Goal: Complete application form: Complete application form

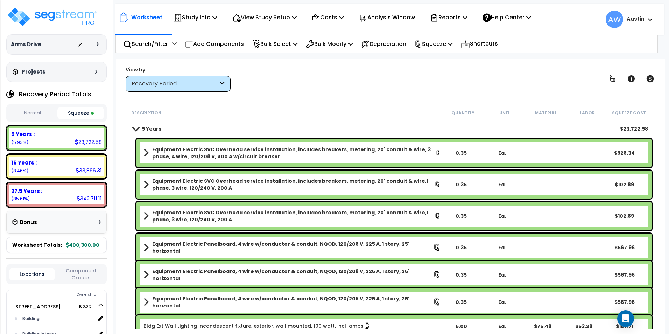
click at [501, 88] on div "View by: Recovery Period High to Low - Component Cost" at bounding box center [390, 79] width 534 height 26
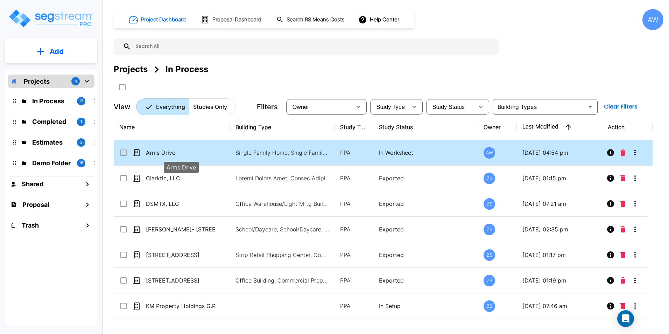
click at [201, 155] on p "Arms Drive" at bounding box center [181, 152] width 70 height 8
checkbox input "true"
click at [201, 155] on p "Arms Drive" at bounding box center [181, 152] width 70 height 8
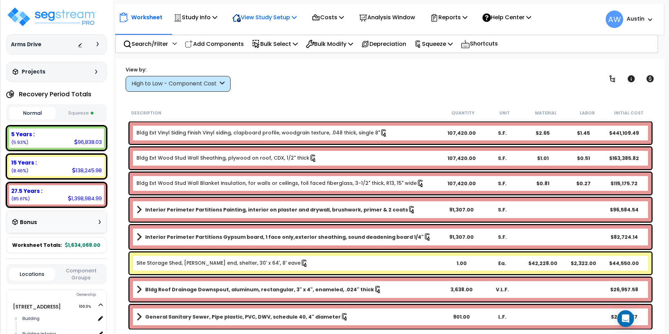
click at [279, 14] on p "View Study Setup" at bounding box center [264, 17] width 64 height 9
click at [266, 46] on link "View Questionnaire" at bounding box center [263, 48] width 69 height 14
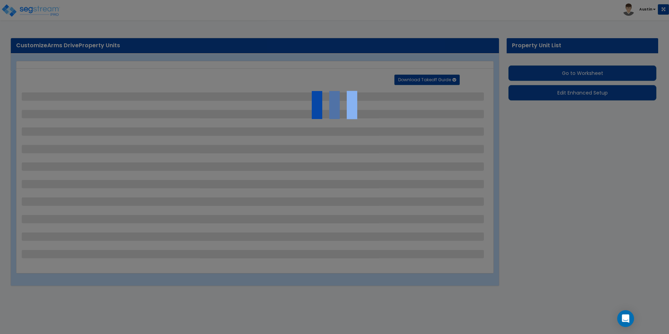
select select "2"
select select "1"
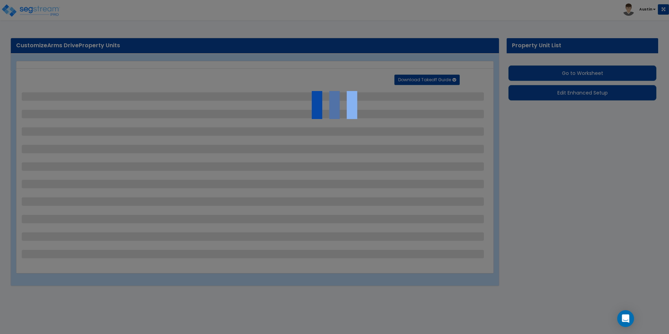
select select "1"
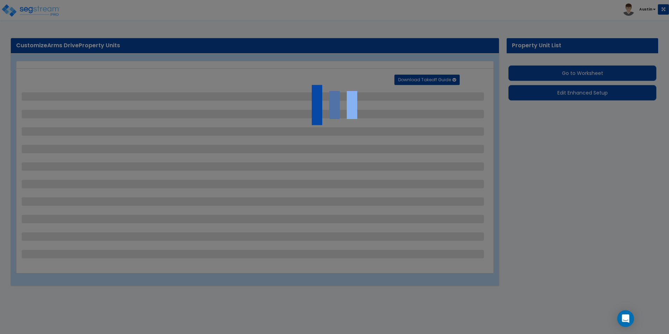
select select "2"
select select "1"
select select "2"
select select "4"
select select "2"
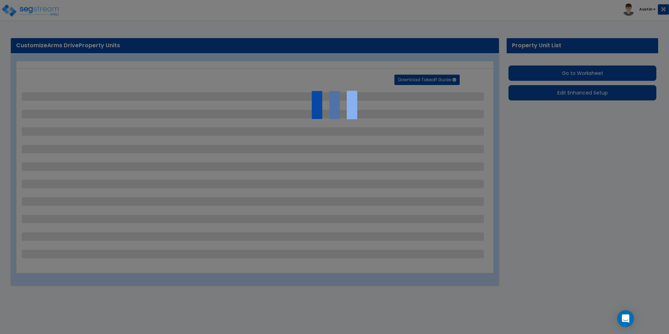
select select "1"
select select "6"
select select "1"
select select "4"
select select "2"
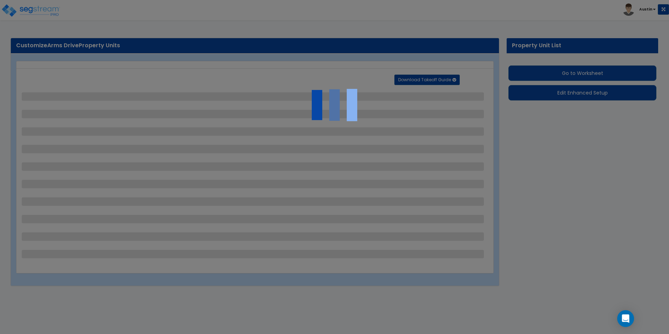
select select "1"
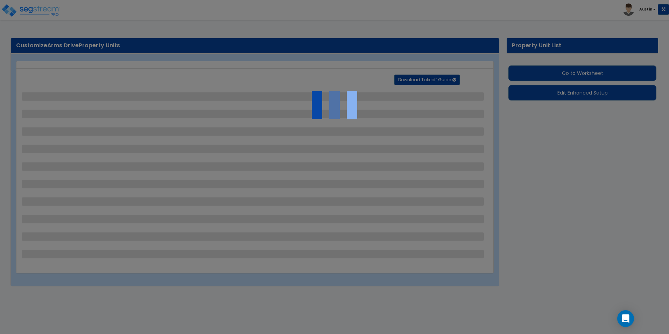
select select "1"
select select "2"
select select "1"
select select "2"
select select "1"
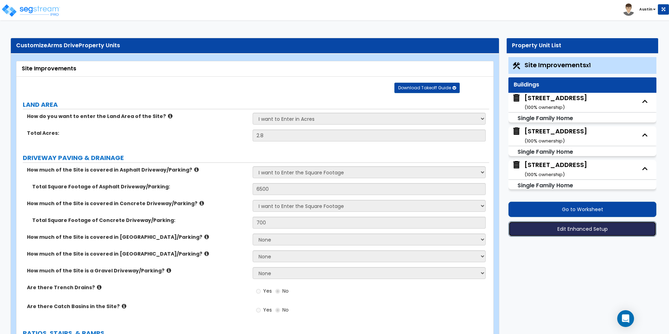
click at [588, 228] on button "Edit Enhanced Setup" at bounding box center [582, 228] width 148 height 15
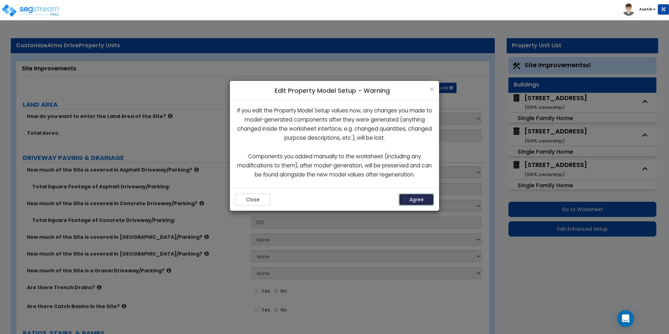
click at [405, 196] on button "Agree" at bounding box center [416, 199] width 35 height 12
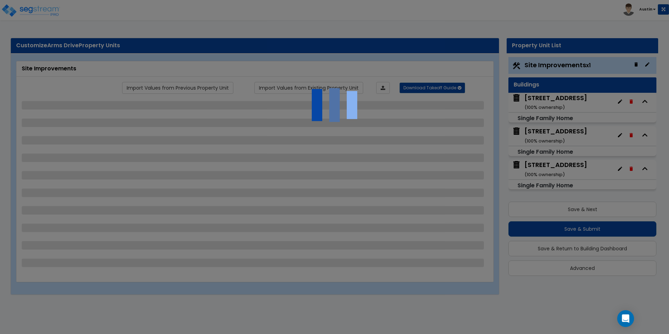
select select "2"
select select "1"
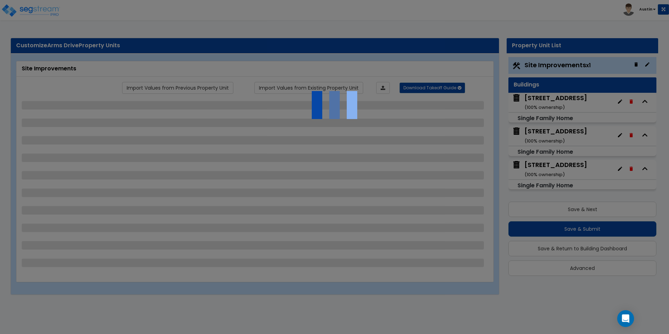
select select "1"
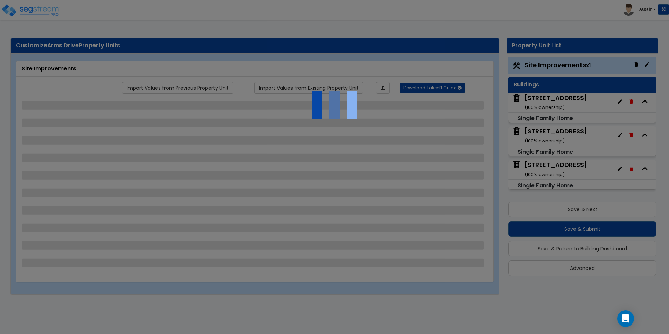
select select "2"
select select "1"
select select "2"
select select "4"
select select "2"
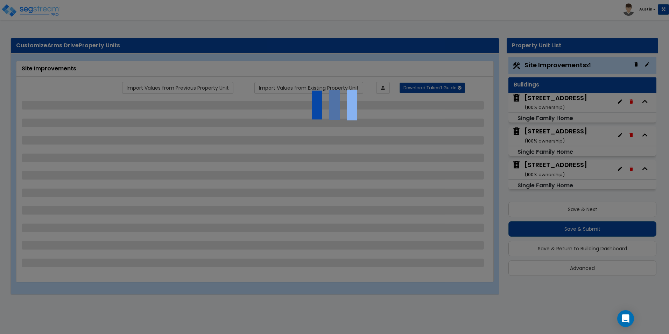
select select "1"
select select "6"
select select "1"
select select "4"
select select "2"
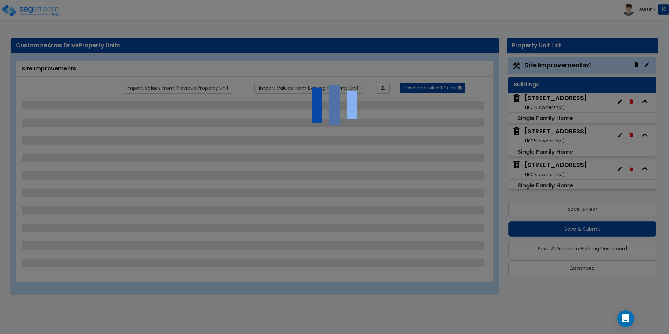
select select "1"
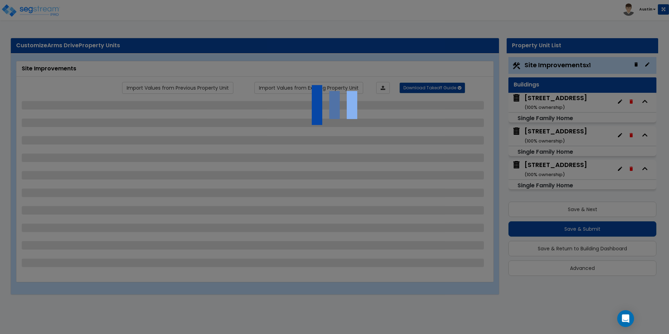
select select "1"
select select "2"
select select "1"
select select "2"
select select "1"
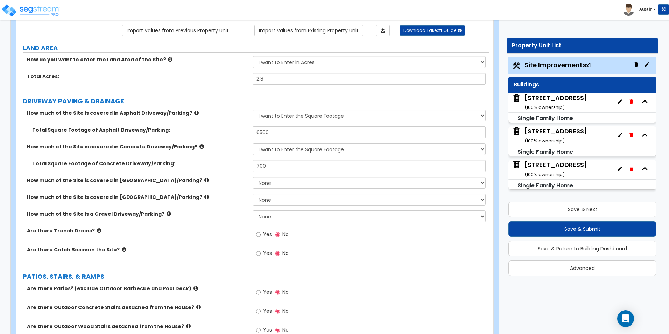
scroll to position [70, 0]
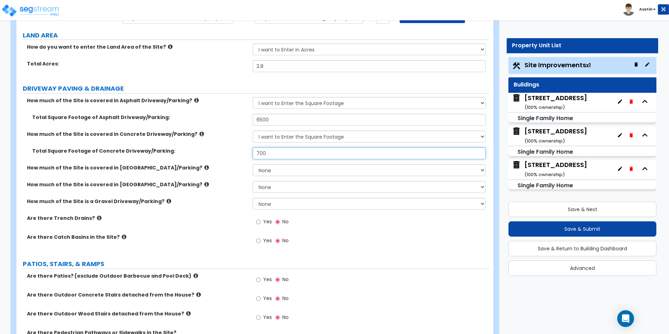
drag, startPoint x: 288, startPoint y: 154, endPoint x: 179, endPoint y: 155, distance: 108.8
click at [179, 155] on div "Total Square Footage of Concrete Driveway/Parking: 700" at bounding box center [252, 155] width 473 height 17
type input "1,000"
click at [230, 153] on label "Total Square Footage of Concrete Driveway/Parking:" at bounding box center [139, 150] width 215 height 7
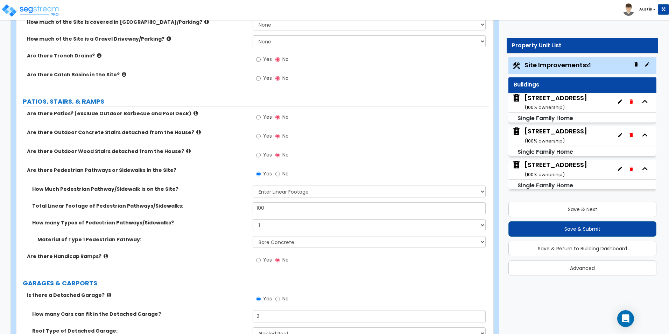
scroll to position [245, 0]
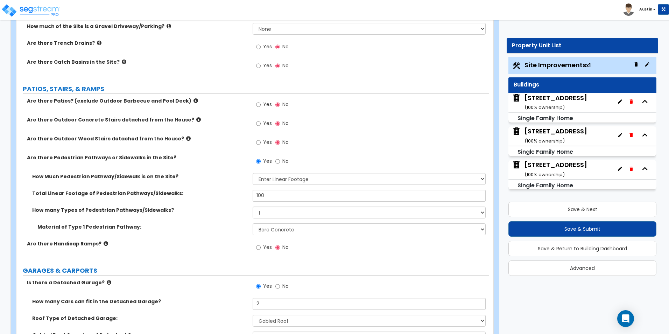
click at [195, 206] on label "How many Types of Pedestrian Pathways/Sidewalks?" at bounding box center [139, 209] width 215 height 7
drag, startPoint x: 244, startPoint y: 193, endPoint x: 203, endPoint y: 193, distance: 40.6
click at [203, 193] on div "Total Linear Footage of Pedestrian Pathways/Sidewalks: 100" at bounding box center [252, 198] width 473 height 17
type input "150"
click at [193, 218] on div "How many Types of Pedestrian Pathways/Sidewalks? Please Choose One 1 2 3" at bounding box center [252, 214] width 473 height 17
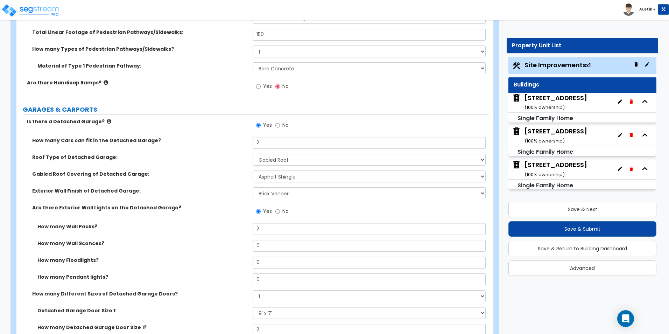
scroll to position [420, 0]
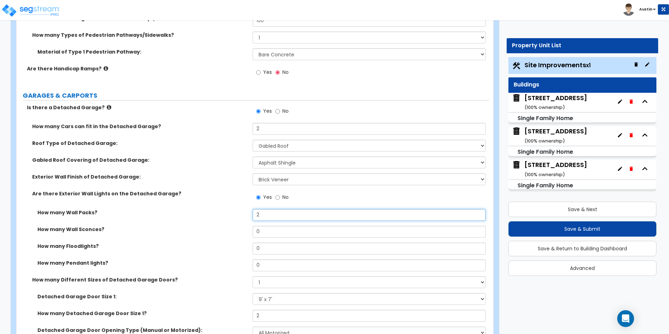
drag, startPoint x: 278, startPoint y: 214, endPoint x: 201, endPoint y: 211, distance: 76.3
click at [202, 212] on div "How many Wall Packs? 2" at bounding box center [252, 217] width 473 height 17
type input "0"
drag, startPoint x: 272, startPoint y: 232, endPoint x: 187, endPoint y: 225, distance: 85.3
click at [187, 226] on div "How many Wall Sconces? 0" at bounding box center [252, 234] width 473 height 17
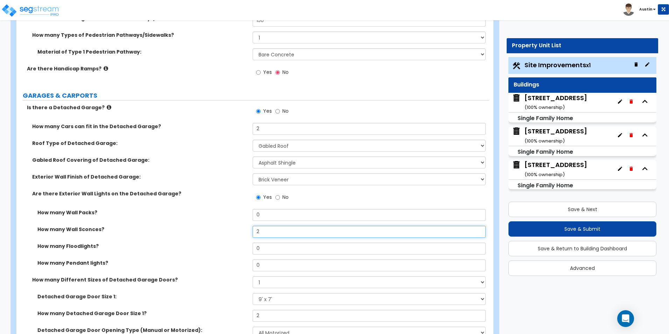
type input "2"
click at [187, 226] on label "How many Wall Sconces?" at bounding box center [142, 229] width 210 height 7
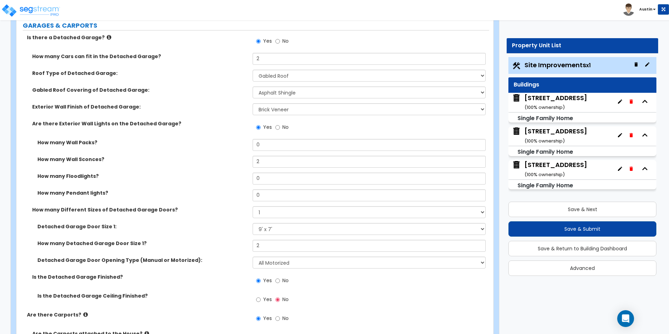
scroll to position [525, 0]
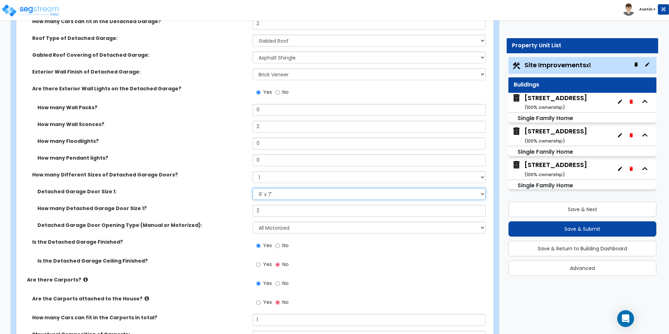
click at [308, 195] on select "Please Choose One 9' x 7' 16' x 7'" at bounding box center [369, 194] width 233 height 12
click at [219, 193] on label "Detached Garage Door Size 1:" at bounding box center [142, 191] width 210 height 7
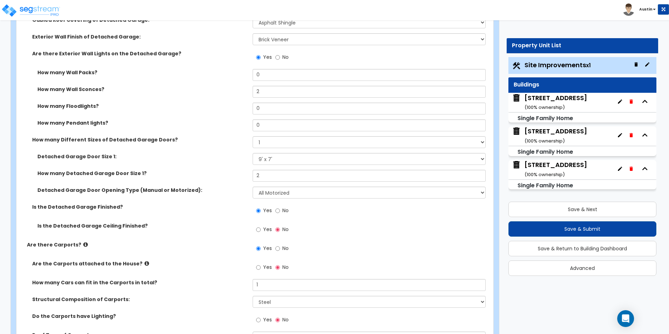
scroll to position [595, 0]
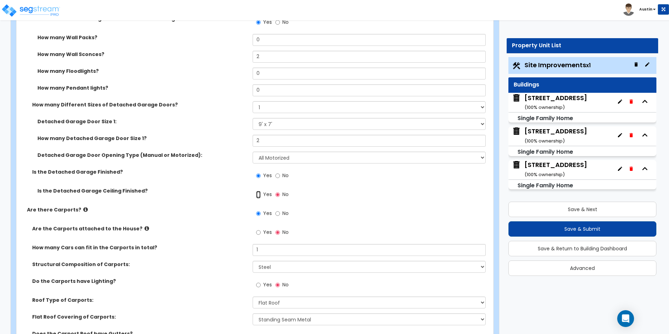
click at [258, 194] on input "Yes" at bounding box center [258, 195] width 5 height 8
radio input "true"
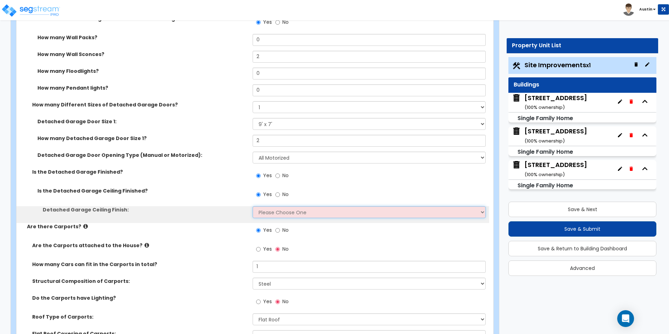
click at [266, 212] on select "Please Choose One Drop Ceiling Drywall Ceiling Open Ceiling" at bounding box center [369, 212] width 233 height 12
select select "2"
click at [253, 206] on select "Please Choose One Drop Ceiling Drywall Ceiling Open Ceiling" at bounding box center [369, 212] width 233 height 12
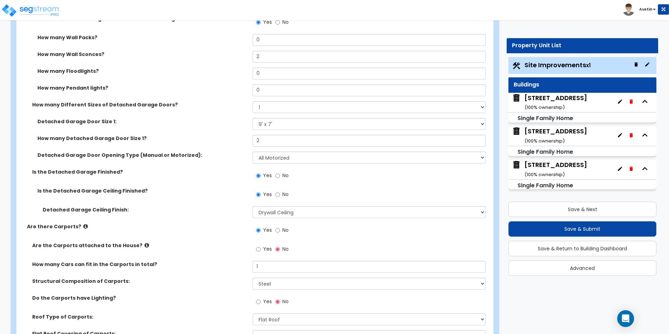
click at [214, 212] on label "Detached Garage Ceiling Finish:" at bounding box center [145, 209] width 205 height 7
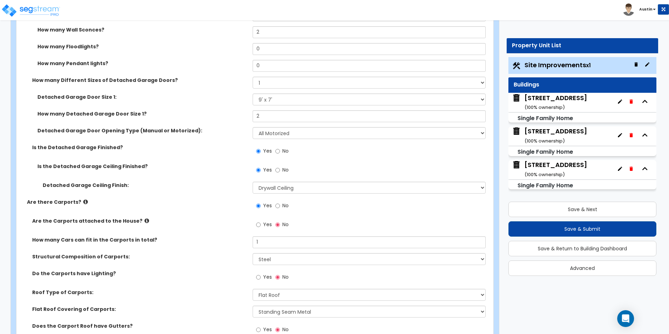
scroll to position [630, 0]
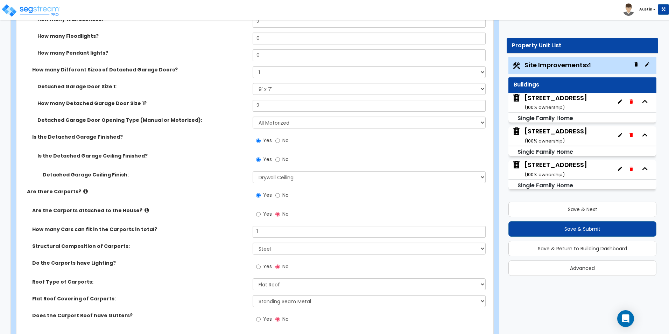
click at [144, 211] on icon at bounding box center [146, 209] width 5 height 5
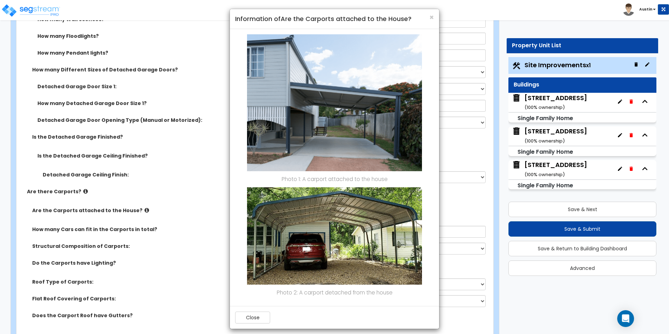
scroll to position [0, 0]
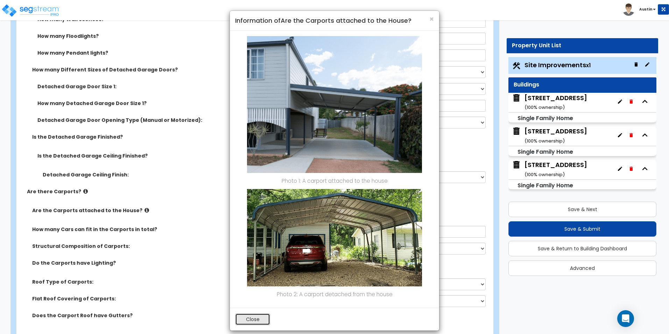
click at [253, 321] on button "Close" at bounding box center [252, 319] width 35 height 12
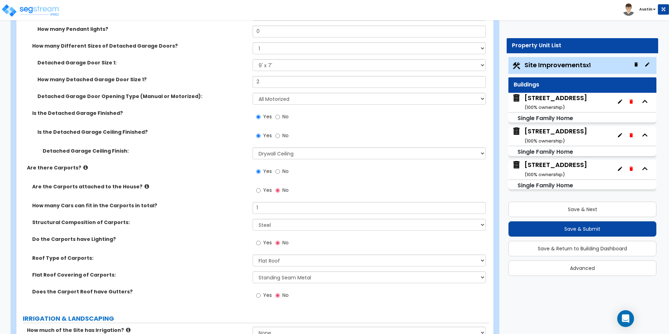
scroll to position [665, 0]
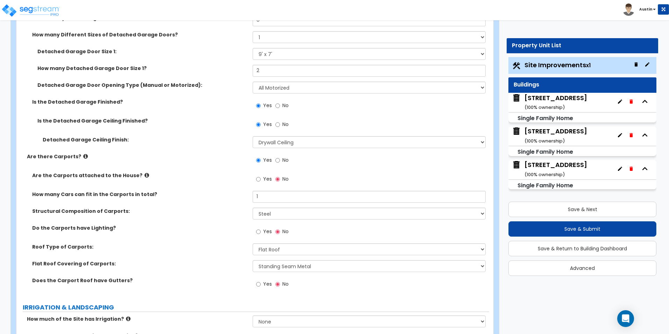
click at [201, 229] on label "Do the Carports have Lighting?" at bounding box center [139, 227] width 215 height 7
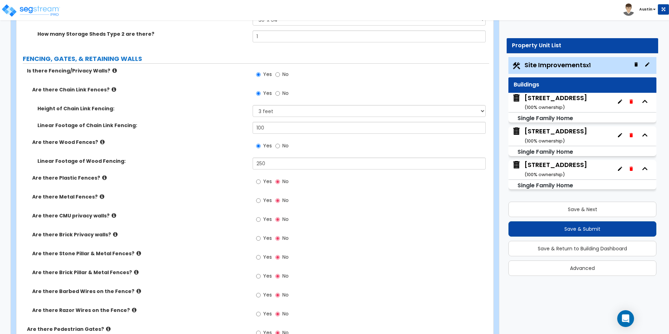
scroll to position [1749, 0]
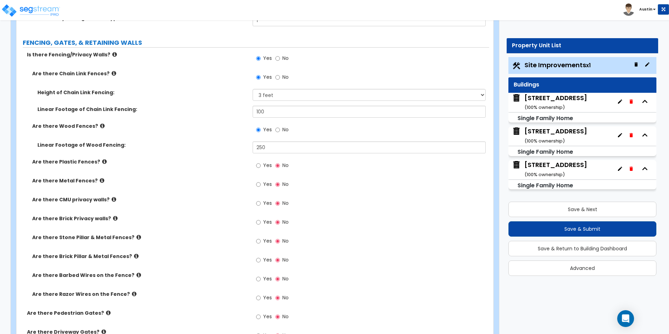
click at [102, 161] on icon at bounding box center [104, 161] width 5 height 5
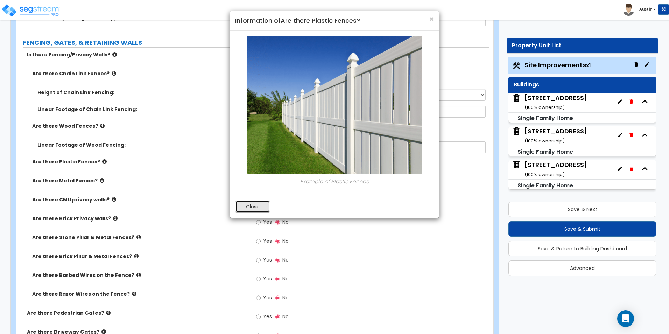
click at [255, 203] on button "Close" at bounding box center [252, 206] width 35 height 12
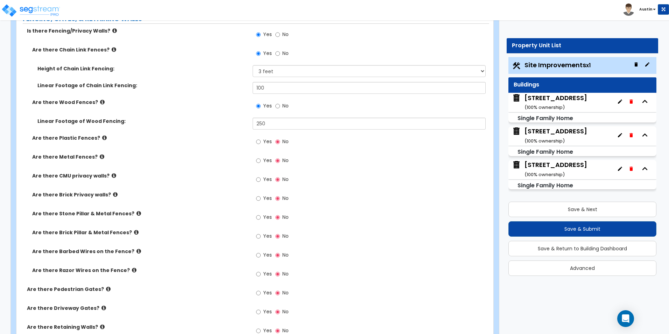
scroll to position [1784, 0]
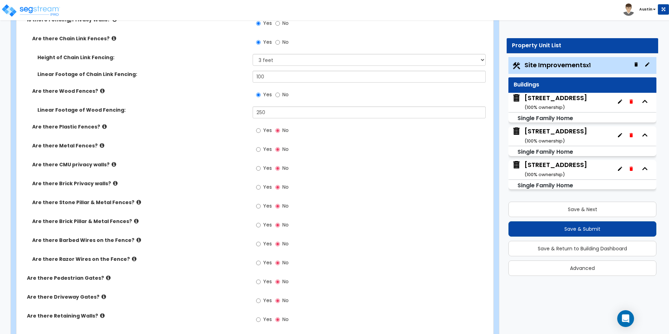
click at [100, 147] on icon at bounding box center [102, 145] width 5 height 5
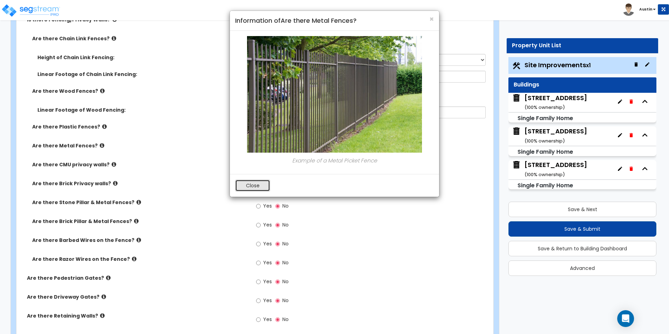
click at [246, 182] on button "Close" at bounding box center [252, 185] width 35 height 12
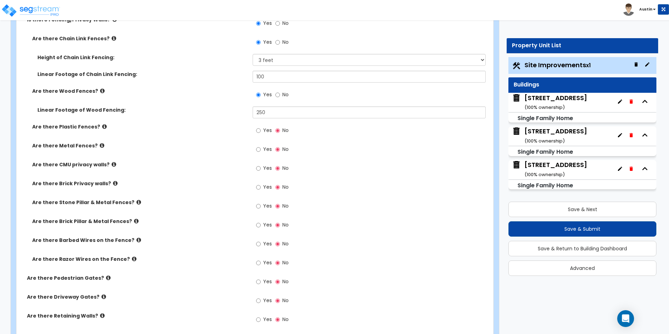
click at [112, 164] on icon at bounding box center [114, 164] width 5 height 5
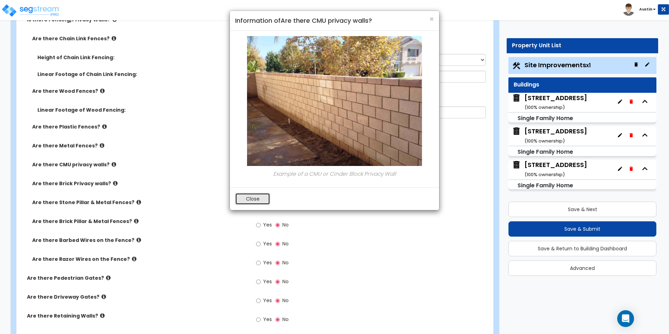
click at [256, 196] on button "Close" at bounding box center [252, 199] width 35 height 12
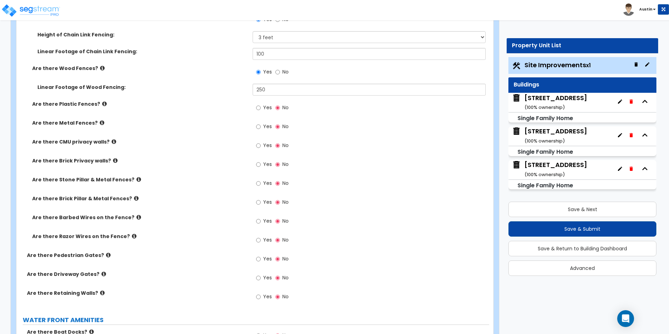
scroll to position [1819, 0]
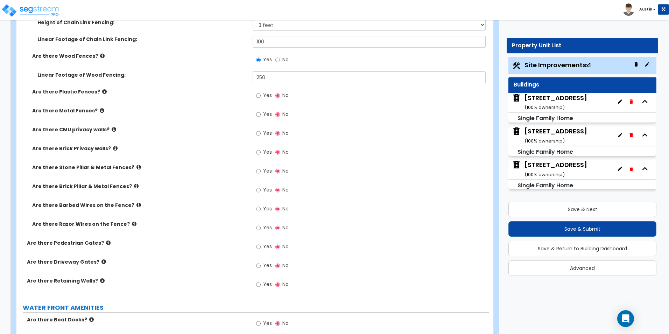
click at [113, 148] on icon at bounding box center [115, 147] width 5 height 5
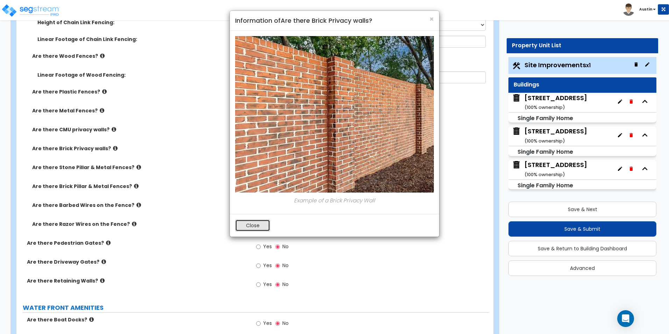
click at [248, 221] on button "Close" at bounding box center [252, 225] width 35 height 12
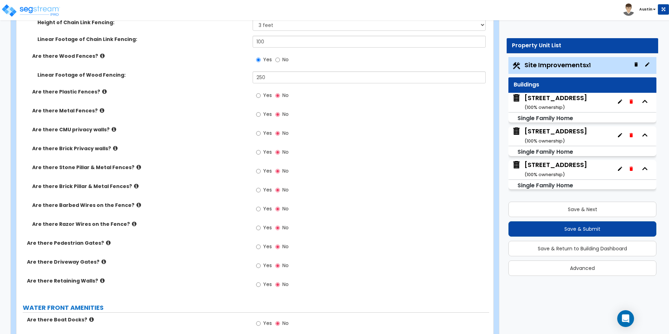
click at [112, 130] on icon at bounding box center [114, 129] width 5 height 5
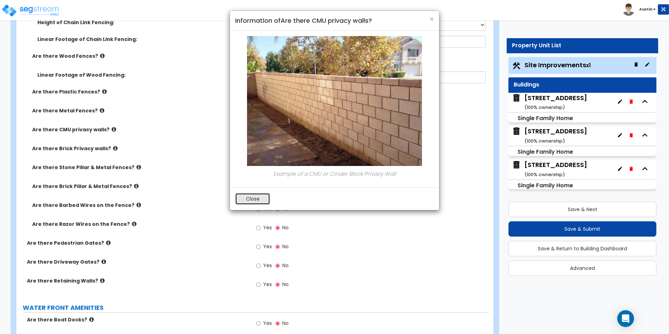
click at [257, 199] on button "Close" at bounding box center [252, 199] width 35 height 12
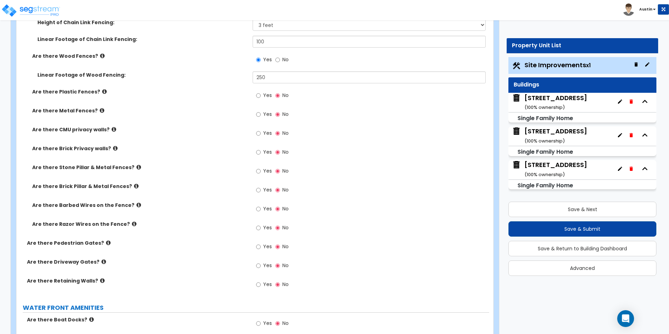
click at [136, 166] on icon at bounding box center [138, 166] width 5 height 5
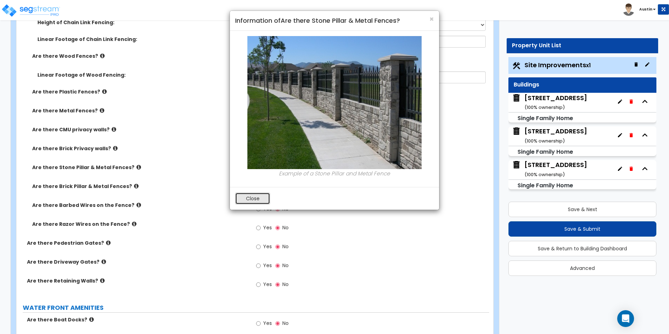
click at [254, 195] on button "Close" at bounding box center [252, 198] width 35 height 12
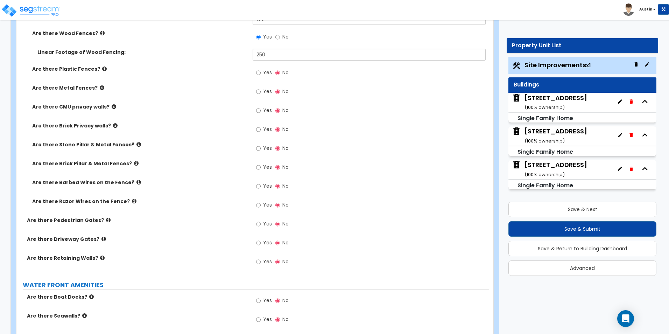
scroll to position [1854, 0]
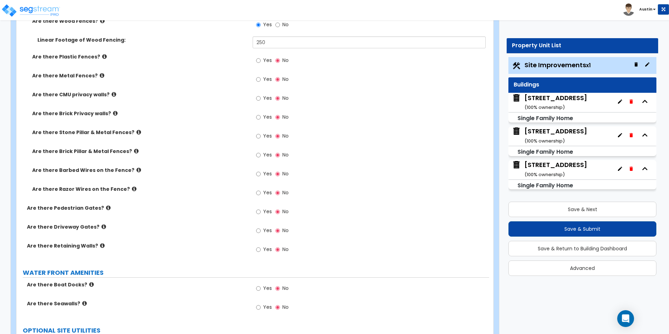
click at [134, 150] on icon at bounding box center [136, 150] width 5 height 5
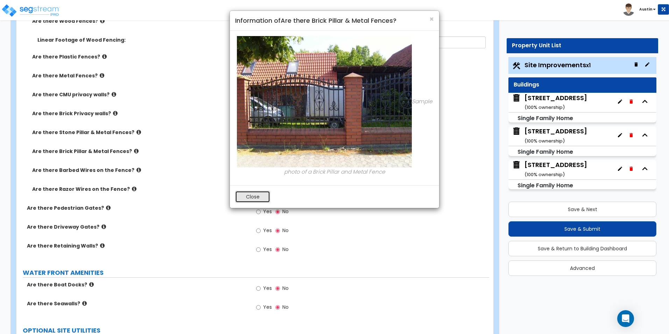
click at [244, 196] on button "Close" at bounding box center [252, 197] width 35 height 12
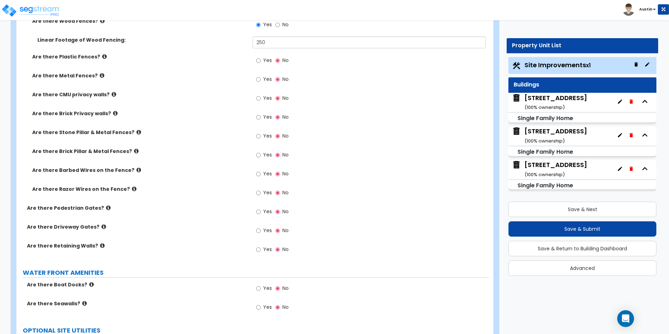
click at [136, 170] on icon at bounding box center [138, 169] width 5 height 5
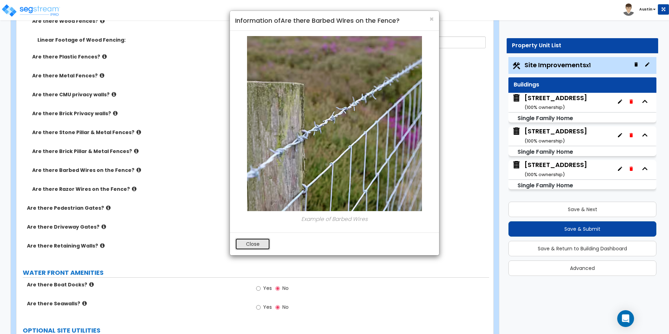
click at [246, 243] on button "Close" at bounding box center [252, 244] width 35 height 12
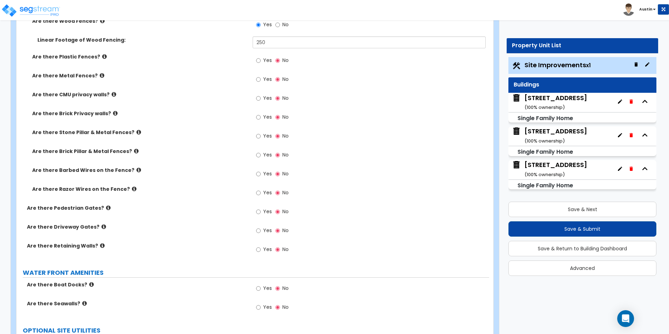
click at [132, 189] on icon at bounding box center [134, 188] width 5 height 5
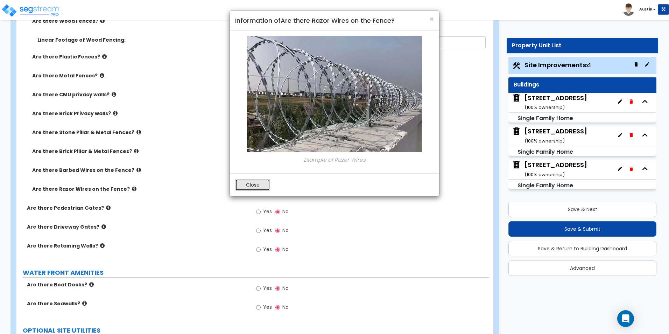
click at [248, 187] on button "Close" at bounding box center [252, 185] width 35 height 12
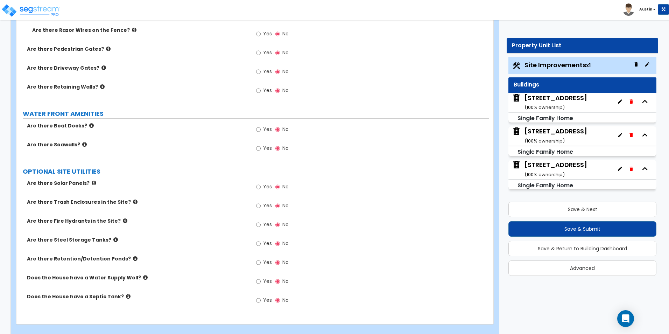
scroll to position [2023, 0]
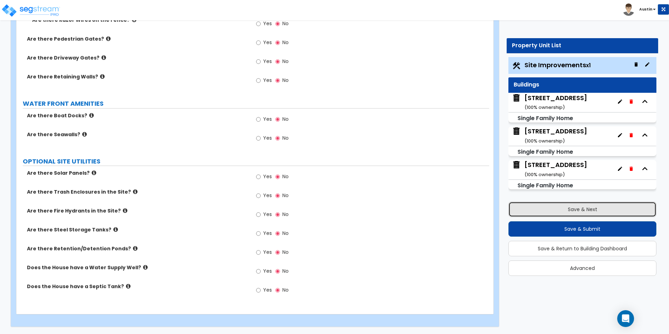
click at [594, 209] on button "Save & Next" at bounding box center [582, 208] width 148 height 15
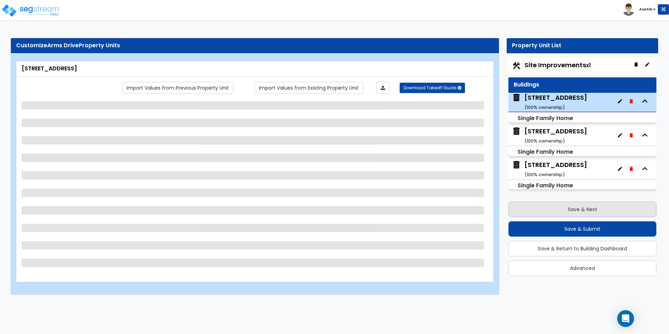
scroll to position [0, 0]
select select "7"
select select "1"
select select "2"
select select "1"
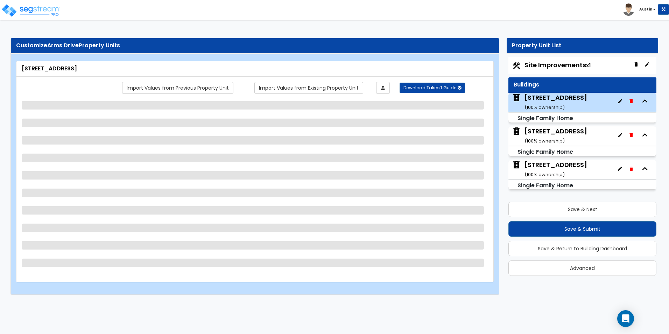
select select "2"
select select "1"
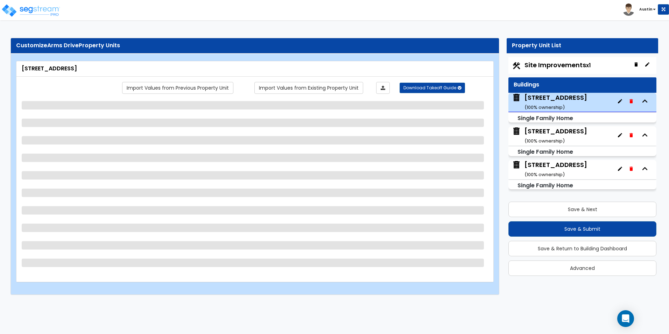
select select "1"
select select "2"
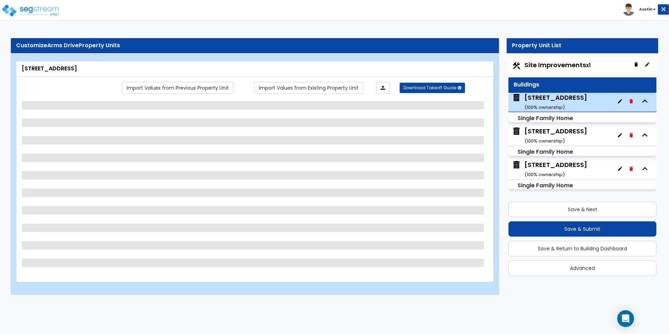
select select "2"
select select "5"
select select "1"
select select "6"
select select "3"
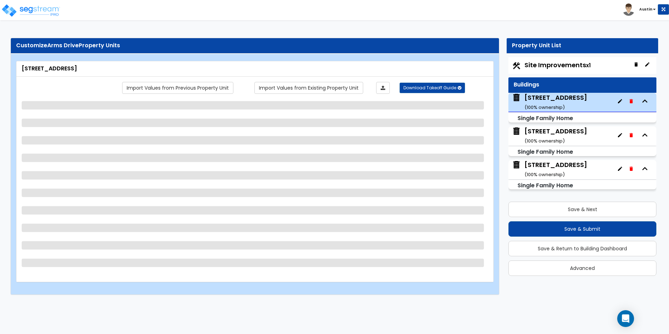
select select "1"
select select "3"
select select "2"
select select "1"
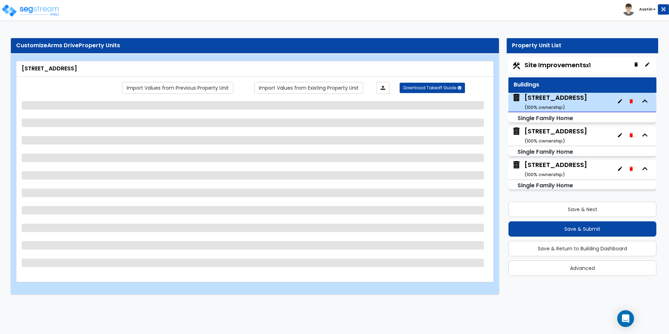
select select "1"
select select "2"
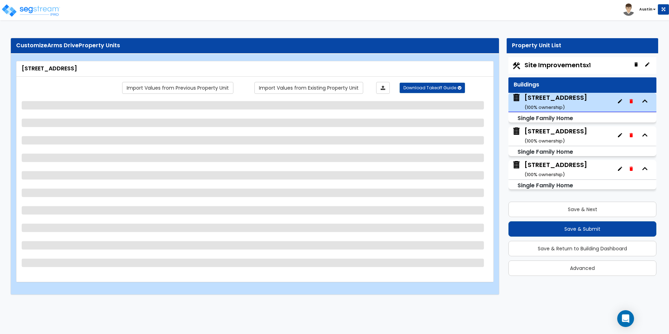
select select "2"
select select "1"
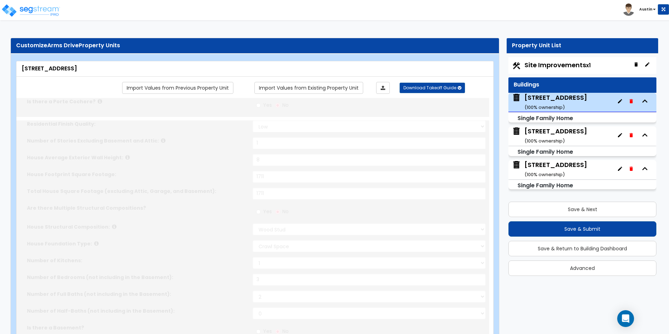
select select "2"
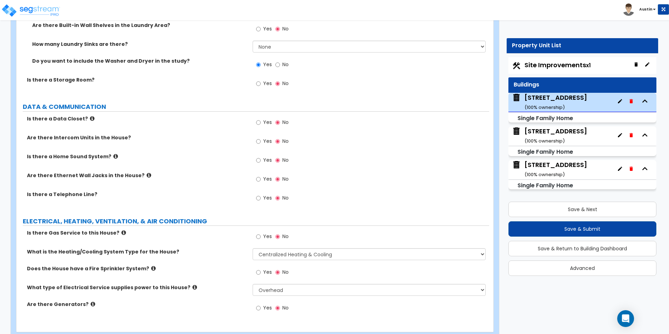
scroll to position [2657, 0]
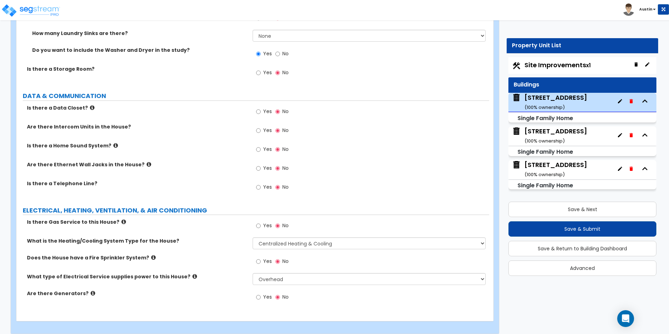
click at [147, 162] on icon at bounding box center [149, 164] width 5 height 5
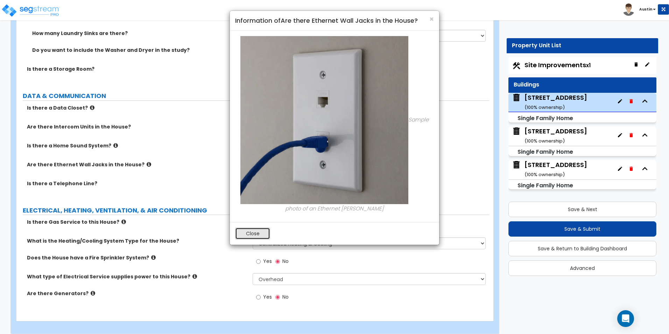
click at [251, 232] on button "Close" at bounding box center [252, 233] width 35 height 12
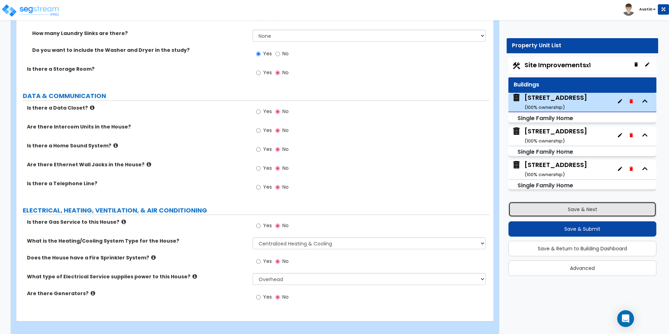
click at [555, 211] on button "Save & Next" at bounding box center [582, 208] width 148 height 15
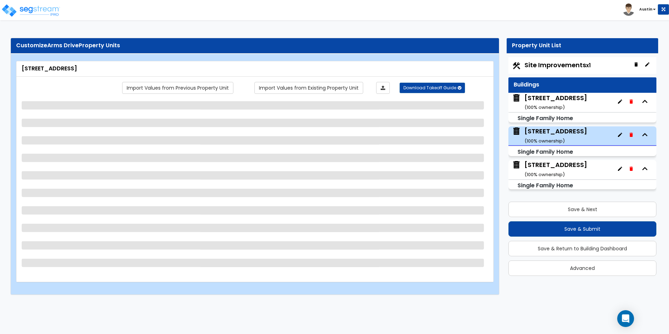
scroll to position [0, 0]
select select "7"
select select "1"
select select "5"
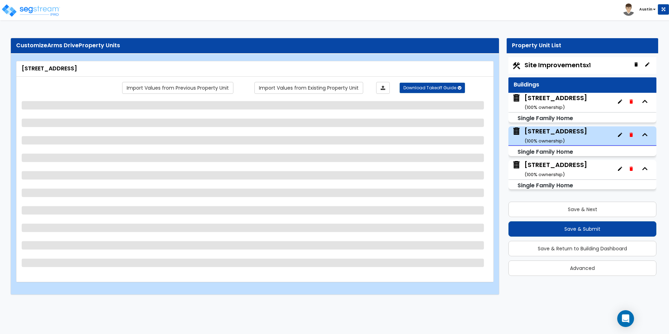
select select "1"
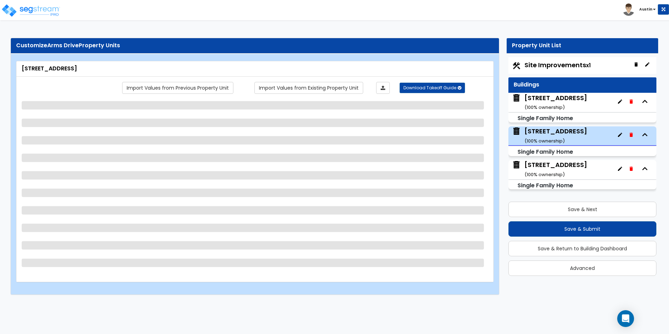
select select "1"
select select "2"
select select "1"
select select "2"
select select "3"
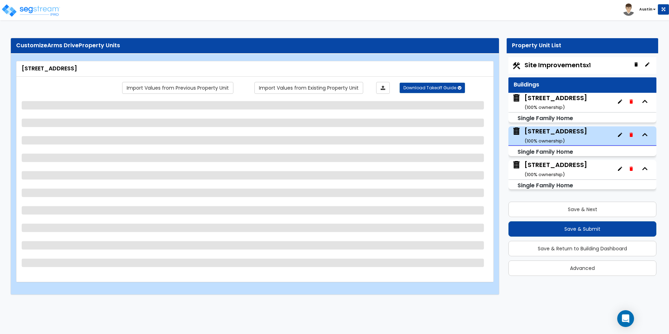
select select "5"
select select "6"
select select "1"
select select "6"
select select "3"
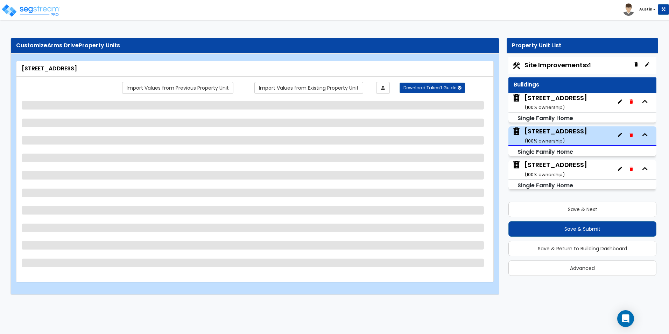
select select "1"
select select "3"
select select "2"
select select "3"
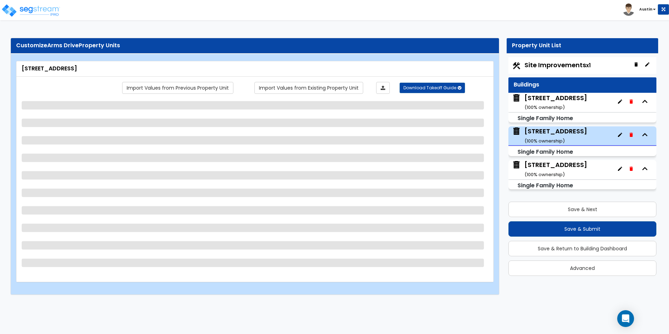
select select "1"
select select "2"
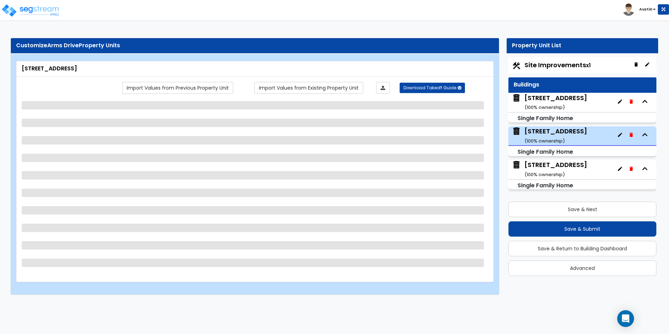
select select "2"
select select "1"
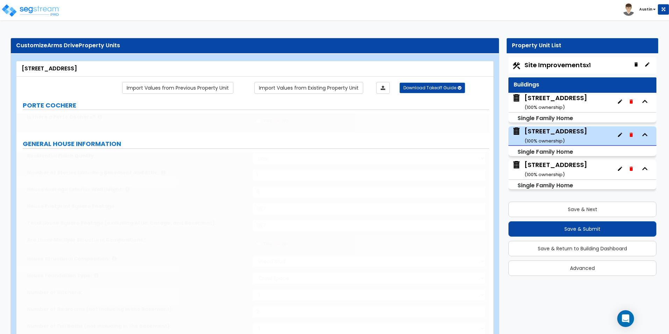
type input "35"
select select "3"
type input "3"
type input "12"
select select "3"
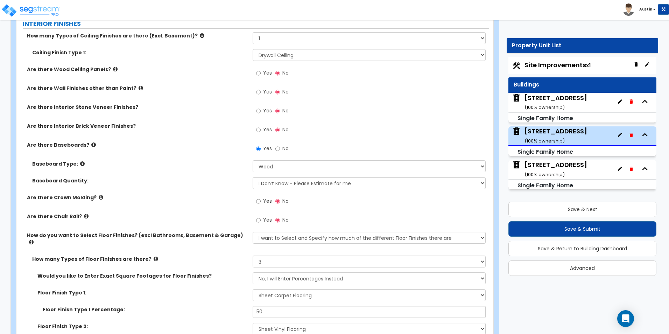
scroll to position [1259, 0]
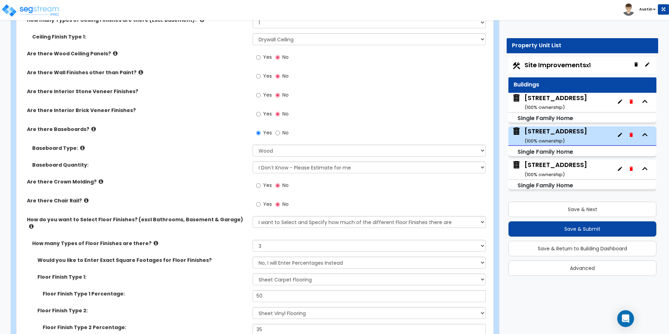
click at [80, 148] on icon at bounding box center [82, 147] width 5 height 5
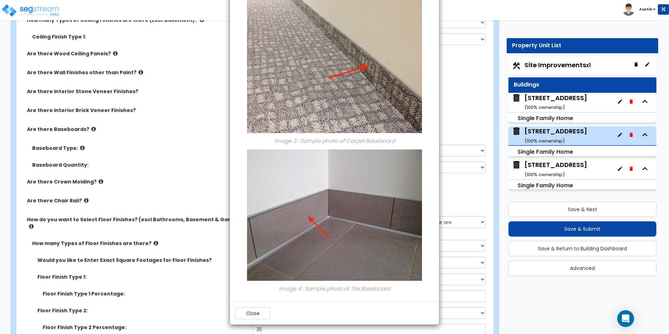
scroll to position [427, 0]
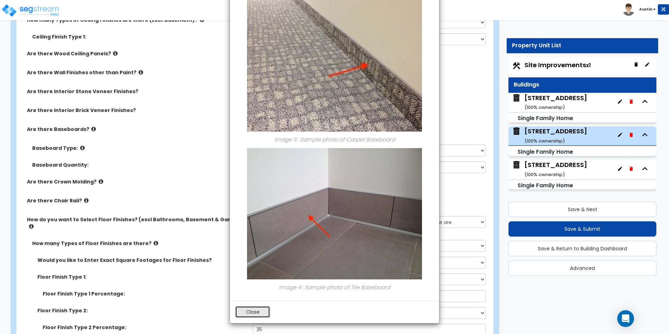
click at [248, 308] on button "Close" at bounding box center [252, 312] width 35 height 12
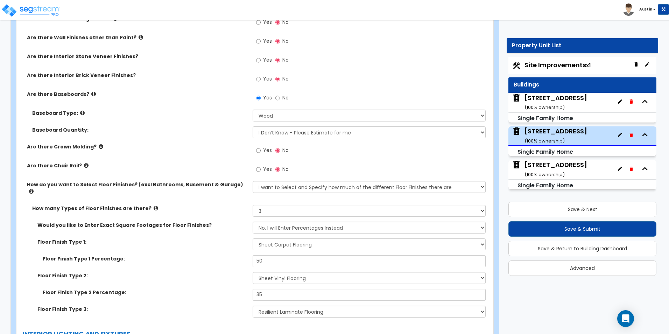
scroll to position [1329, 0]
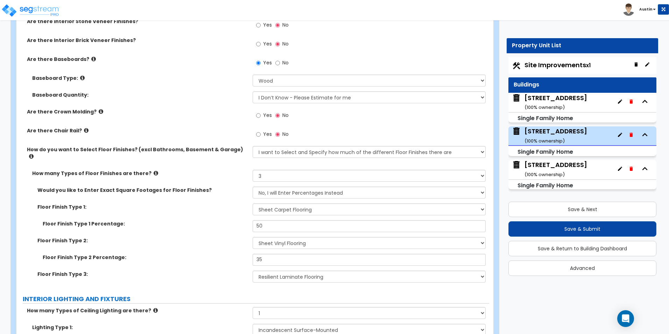
click at [80, 77] on icon at bounding box center [82, 77] width 5 height 5
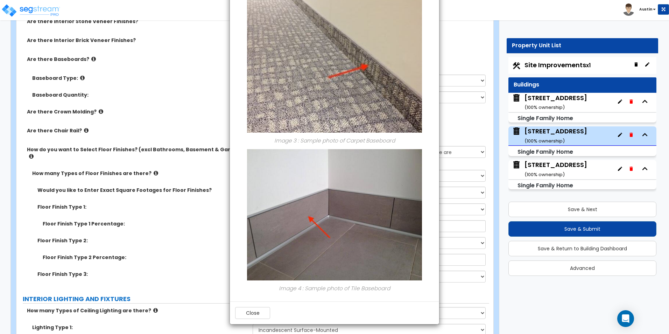
scroll to position [427, 0]
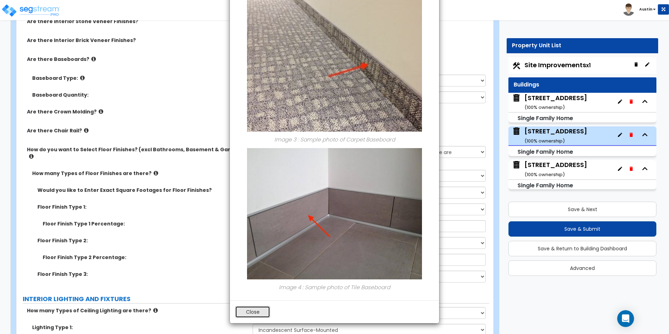
click at [254, 312] on button "Close" at bounding box center [252, 312] width 35 height 12
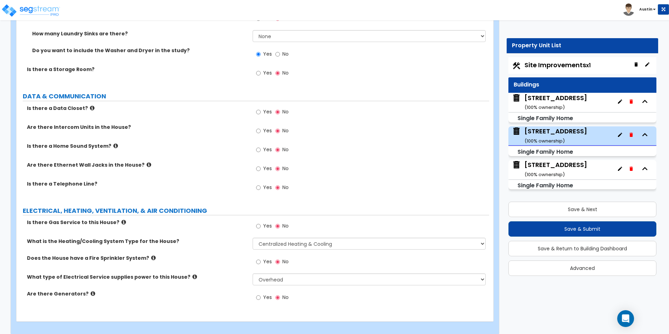
scroll to position [2707, 0]
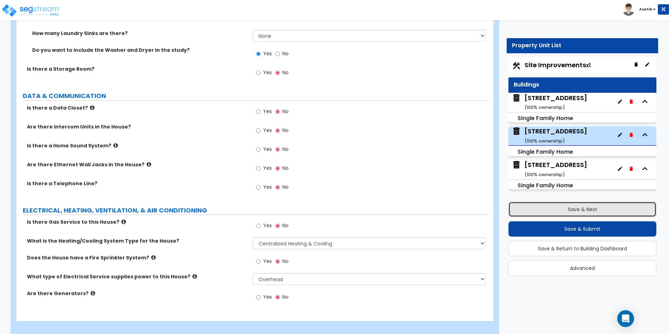
click at [559, 206] on button "Save & Next" at bounding box center [582, 208] width 148 height 15
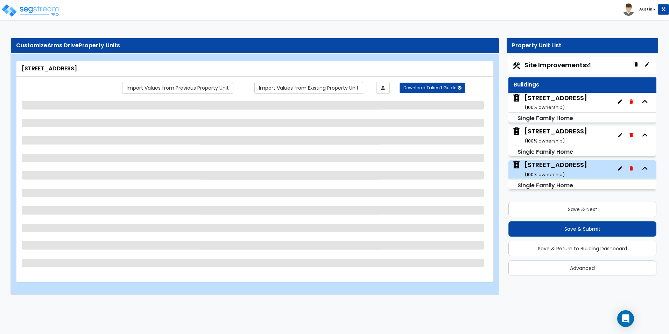
select select "7"
select select "1"
select select "5"
select select "1"
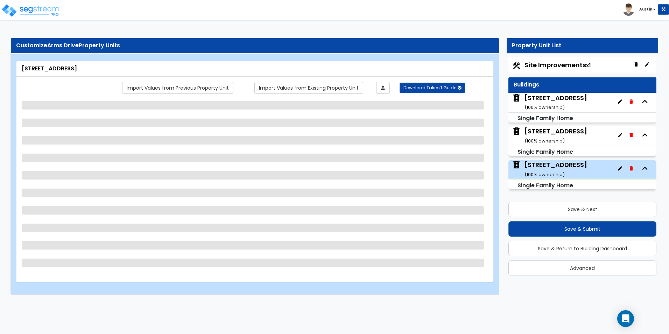
select select "1"
select select "2"
select select "1"
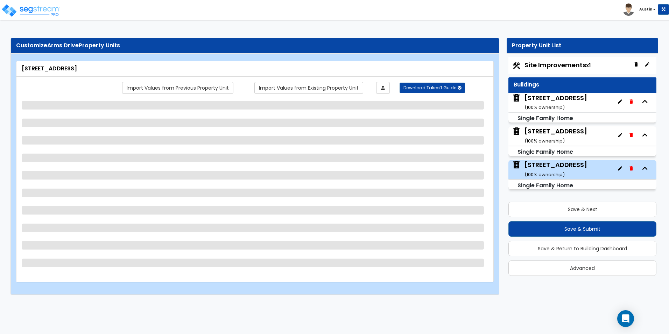
select select "2"
select select "5"
select select "3"
select select "1"
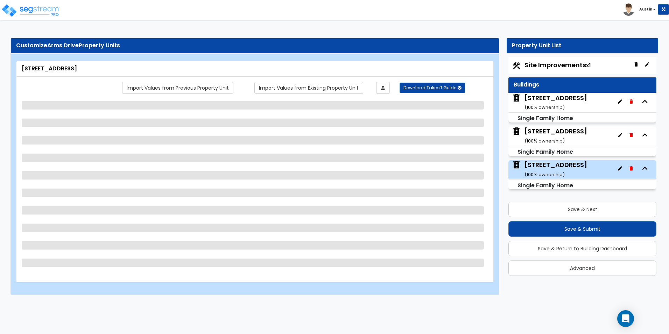
select select "6"
select select "3"
select select "1"
select select "3"
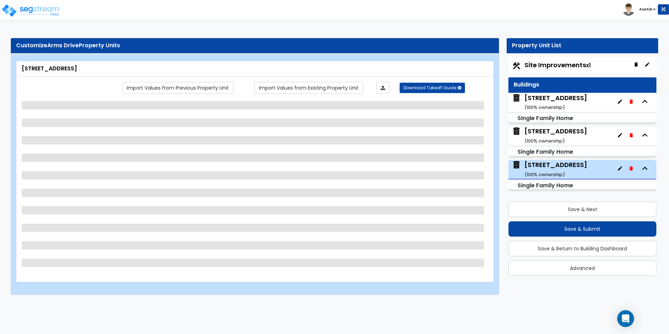
select select "2"
select select "1"
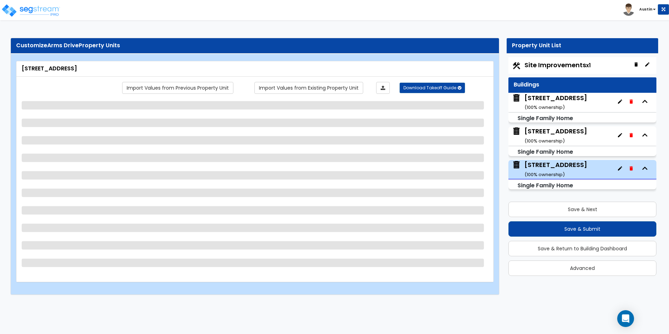
select select "1"
select select "2"
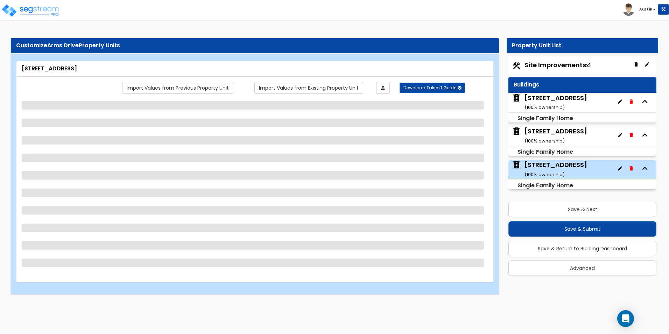
select select "1"
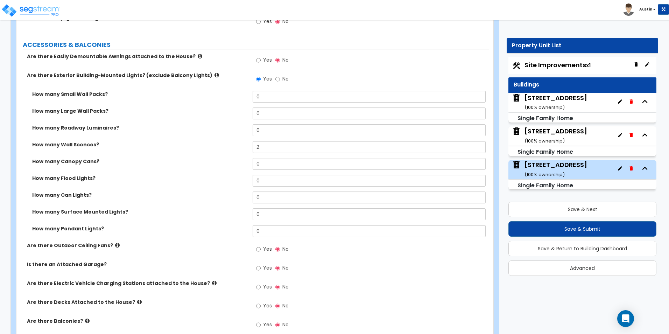
scroll to position [560, 0]
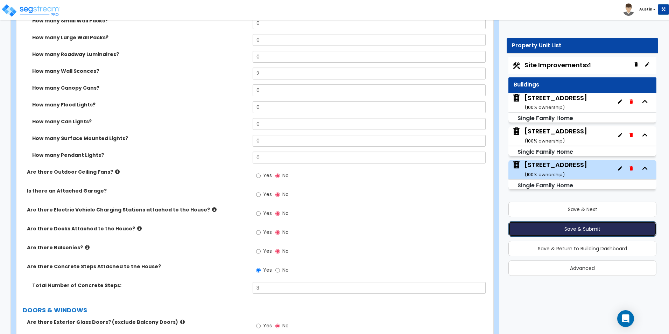
click at [575, 227] on button "Save & Submit" at bounding box center [582, 228] width 148 height 15
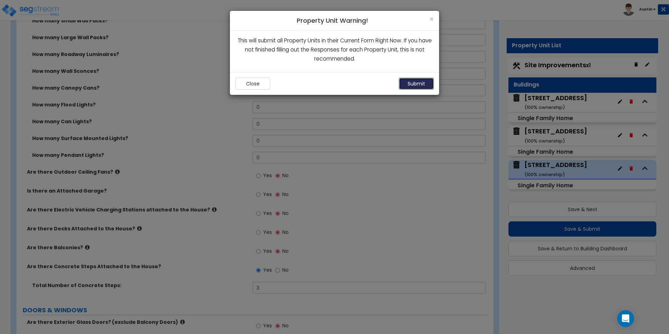
click at [420, 83] on button "Submit" at bounding box center [416, 84] width 35 height 12
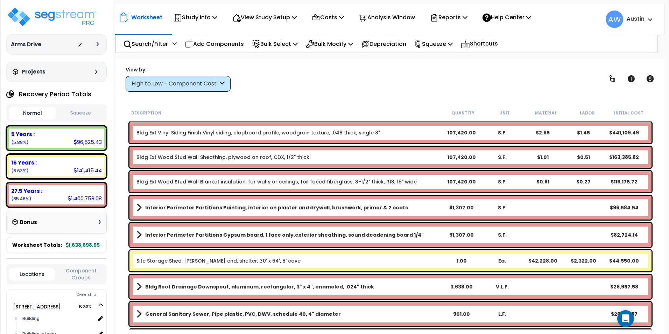
click at [182, 87] on div "High to Low - Component Cost" at bounding box center [175, 84] width 86 height 8
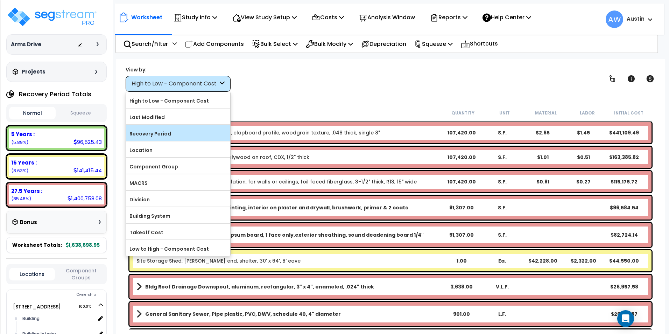
click at [159, 133] on label "Recovery Period" at bounding box center [178, 133] width 104 height 10
click at [0, 0] on input "Recovery Period" at bounding box center [0, 0] width 0 height 0
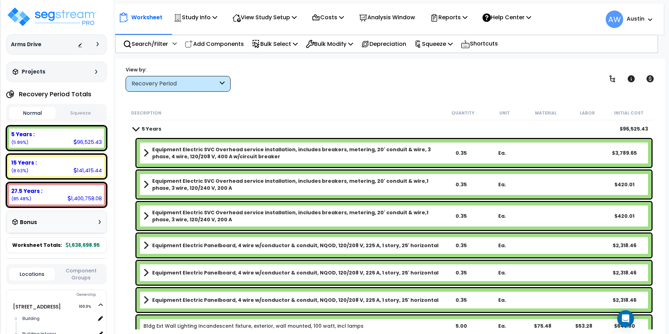
click at [73, 115] on button "Squeeze" at bounding box center [80, 113] width 47 height 12
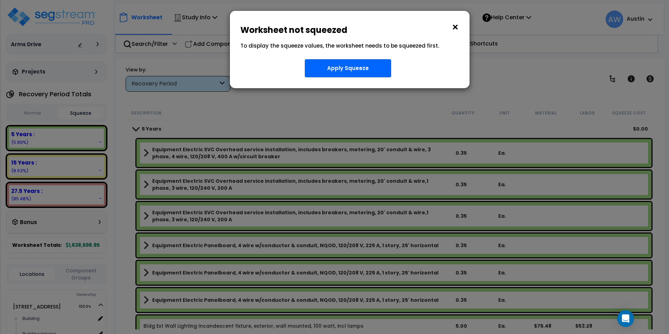
click at [454, 29] on button "×" at bounding box center [455, 27] width 8 height 11
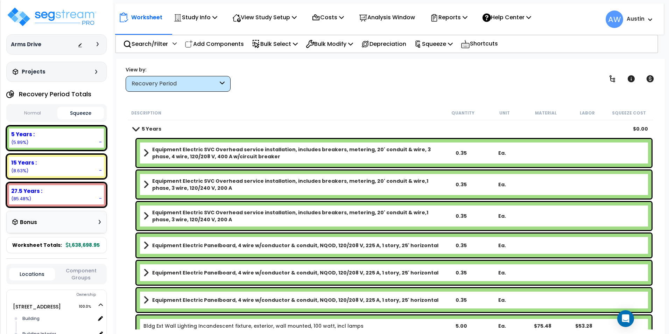
click at [32, 115] on button "Normal" at bounding box center [32, 113] width 47 height 12
click at [339, 101] on div "Worksheet Study Info Study Setup Add Property Unit Template study Clone study AW" at bounding box center [390, 226] width 548 height 334
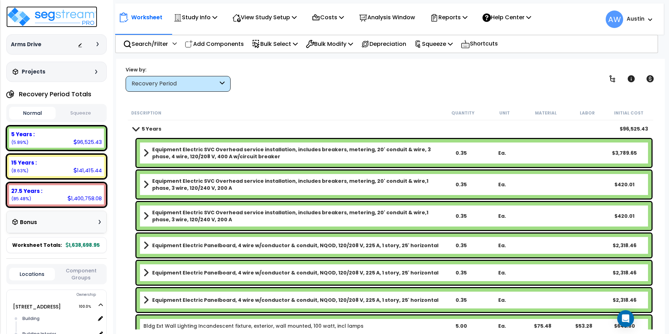
click at [75, 13] on img at bounding box center [51, 16] width 91 height 21
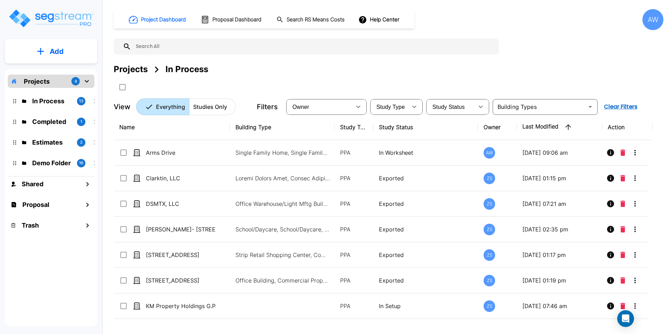
click at [49, 126] on p "Completed" at bounding box center [51, 121] width 39 height 9
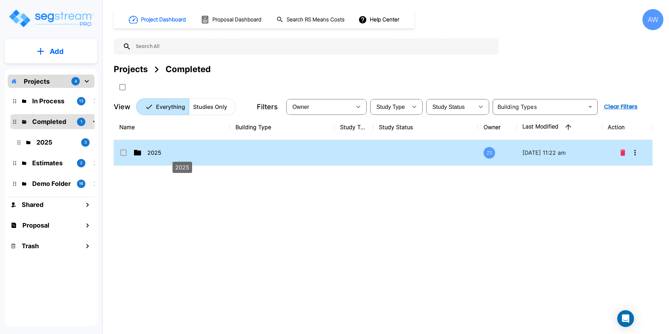
click at [197, 154] on p "2025" at bounding box center [182, 152] width 70 height 8
checkbox input "true"
click at [197, 154] on p "2025" at bounding box center [182, 152] width 70 height 8
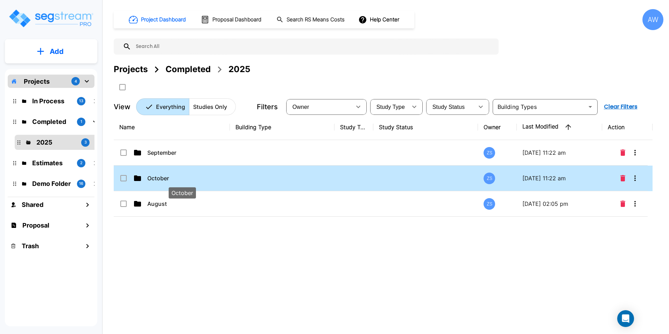
click at [179, 177] on p "October" at bounding box center [182, 178] width 70 height 8
checkbox input "true"
click at [179, 177] on p "October" at bounding box center [182, 178] width 70 height 8
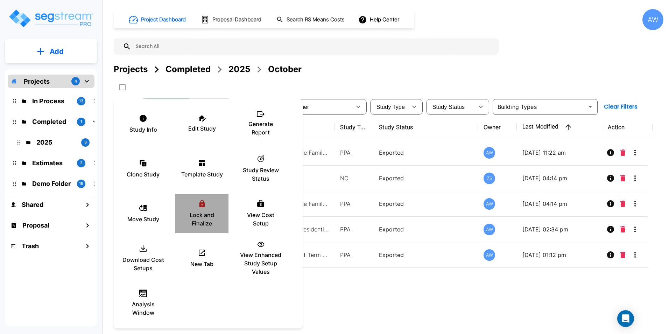
click at [196, 213] on p "Lock and Finalize" at bounding box center [202, 219] width 42 height 17
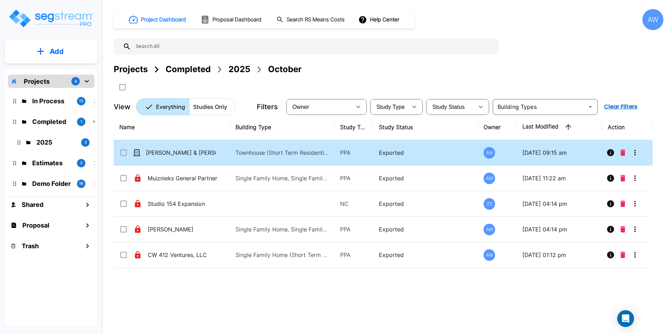
click at [191, 157] on td "[PERSON_NAME] & [PERSON_NAME]" at bounding box center [172, 153] width 116 height 26
checkbox input "true"
click at [191, 157] on td "[PERSON_NAME] & [PERSON_NAME]" at bounding box center [172, 153] width 116 height 26
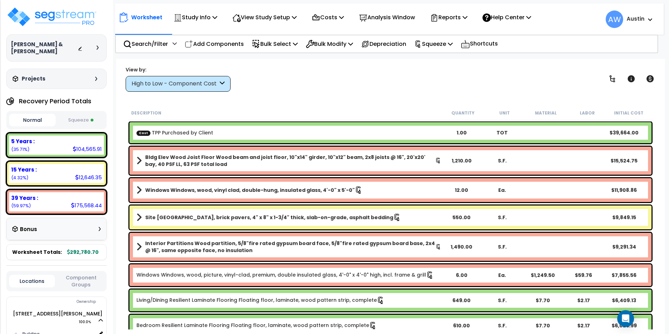
click at [231, 135] on b "Cost TPP Purchased by Client" at bounding box center [288, 132] width 305 height 7
drag, startPoint x: 223, startPoint y: 134, endPoint x: 204, endPoint y: 132, distance: 19.7
click at [204, 132] on link "Cost TPP Purchased by Client" at bounding box center [174, 132] width 77 height 7
click at [311, 78] on div "View by: High to Low - Component Cost High to Low - Component Cost" at bounding box center [390, 79] width 534 height 26
drag, startPoint x: 331, startPoint y: 135, endPoint x: 300, endPoint y: 131, distance: 31.0
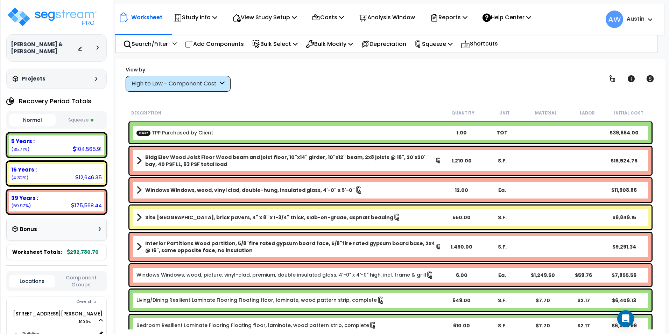
click at [300, 131] on b "Cost TPP Purchased by Client" at bounding box center [288, 132] width 305 height 7
drag, startPoint x: 285, startPoint y: 132, endPoint x: 263, endPoint y: 131, distance: 22.0
click at [263, 131] on b "Cost TPP Purchased by Client" at bounding box center [288, 132] width 305 height 7
click at [263, 128] on div "Cost TPP Purchased by Client 1.00 TOT $39,664.00" at bounding box center [390, 132] width 522 height 21
click at [468, 95] on div "Worksheet Study Info Study Setup Add Property Unit Template study Clone study AW" at bounding box center [390, 226] width 548 height 334
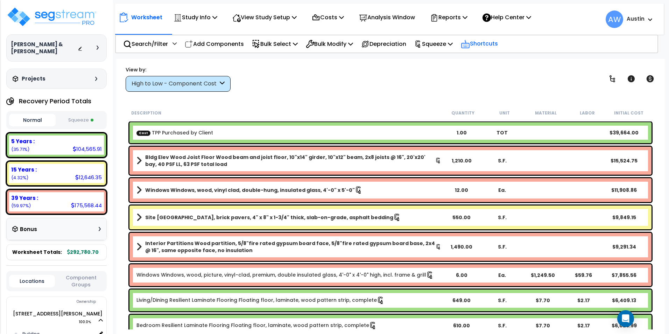
click at [488, 46] on p "Shortcuts" at bounding box center [479, 44] width 37 height 10
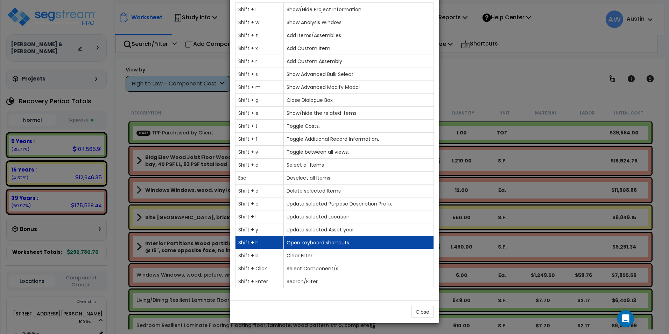
scroll to position [9, 0]
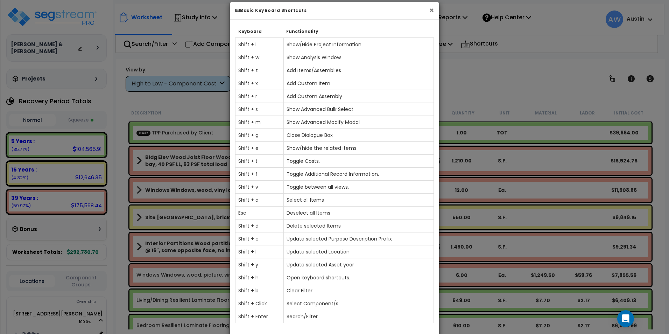
click at [432, 13] on button "×" at bounding box center [431, 10] width 5 height 7
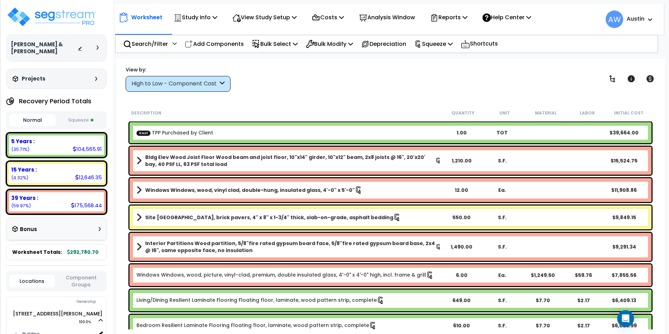
click at [248, 136] on div "Cost TPP Purchased by Client 1.00 TOT $39,664.00" at bounding box center [390, 132] width 522 height 21
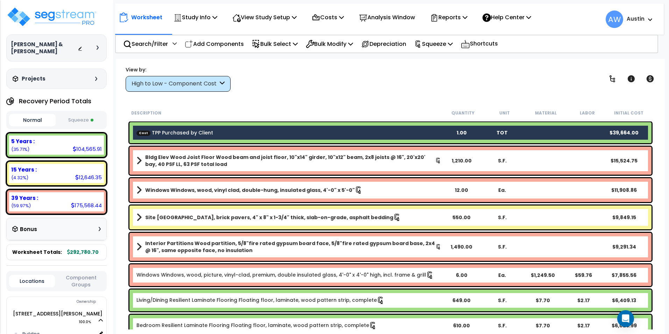
click at [295, 100] on div "Worksheet Study Info Study Setup Add Property Unit Template study Clone study AW" at bounding box center [390, 226] width 548 height 334
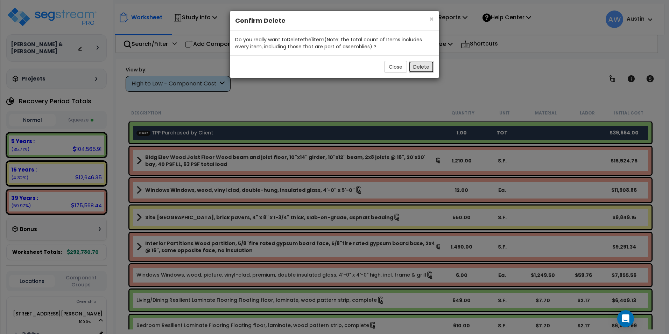
click at [417, 71] on button "Delete" at bounding box center [421, 67] width 25 height 12
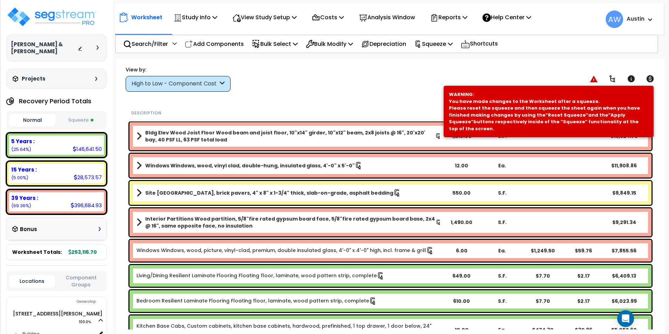
click at [80, 120] on button "Squeeze" at bounding box center [80, 120] width 47 height 12
click at [23, 122] on button "Normal" at bounding box center [32, 120] width 47 height 12
click at [597, 80] on icon at bounding box center [594, 79] width 8 height 7
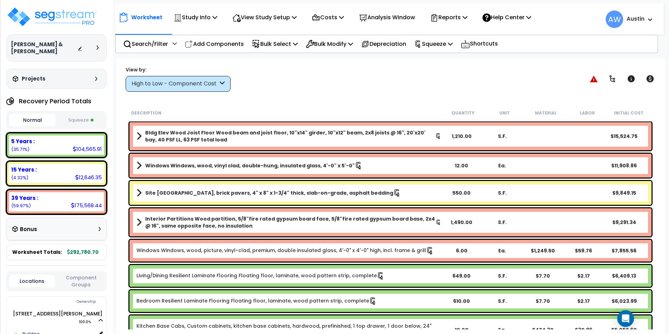
click at [468, 88] on div "View by: High to Low - Component Cost High to Low - Component Cost" at bounding box center [390, 79] width 534 height 26
click at [445, 46] on p "Squeeze" at bounding box center [433, 43] width 38 height 9
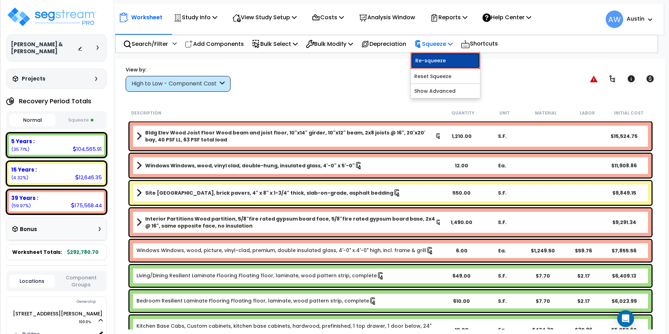
click at [444, 61] on link "Re-squeeze" at bounding box center [445, 60] width 69 height 16
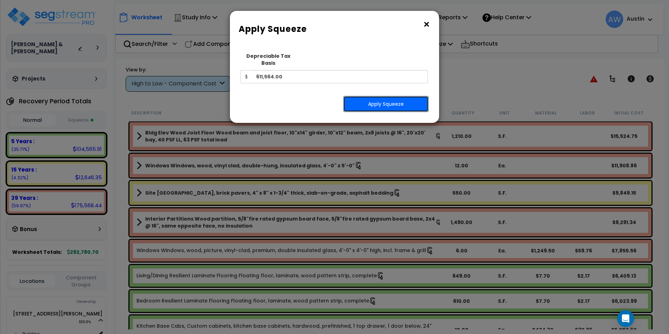
click at [367, 96] on button "Apply Squeeze" at bounding box center [385, 104] width 85 height 16
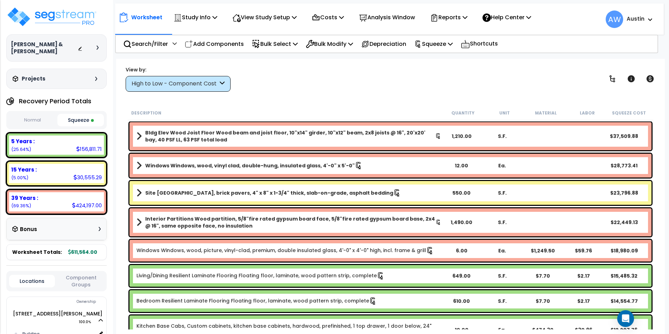
click at [209, 87] on div "High to Low - Component Cost" at bounding box center [175, 84] width 86 height 8
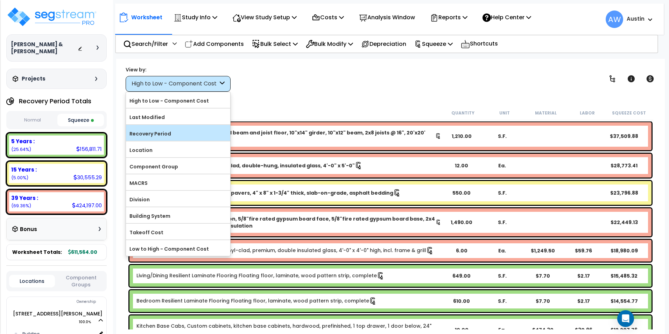
click at [184, 128] on label "Recovery Period" at bounding box center [178, 133] width 104 height 10
click at [0, 0] on input "Recovery Period" at bounding box center [0, 0] width 0 height 0
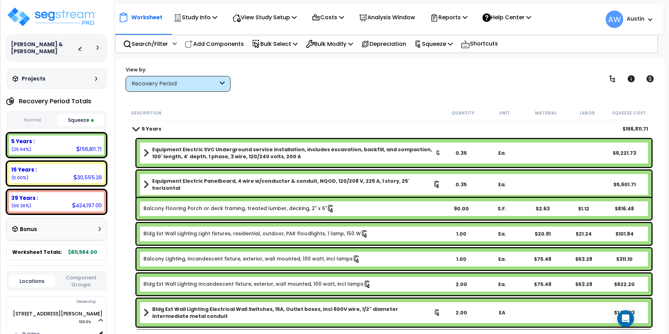
click at [362, 98] on div "Worksheet Study Info Study Setup Add Property Unit Template study Clone study AW" at bounding box center [390, 226] width 548 height 334
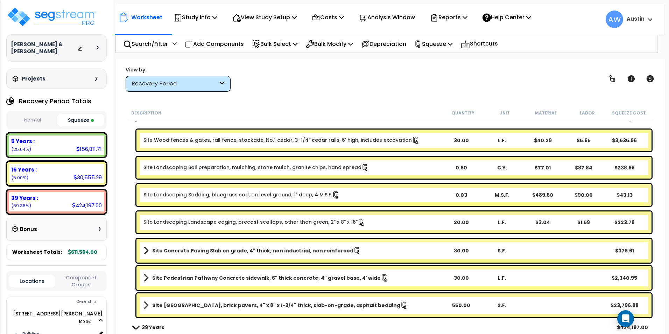
scroll to position [1189, 0]
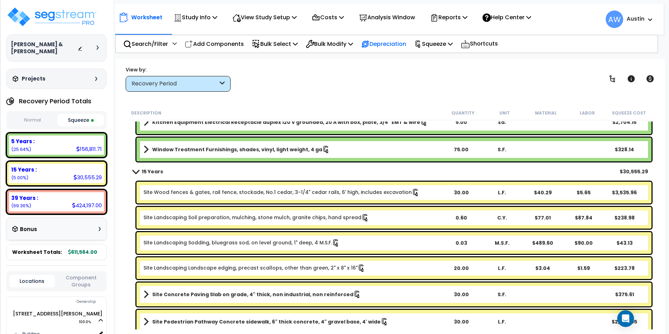
click at [395, 48] on p "Depreciation" at bounding box center [383, 43] width 45 height 9
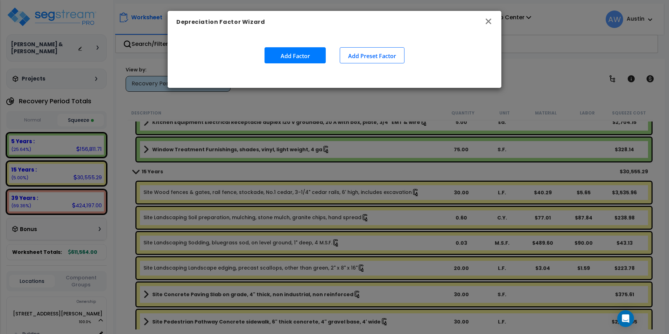
click at [484, 20] on icon "button" at bounding box center [488, 21] width 8 height 8
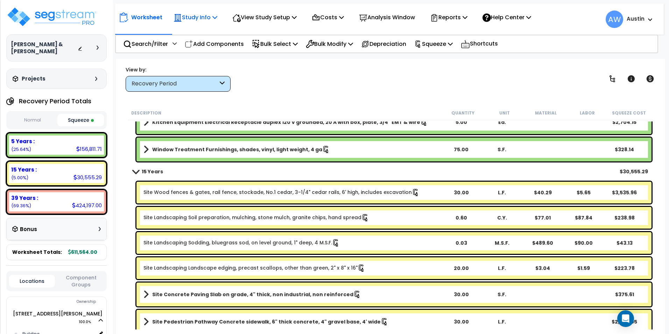
click at [198, 17] on p "Study Info" at bounding box center [195, 17] width 44 height 9
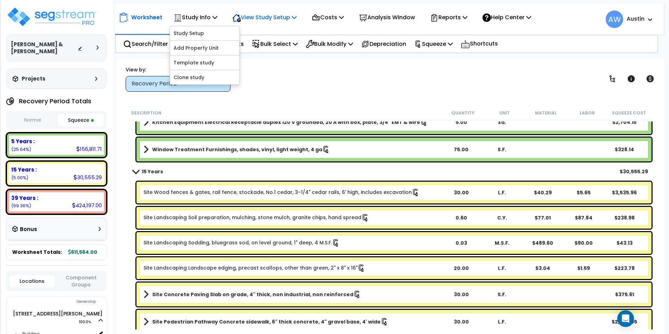
click at [271, 15] on p "View Study Setup" at bounding box center [264, 17] width 64 height 9
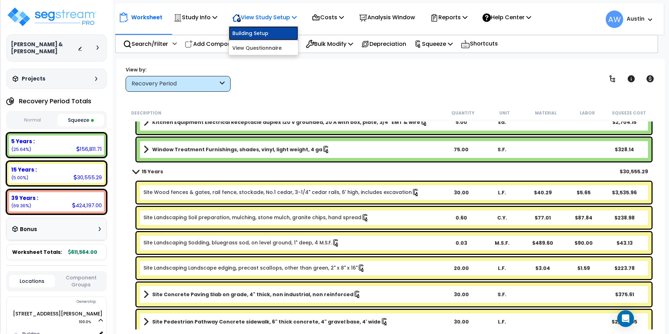
click at [242, 31] on link "Building Setup" at bounding box center [263, 33] width 69 height 14
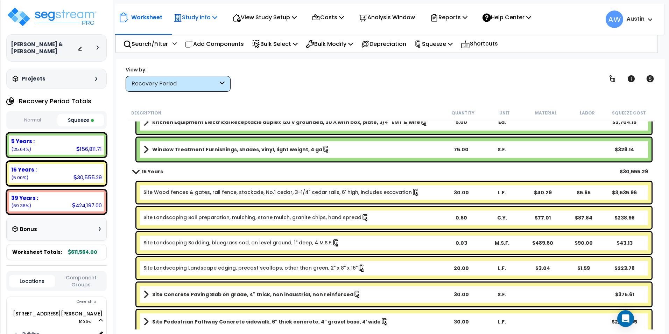
click at [213, 18] on p "Study Info" at bounding box center [195, 17] width 44 height 9
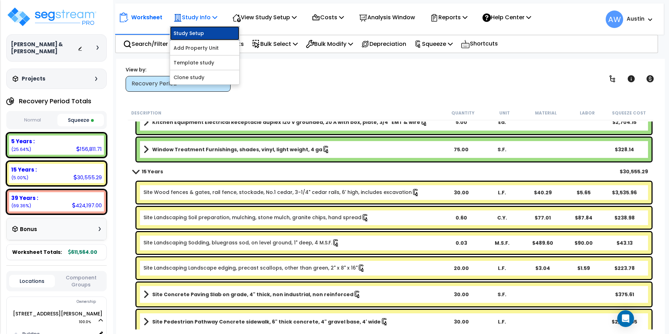
click at [204, 35] on link "Study Setup" at bounding box center [204, 33] width 69 height 14
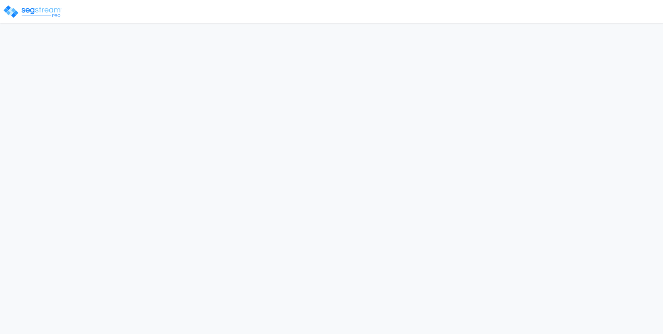
select select "2024"
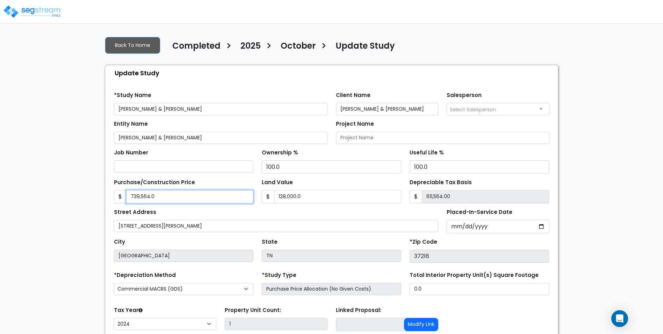
type input "6"
type input "-127,994.00"
type input "69"
type input "-127,931.00"
type input "699"
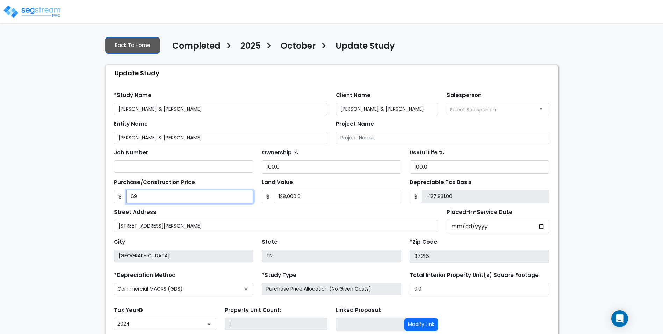
type input "-127,301.00"
type input "6999"
type input "-121,001.00"
type input "6,9990"
type input "-58,010.00"
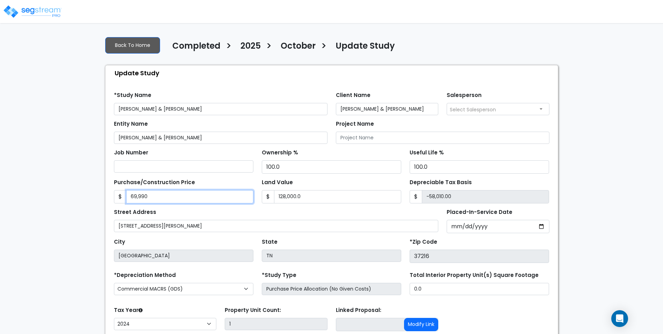
type input "69,9900"
type input "571,900.00"
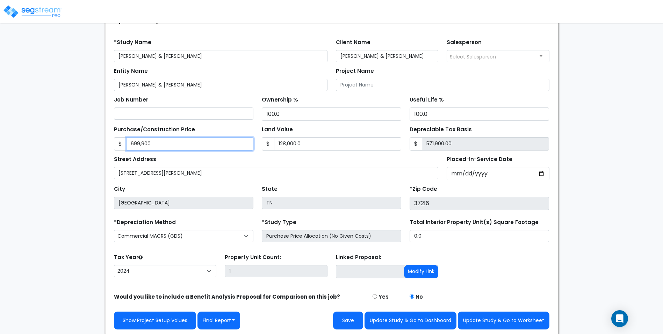
scroll to position [54, 0]
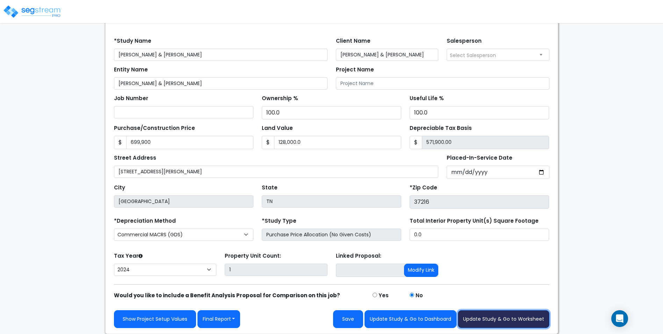
click at [490, 314] on button "Update Study & Go to Worksheet" at bounding box center [504, 319] width 92 height 18
type input "699900"
type input "128000"
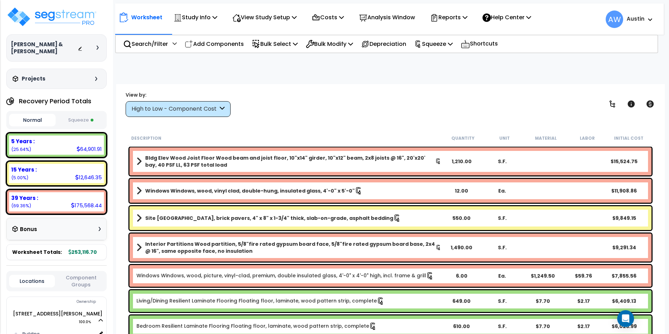
click at [186, 107] on div "High to Low - Component Cost" at bounding box center [175, 109] width 86 height 8
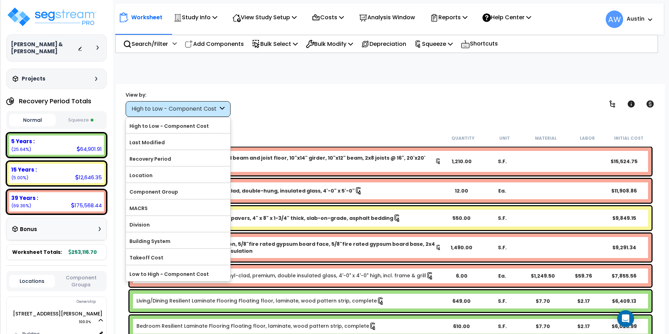
click at [384, 100] on div "View by: High to Low - Component Cost High to Low - Component Cost" at bounding box center [390, 104] width 534 height 26
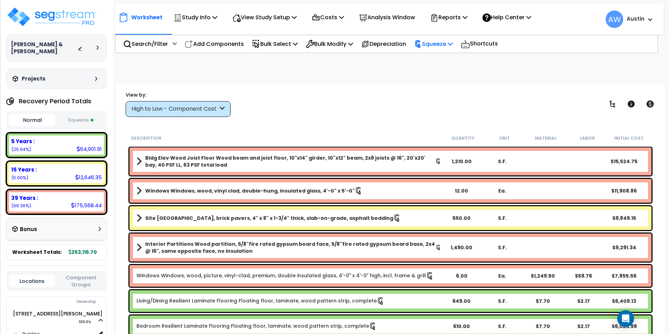
click at [439, 44] on p "Squeeze" at bounding box center [433, 43] width 38 height 9
click at [441, 63] on link "Re-squeeze" at bounding box center [445, 59] width 69 height 14
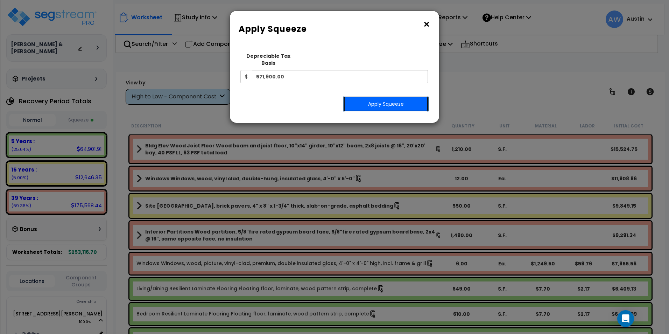
click at [383, 96] on button "Apply Squeeze" at bounding box center [385, 104] width 85 height 16
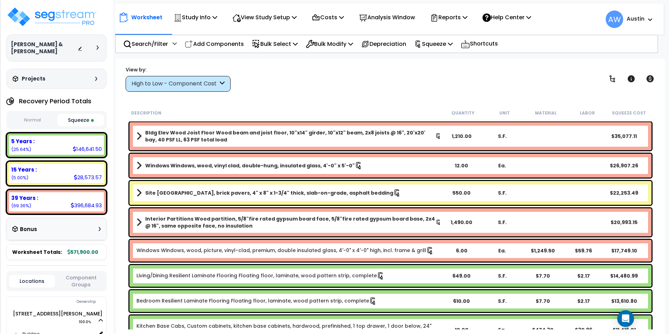
click at [42, 118] on button "Normal" at bounding box center [32, 120] width 47 height 12
click at [94, 116] on button "Squeeze" at bounding box center [80, 120] width 47 height 12
click at [37, 119] on button "Normal" at bounding box center [32, 120] width 47 height 12
click at [68, 116] on button "Squeeze" at bounding box center [80, 120] width 47 height 12
click at [205, 84] on div "High to Low - Component Cost" at bounding box center [175, 84] width 86 height 8
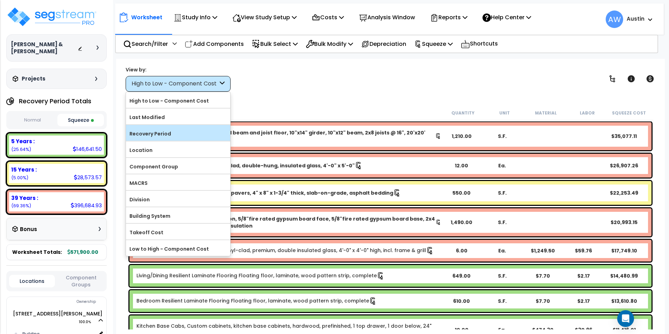
click at [172, 132] on label "Recovery Period" at bounding box center [178, 133] width 104 height 10
click at [0, 0] on input "Recovery Period" at bounding box center [0, 0] width 0 height 0
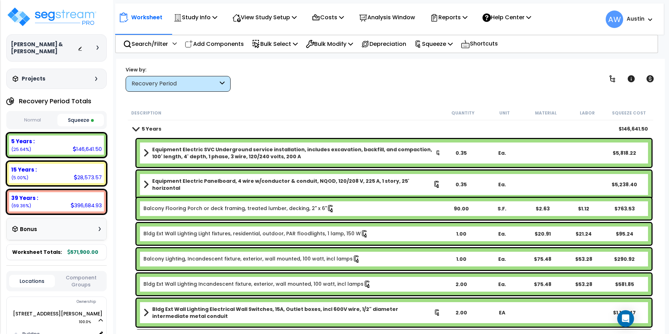
click at [303, 94] on div "Worksheet Study Info Study Setup Add Property Unit Template study Clone study AW" at bounding box center [390, 226] width 548 height 334
click at [338, 93] on div "Worksheet Study Info Study Setup Add Property Unit Template study Clone study AW" at bounding box center [390, 226] width 548 height 334
click at [414, 80] on div "View by: Recovery Period High to Low - Component Cost" at bounding box center [390, 79] width 534 height 26
click at [463, 23] on div "Reports" at bounding box center [448, 17] width 37 height 16
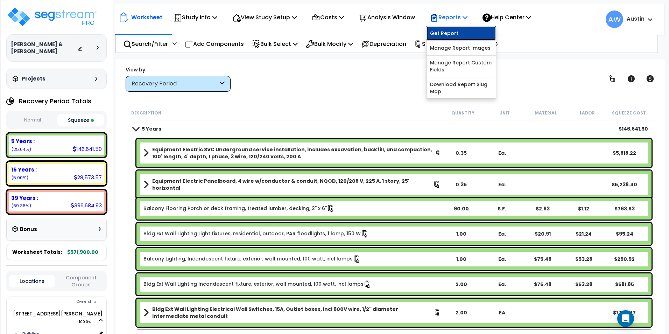
click at [459, 32] on link "Get Report" at bounding box center [460, 33] width 69 height 14
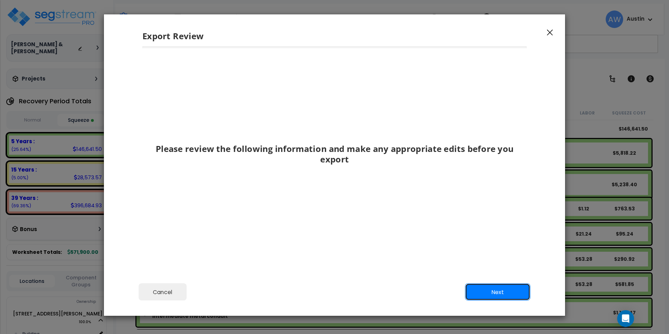
click at [507, 293] on button "Next" at bounding box center [497, 291] width 65 height 17
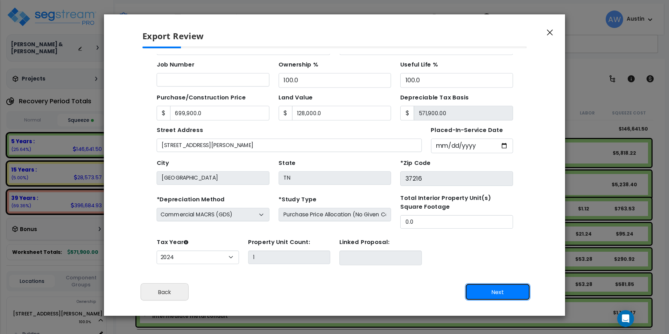
scroll to position [16, 0]
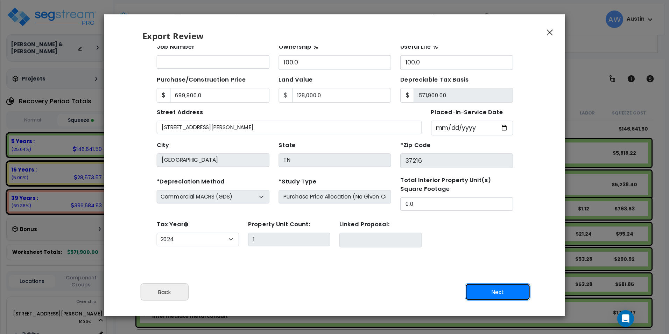
click at [486, 289] on button "Next" at bounding box center [497, 291] width 65 height 17
type input "699900"
type input "128000"
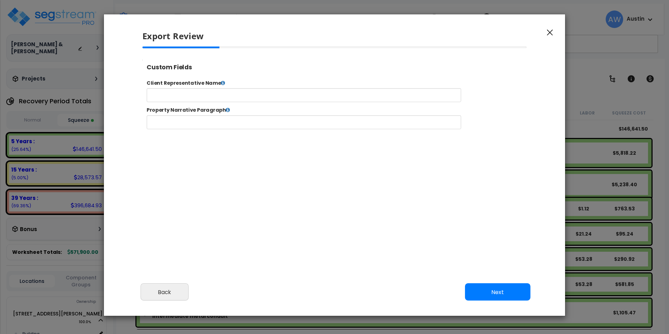
select select "2024"
click at [486, 290] on button "Next" at bounding box center [497, 291] width 65 height 17
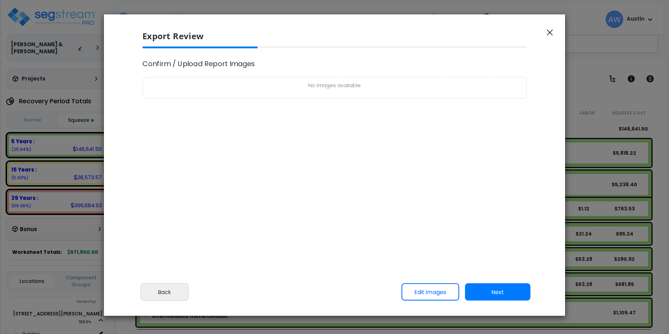
scroll to position [0, 0]
click at [479, 284] on button "Next" at bounding box center [497, 291] width 65 height 17
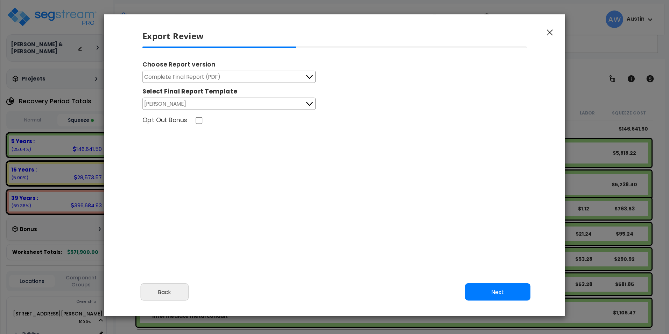
click at [481, 288] on button "Next" at bounding box center [497, 291] width 65 height 17
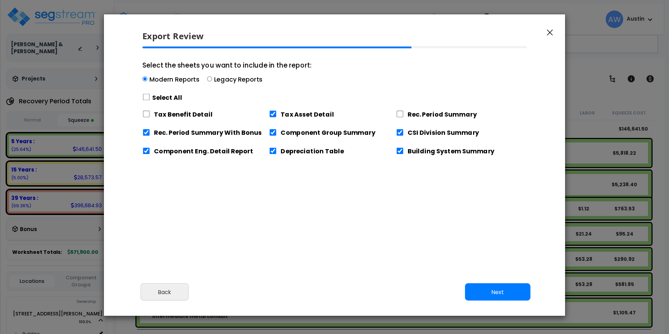
click at [503, 299] on button "Next" at bounding box center [497, 291] width 65 height 17
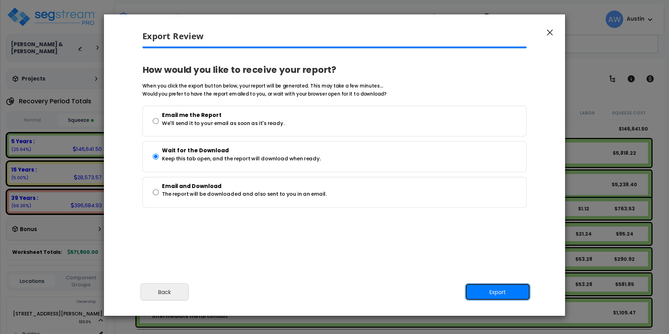
click at [493, 291] on button "Export" at bounding box center [497, 291] width 65 height 17
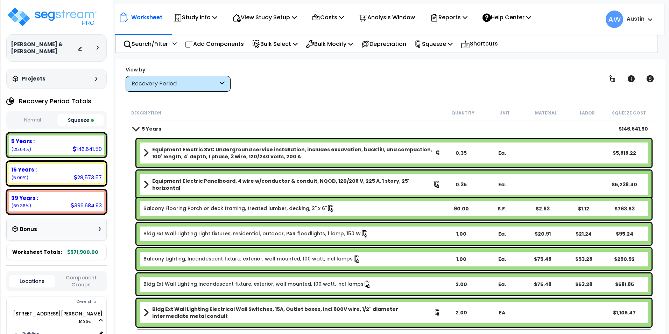
click at [421, 84] on div "View by: Recovery Period High to Low - Component Cost" at bounding box center [390, 79] width 534 height 26
click at [463, 18] on p "Reports" at bounding box center [448, 17] width 37 height 9
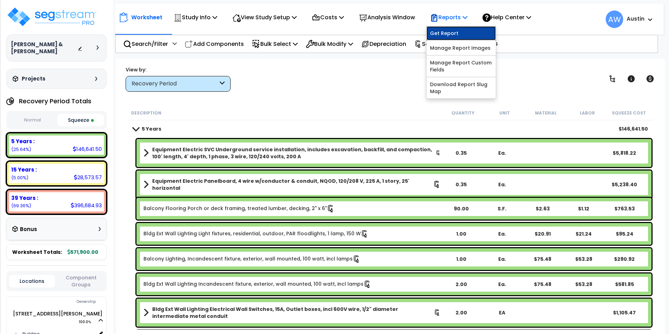
click at [459, 36] on link "Get Report" at bounding box center [460, 33] width 69 height 14
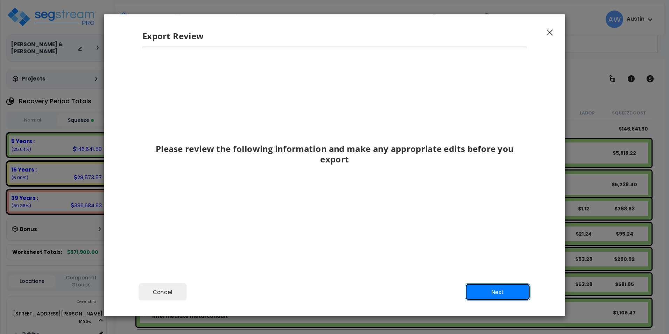
click at [490, 291] on button "Next" at bounding box center [497, 291] width 65 height 17
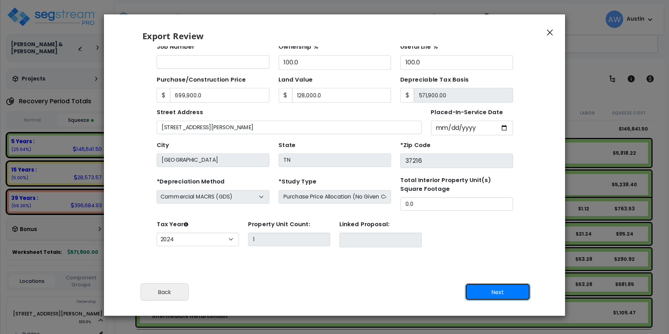
scroll to position [62, 0]
click at [490, 291] on button "Next" at bounding box center [497, 291] width 65 height 17
type input "699900"
type input "128000"
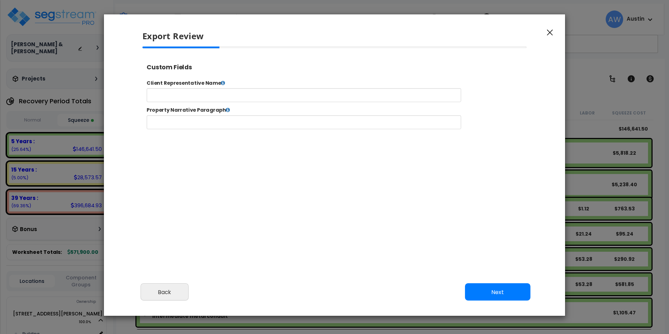
select select "2024"
click at [516, 304] on div "Cancel Back Next Export Edit Images" at bounding box center [334, 297] width 461 height 38
click at [511, 299] on button "Next" at bounding box center [497, 291] width 65 height 17
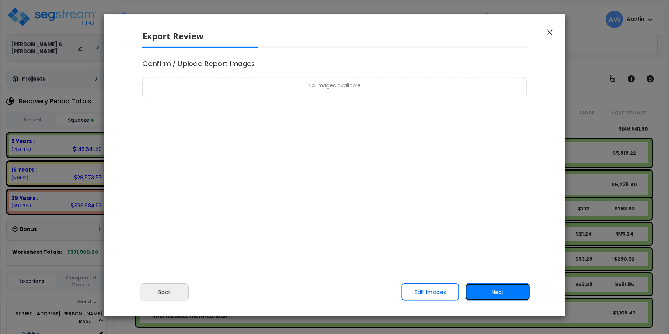
scroll to position [0, 0]
click at [498, 294] on button "Next" at bounding box center [497, 291] width 65 height 17
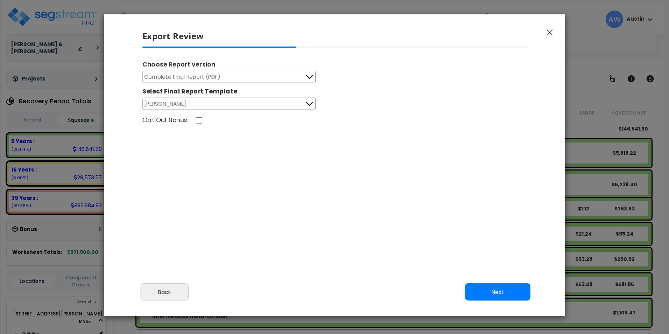
click at [296, 76] on button "Complete Final Report (PDF)" at bounding box center [228, 77] width 173 height 12
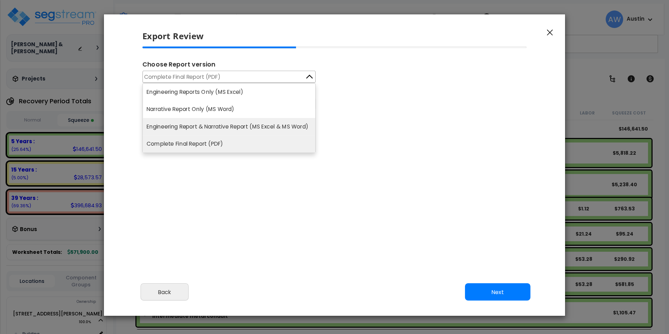
click at [245, 124] on li "Engineering Report & Narrative Report (MS Excel & MS Word)" at bounding box center [229, 126] width 172 height 17
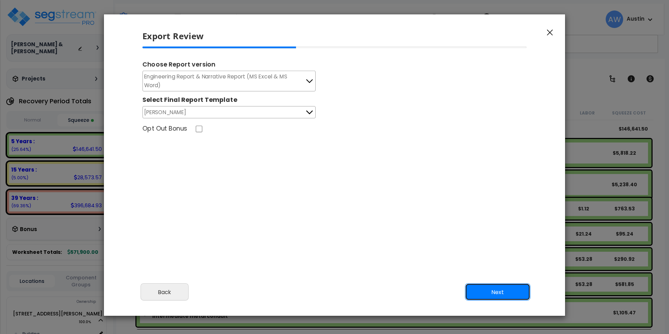
click at [488, 286] on button "Next" at bounding box center [497, 291] width 65 height 17
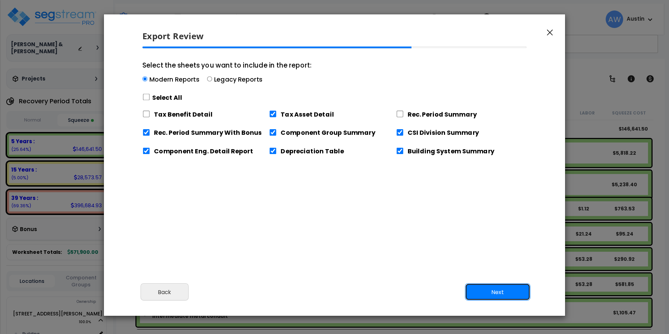
click at [478, 288] on button "Next" at bounding box center [497, 291] width 65 height 17
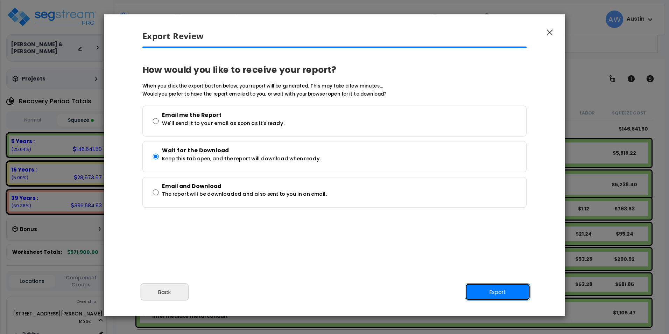
click at [498, 295] on button "Export" at bounding box center [497, 291] width 65 height 17
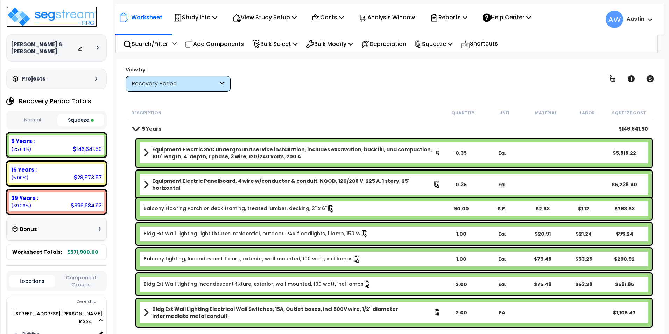
drag, startPoint x: 52, startPoint y: 16, endPoint x: 161, endPoint y: 29, distance: 109.1
click at [52, 16] on img at bounding box center [51, 16] width 91 height 21
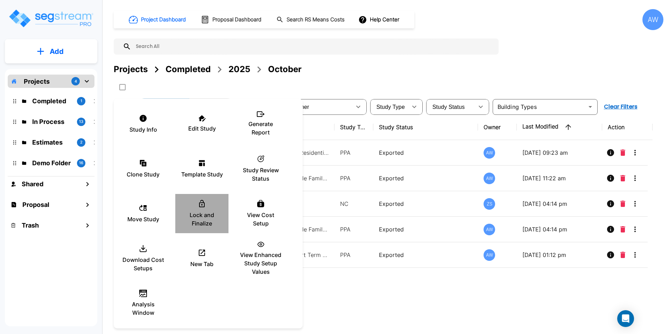
click at [198, 218] on p "Lock and Finalize" at bounding box center [202, 219] width 42 height 17
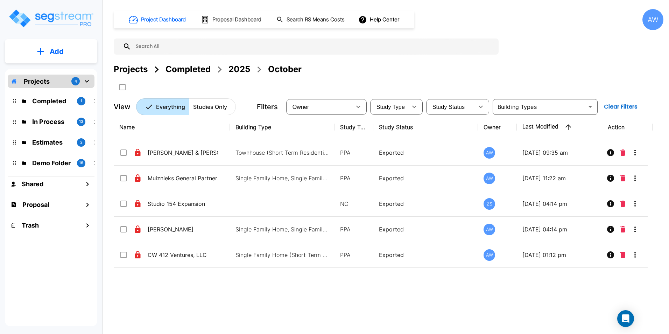
click at [252, 287] on div "Name Building Type Study Type Study Status Owner Last Modified Action [PERSON_N…" at bounding box center [383, 217] width 539 height 207
click at [40, 120] on p "In Process" at bounding box center [51, 121] width 39 height 9
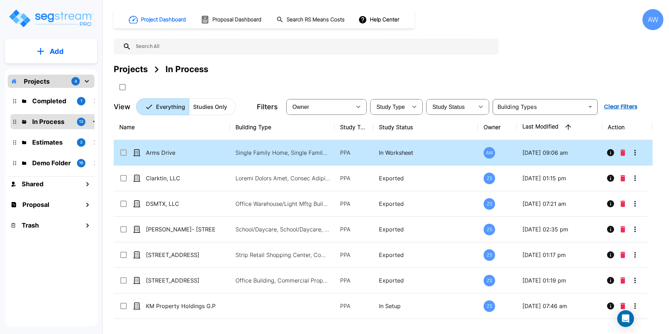
click at [196, 147] on td "Arms Drive" at bounding box center [172, 153] width 116 height 26
checkbox input "true"
click at [196, 147] on td "Arms Drive" at bounding box center [172, 153] width 116 height 26
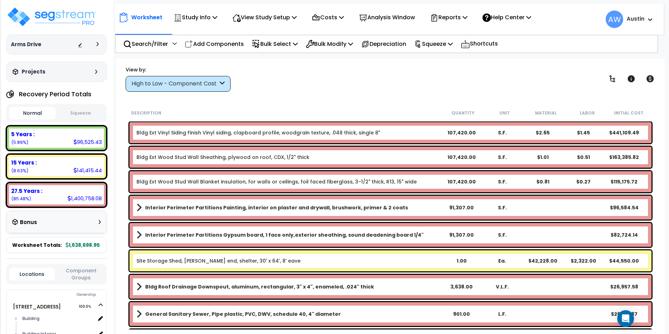
click at [172, 82] on div "High to Low - Component Cost" at bounding box center [175, 84] width 86 height 8
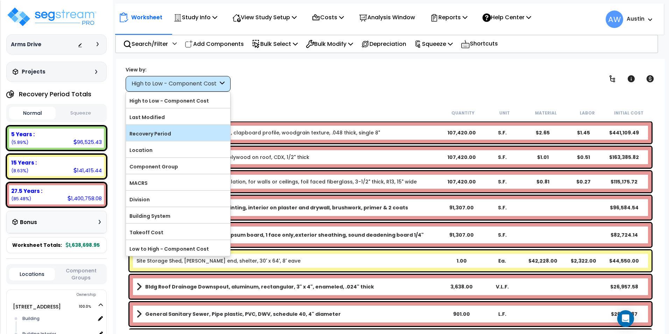
click at [156, 131] on label "Recovery Period" at bounding box center [178, 133] width 104 height 10
click at [0, 0] on input "Recovery Period" at bounding box center [0, 0] width 0 height 0
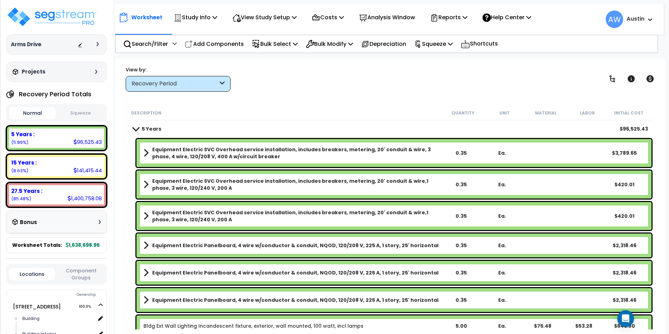
click at [343, 101] on div "Worksheet Study Info Study Setup Add Property Unit Template study Clone study AW" at bounding box center [390, 226] width 548 height 334
click at [78, 109] on button "Squeeze" at bounding box center [80, 113] width 47 height 12
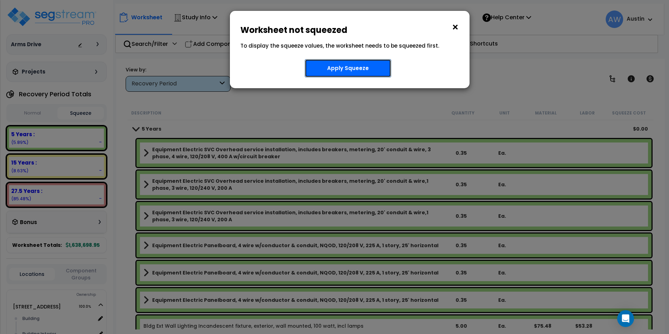
click at [346, 72] on button "Apply Squeeze" at bounding box center [348, 68] width 86 height 18
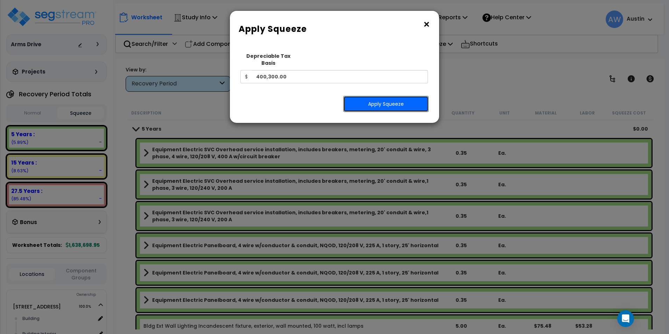
click at [359, 96] on button "Apply Squeeze" at bounding box center [385, 104] width 85 height 16
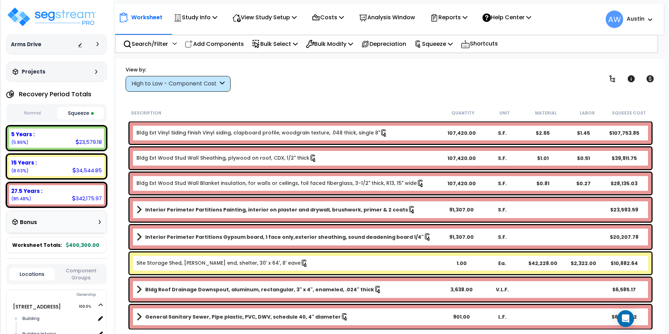
click at [176, 87] on div "High to Low - Component Cost" at bounding box center [175, 84] width 86 height 8
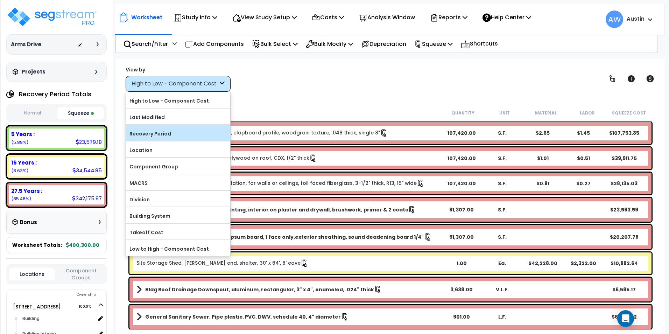
click at [159, 130] on label "Recovery Period" at bounding box center [178, 133] width 104 height 10
click at [0, 0] on input "Recovery Period" at bounding box center [0, 0] width 0 height 0
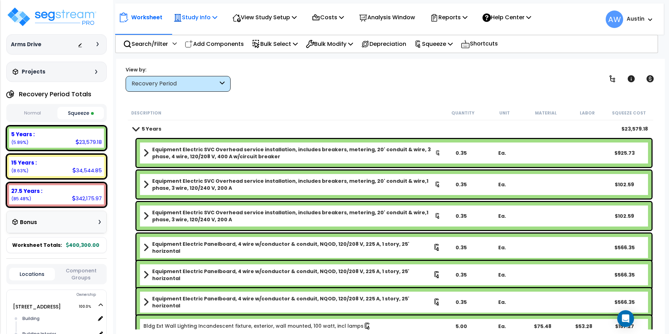
click at [193, 18] on p "Study Info" at bounding box center [195, 17] width 44 height 9
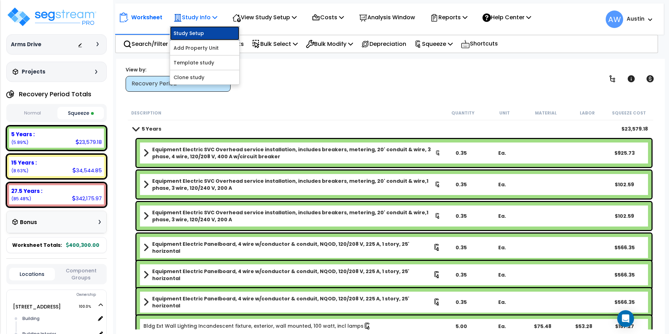
click at [194, 36] on link "Study Setup" at bounding box center [204, 33] width 69 height 14
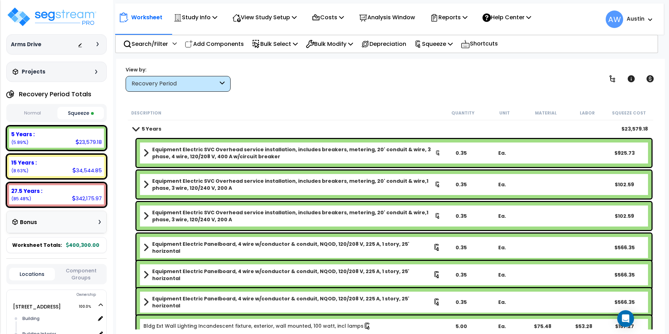
click at [308, 113] on div "Description" at bounding box center [286, 112] width 311 height 7
click at [258, 20] on p "View Study Setup" at bounding box center [264, 17] width 64 height 9
click at [258, 46] on link "View Questionnaire" at bounding box center [263, 48] width 69 height 14
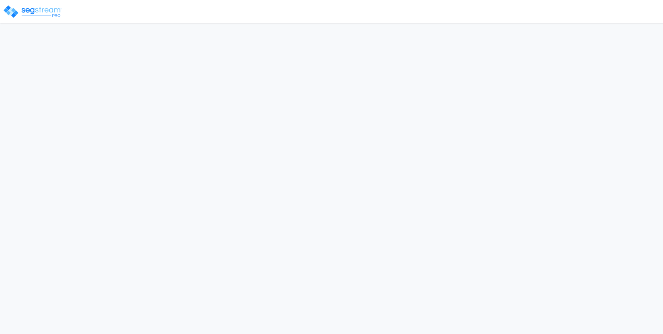
select select "2024"
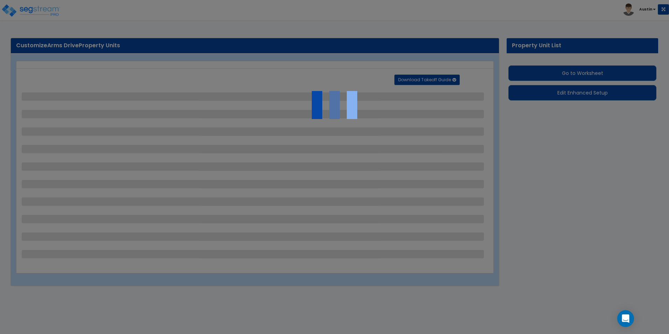
select select "2"
select select "1"
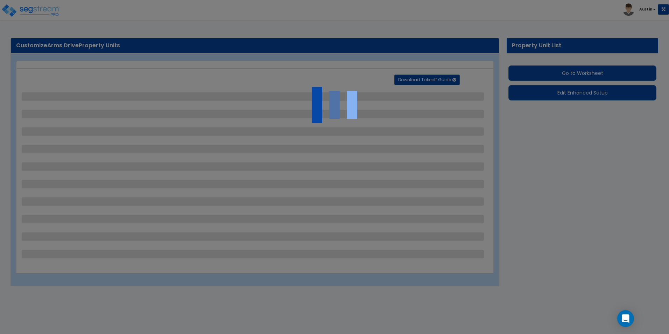
select select "1"
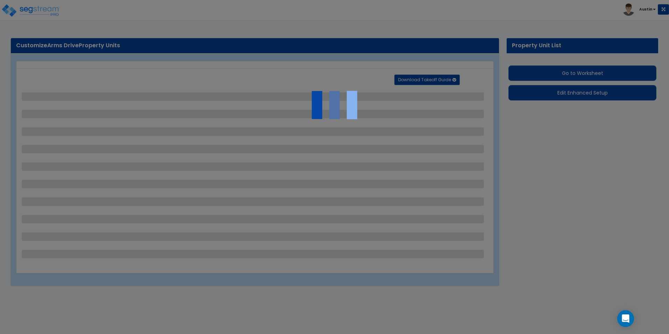
select select "2"
select select "1"
select select "2"
select select "4"
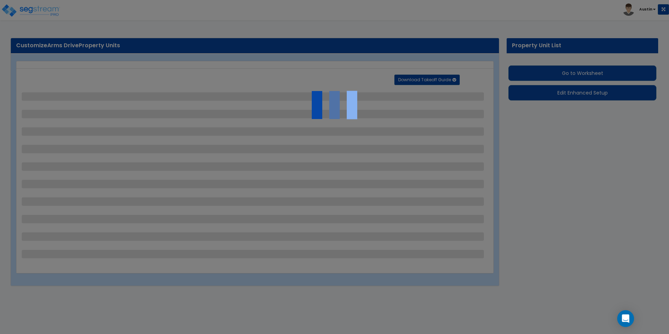
select select "2"
select select "1"
select select "6"
select select "1"
select select "4"
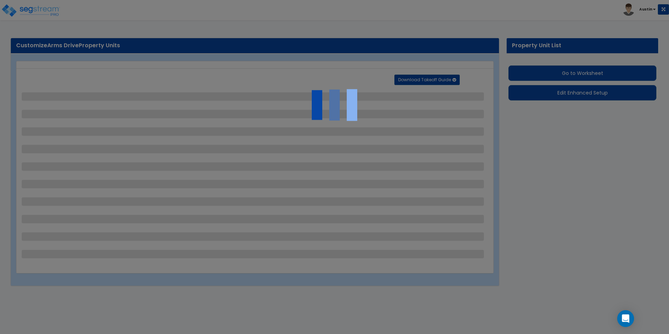
select select "2"
select select "1"
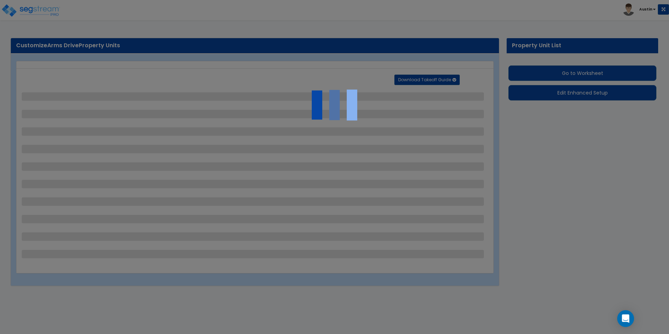
select select "1"
select select "2"
select select "1"
select select "2"
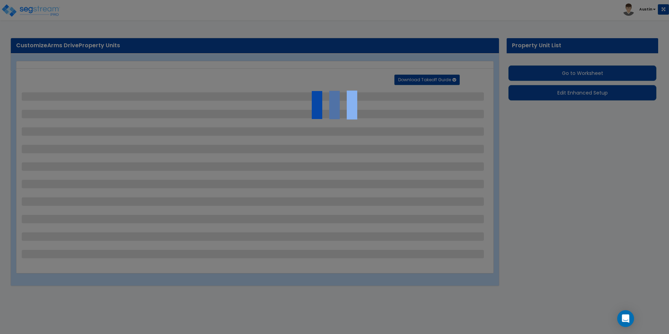
select select "1"
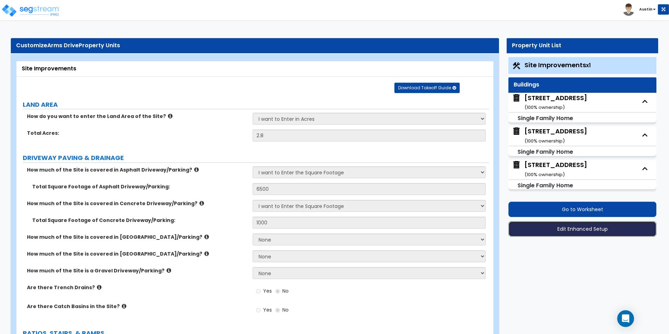
click at [578, 233] on button "Edit Enhanced Setup" at bounding box center [582, 228] width 148 height 15
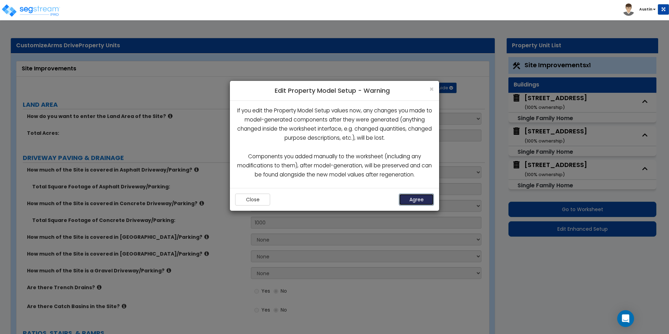
click at [418, 200] on button "Agree" at bounding box center [416, 199] width 35 height 12
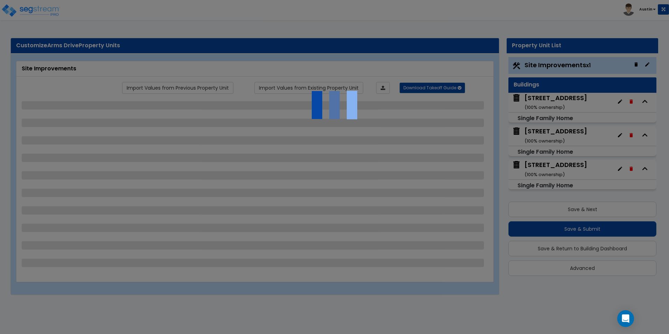
select select "2"
select select "1"
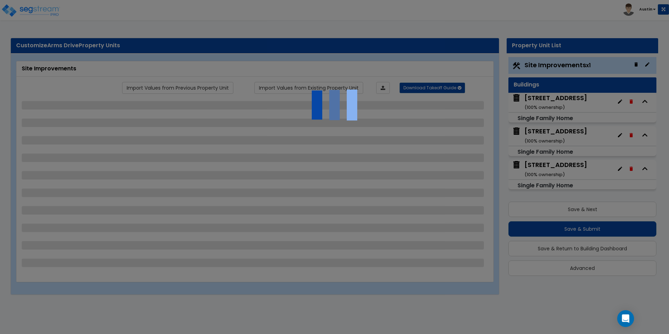
select select "1"
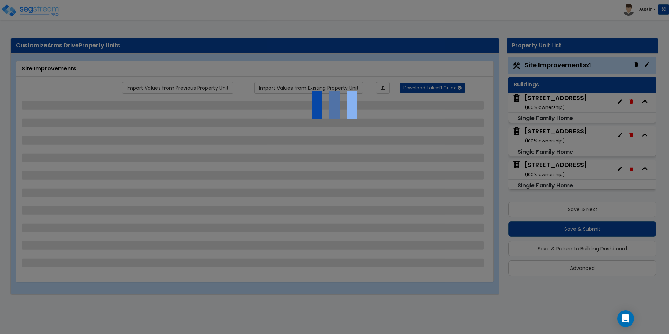
select select "2"
select select "1"
select select "2"
select select "4"
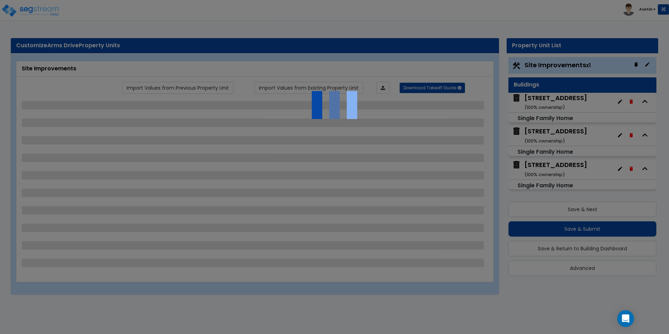
select select "2"
select select "1"
select select "6"
select select "1"
select select "4"
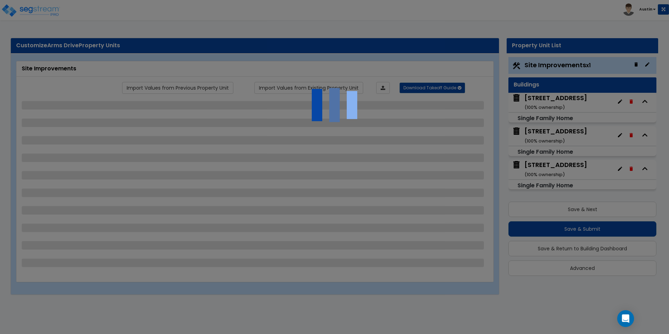
select select "2"
select select "1"
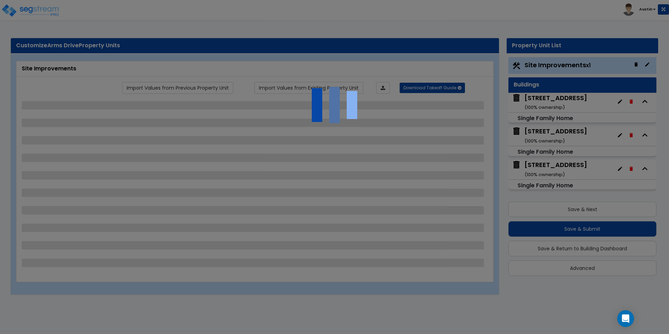
select select "1"
select select "2"
select select "1"
select select "2"
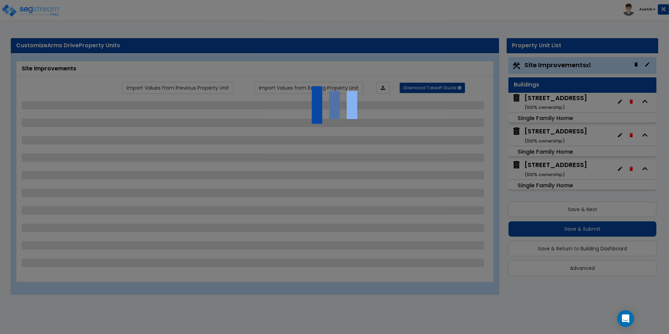
select select "1"
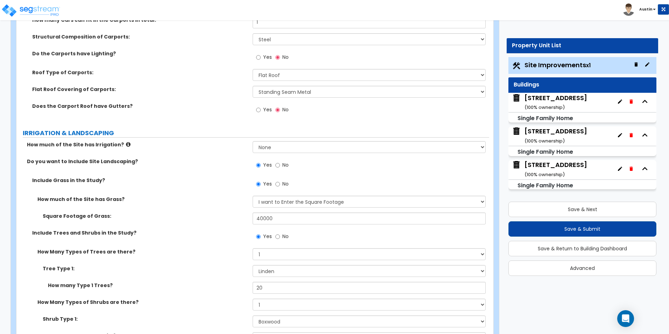
scroll to position [839, 0]
drag, startPoint x: 287, startPoint y: 216, endPoint x: 226, endPoint y: 217, distance: 61.2
click at [226, 217] on div "Square Footage of Grass: 40000" at bounding box center [252, 220] width 473 height 17
type input "100,000"
click at [198, 198] on label "How much of the Site has Grass?" at bounding box center [142, 198] width 210 height 7
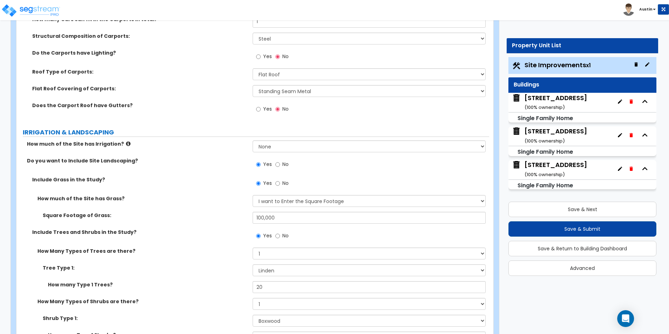
click at [205, 187] on div "Include Grass in the Study? Yes No" at bounding box center [252, 185] width 473 height 19
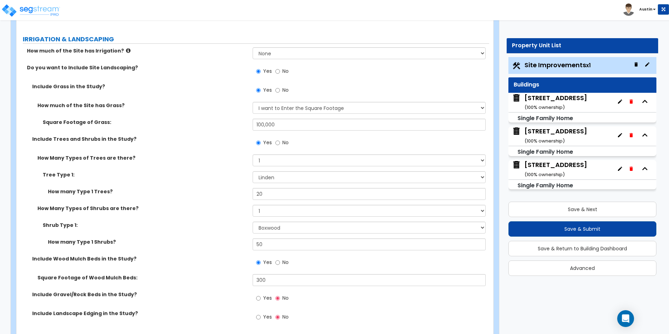
scroll to position [944, 0]
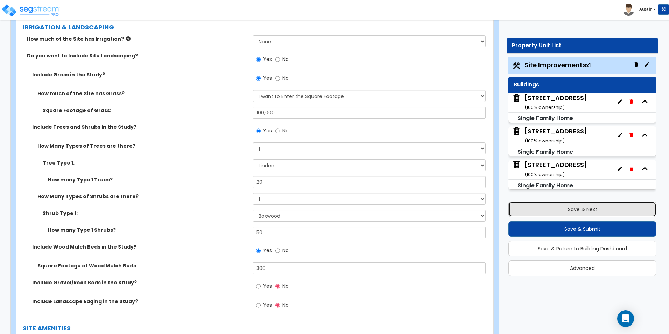
click at [591, 212] on button "Save & Next" at bounding box center [582, 208] width 148 height 15
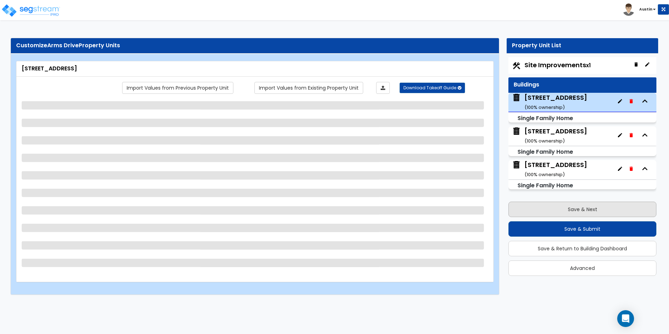
scroll to position [0, 0]
select select "7"
select select "1"
select select "2"
select select "1"
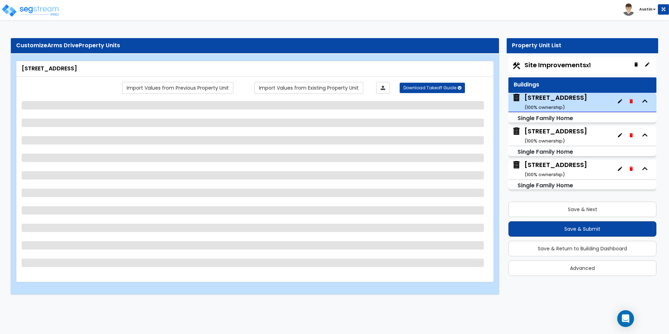
select select "2"
select select "1"
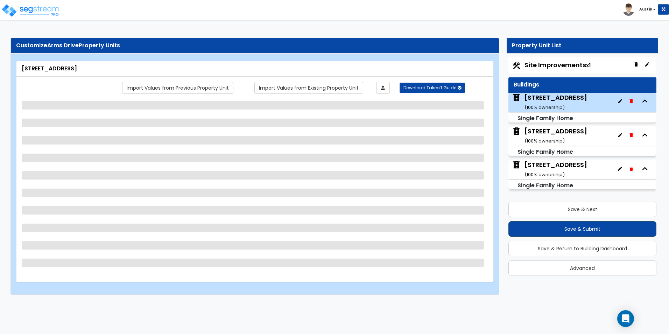
select select "1"
select select "2"
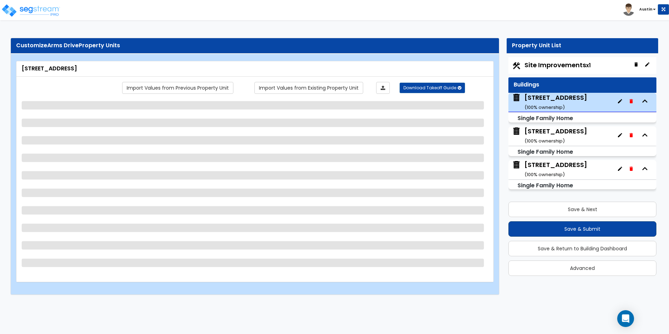
select select "2"
select select "5"
select select "1"
select select "6"
select select "3"
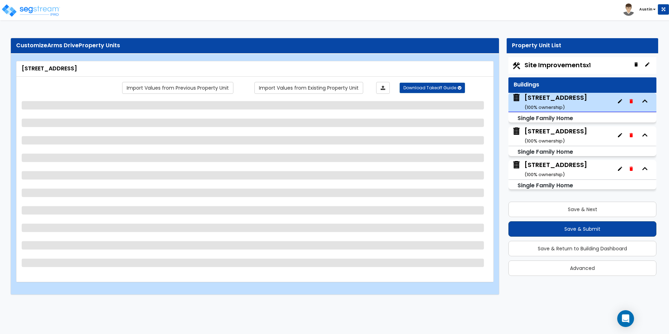
select select "1"
select select "3"
select select "2"
select select "1"
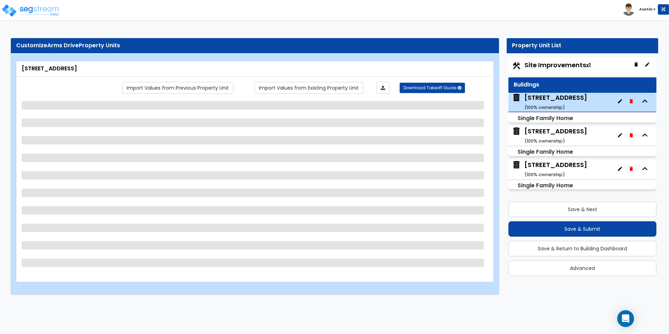
select select "1"
select select "2"
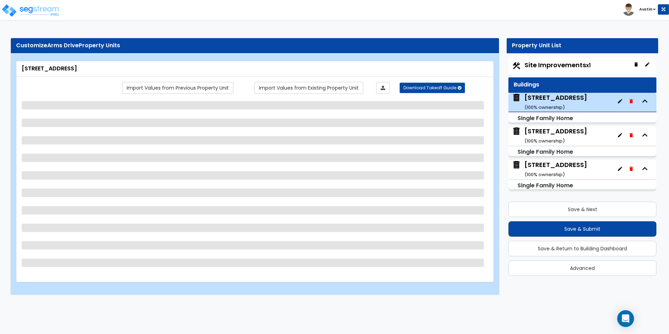
select select "2"
select select "1"
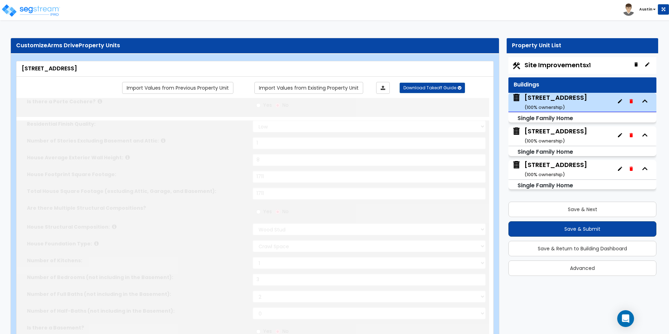
select select "2"
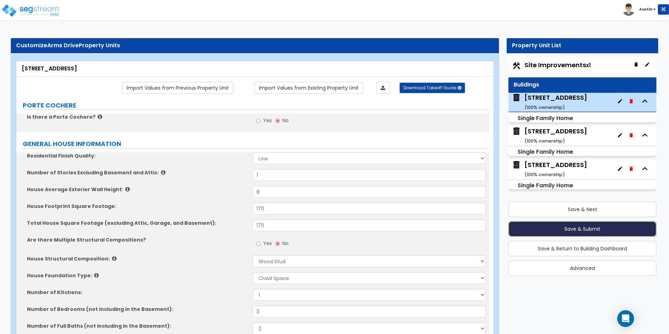
click at [580, 230] on button "Save & Submit" at bounding box center [582, 228] width 148 height 15
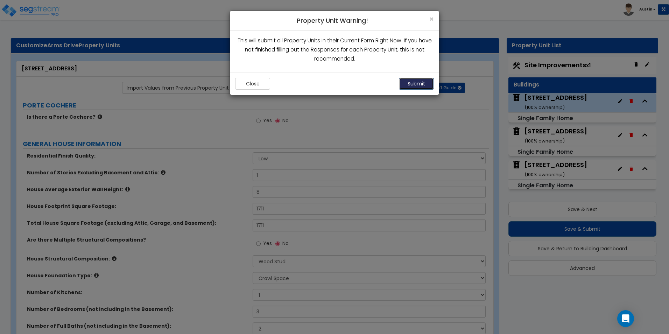
click at [425, 85] on button "Submit" at bounding box center [416, 84] width 35 height 12
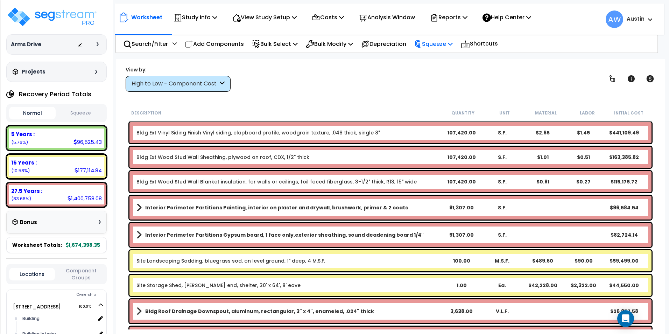
click at [436, 47] on p "Squeeze" at bounding box center [433, 43] width 38 height 9
click at [441, 60] on link "Squeeze" at bounding box center [445, 59] width 69 height 14
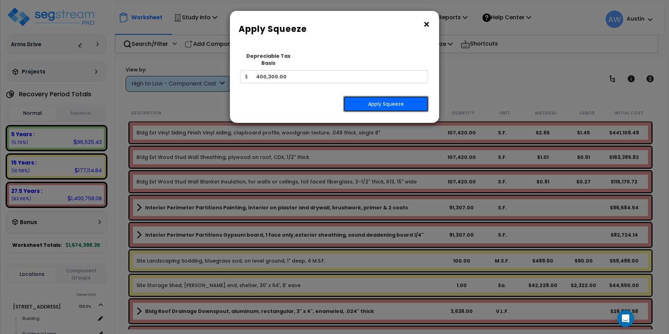
click at [382, 97] on button "Apply Squeeze" at bounding box center [385, 104] width 85 height 16
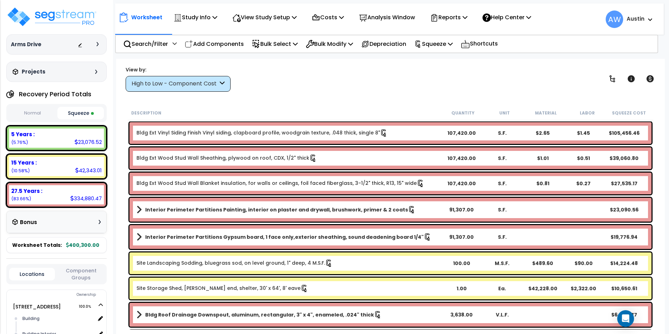
click at [40, 114] on button "Normal" at bounding box center [32, 113] width 47 height 12
click at [81, 114] on button "Squeeze" at bounding box center [80, 113] width 47 height 12
click at [190, 90] on div "High to Low - Component Cost" at bounding box center [178, 84] width 105 height 16
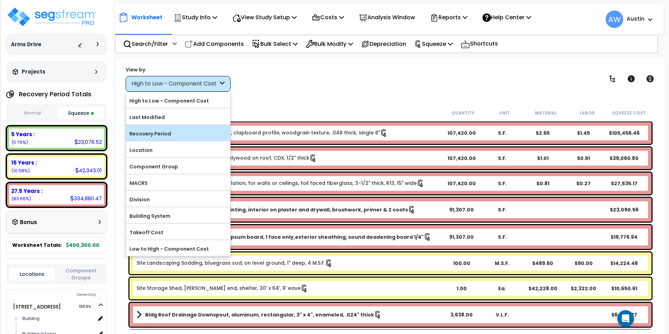
click at [169, 130] on label "Recovery Period" at bounding box center [178, 133] width 104 height 10
click at [0, 0] on input "Recovery Period" at bounding box center [0, 0] width 0 height 0
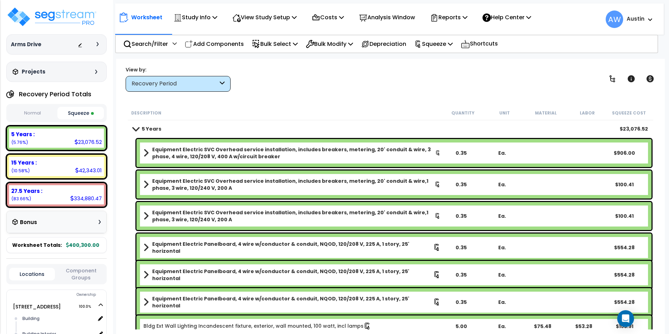
click at [319, 96] on div "Worksheet Study Info Study Setup Add Property Unit Template study Clone study AW" at bounding box center [390, 226] width 548 height 334
click at [277, 16] on p "View Study Setup" at bounding box center [264, 17] width 64 height 9
click at [265, 49] on link "View Questionnaire" at bounding box center [263, 48] width 69 height 14
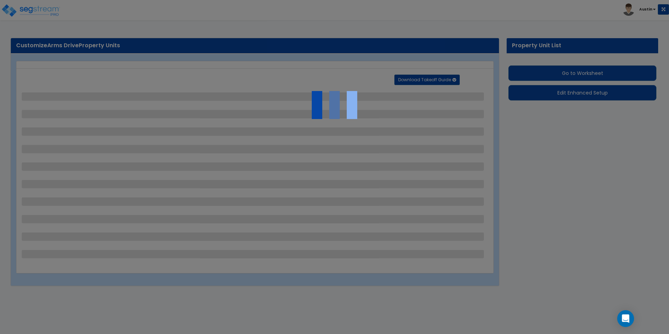
select select "2"
select select "1"
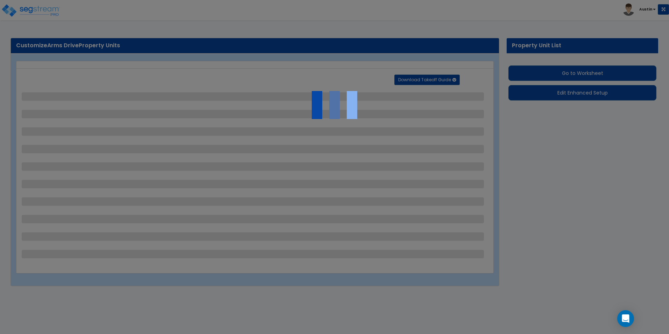
select select "1"
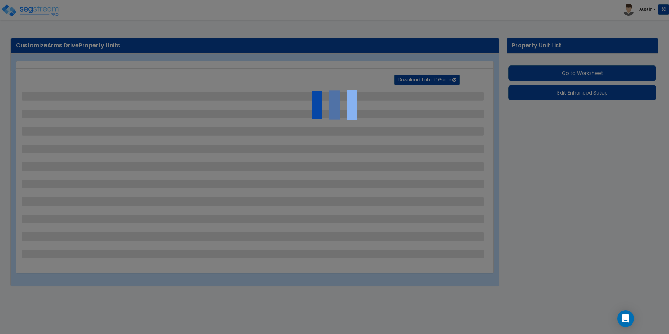
select select "2"
select select "1"
select select "2"
select select "4"
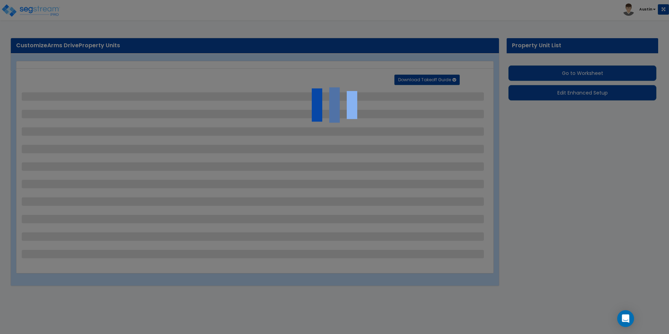
select select "2"
select select "1"
select select "6"
select select "1"
select select "4"
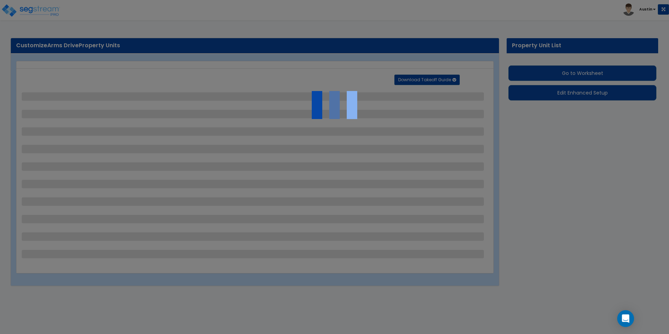
select select "2"
select select "1"
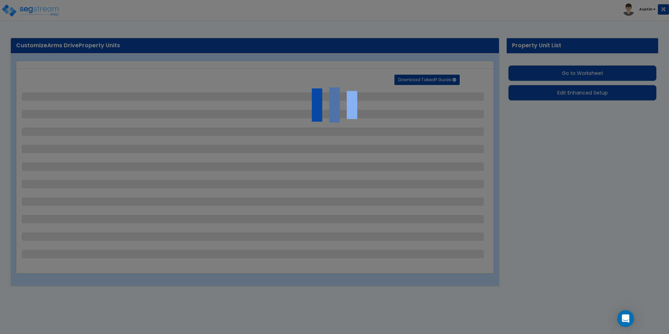
select select "1"
select select "2"
select select "1"
select select "2"
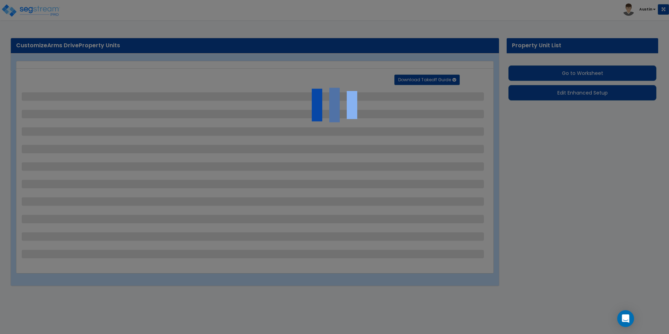
select select "1"
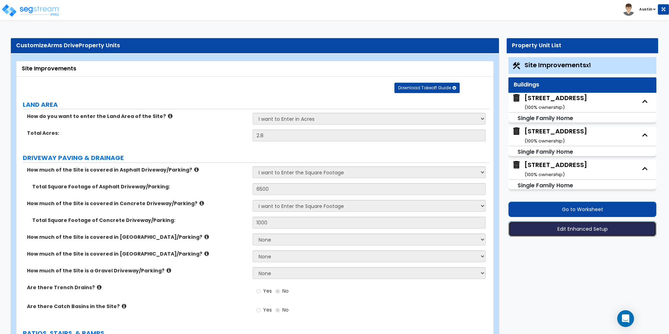
click at [574, 227] on button "Edit Enhanced Setup" at bounding box center [582, 228] width 148 height 15
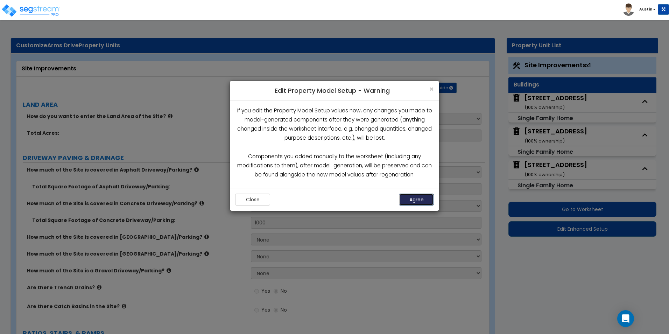
click at [416, 197] on button "Agree" at bounding box center [416, 199] width 35 height 12
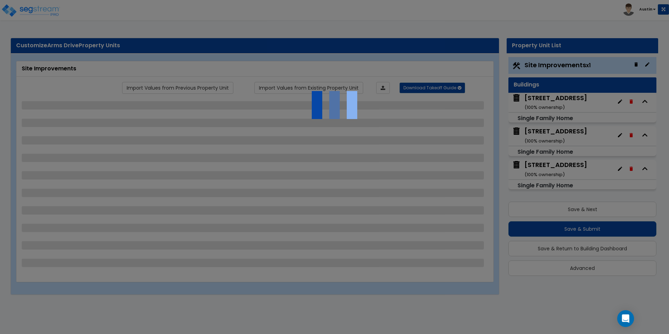
select select "2"
select select "1"
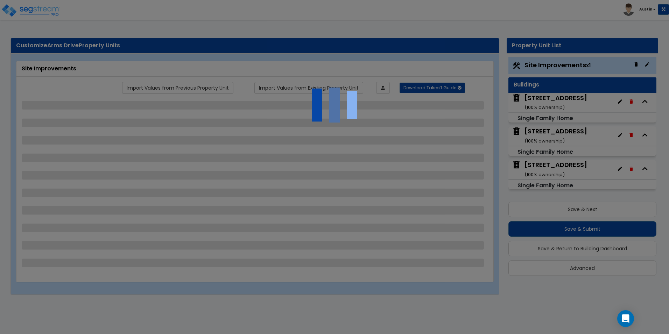
select select "1"
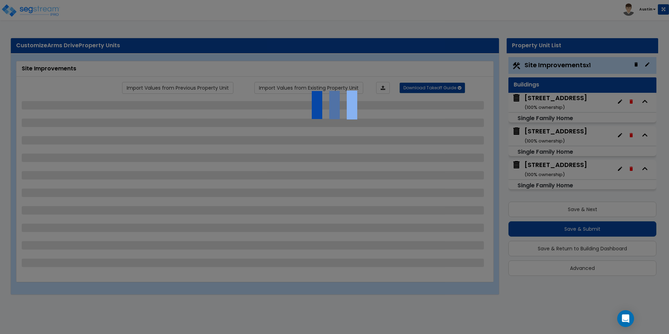
select select "2"
select select "1"
select select "2"
select select "4"
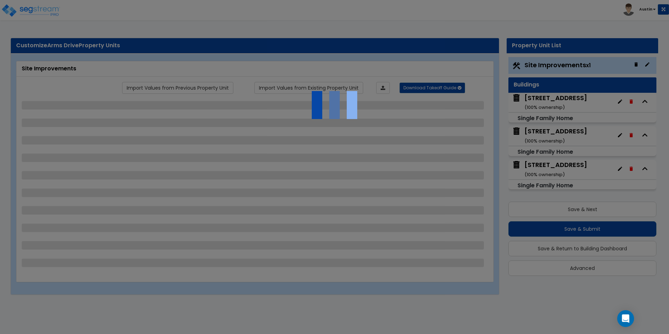
select select "2"
select select "1"
select select "6"
select select "1"
select select "4"
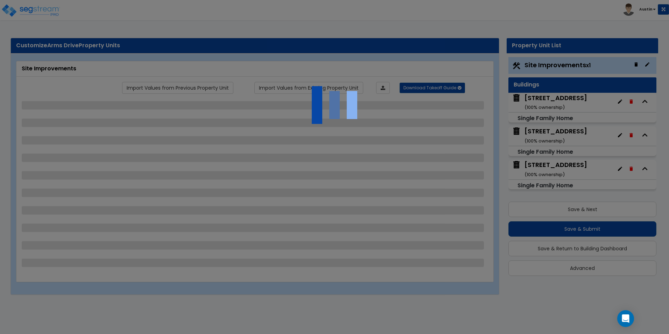
select select "2"
select select "1"
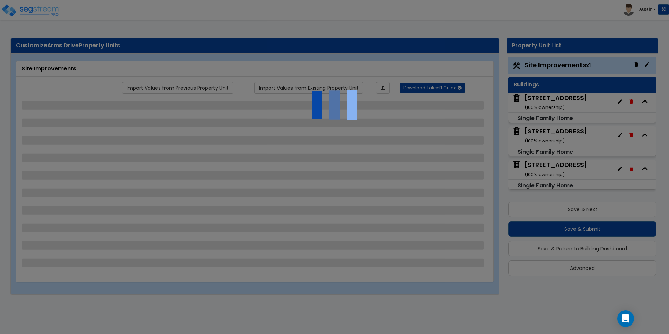
select select "1"
select select "2"
select select "1"
select select "2"
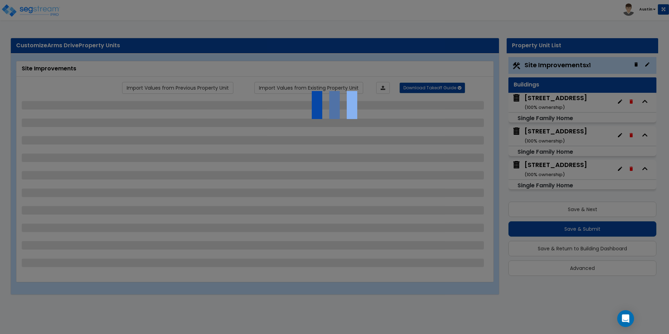
select select "1"
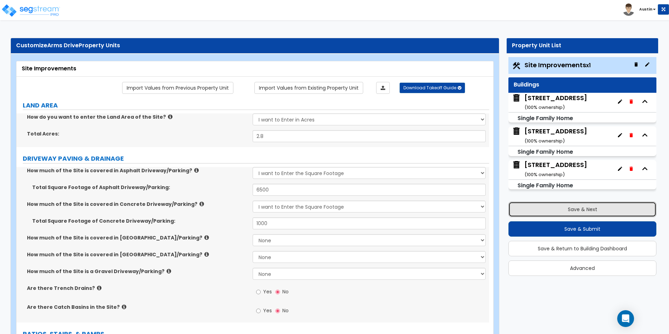
click at [594, 208] on button "Save & Next" at bounding box center [582, 208] width 148 height 15
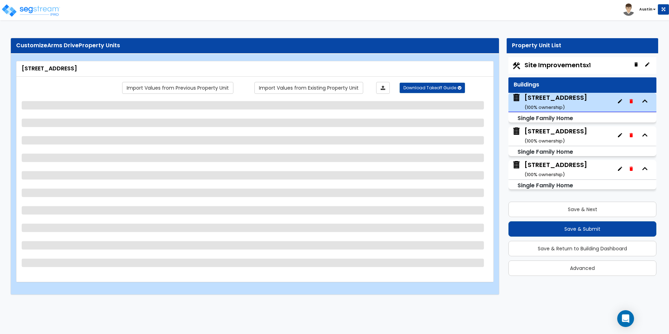
select select "7"
select select "1"
select select "2"
select select "1"
select select "2"
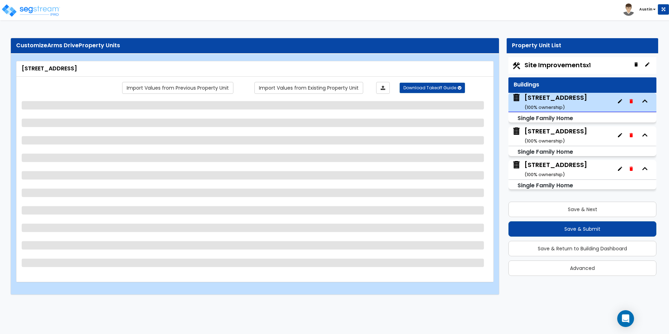
select select "1"
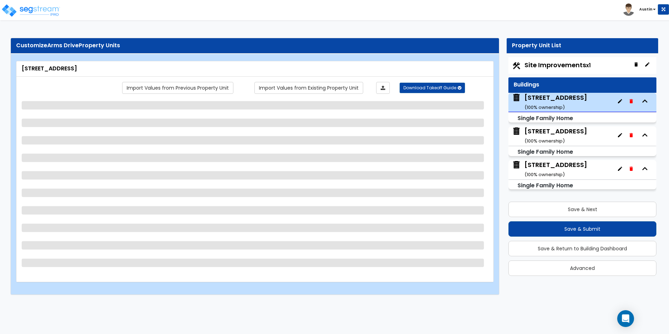
select select "1"
select select "2"
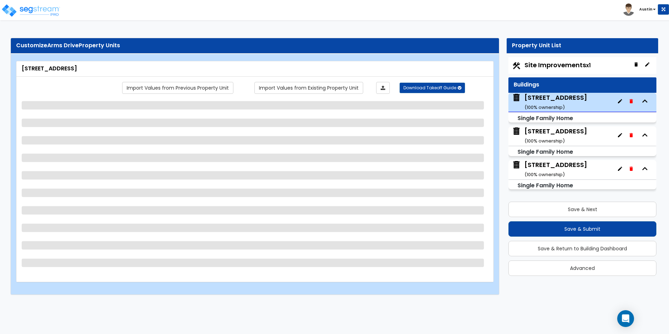
select select "5"
select select "1"
select select "6"
select select "3"
select select "1"
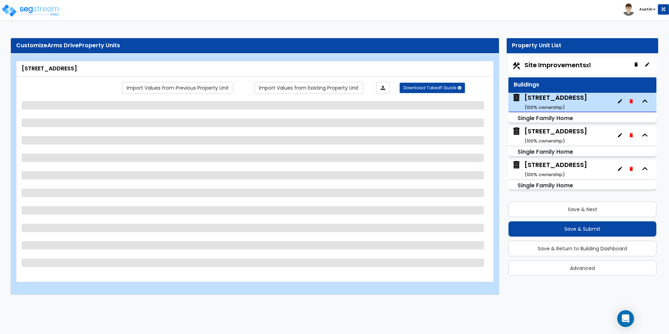
select select "3"
select select "2"
select select "1"
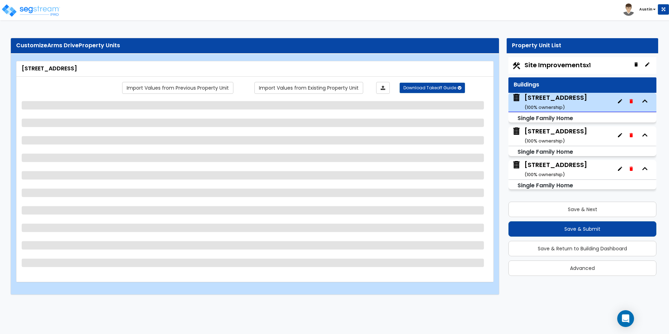
select select "1"
select select "2"
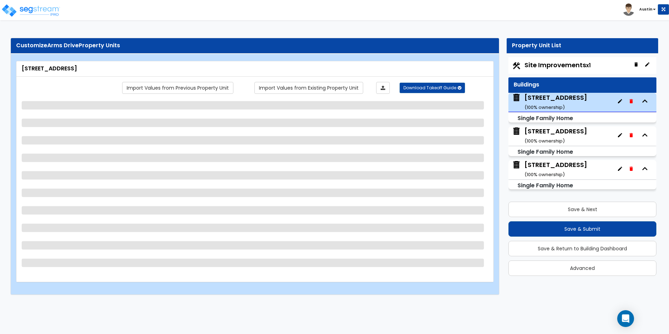
select select "2"
select select "1"
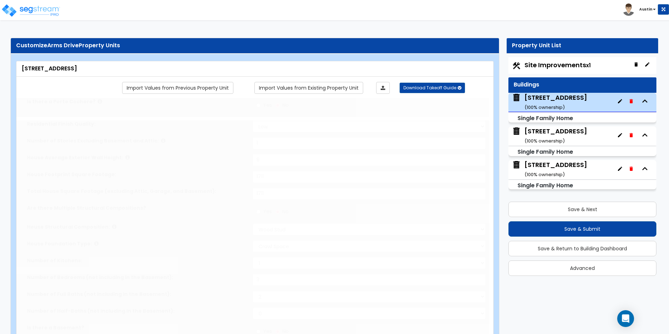
select select "2"
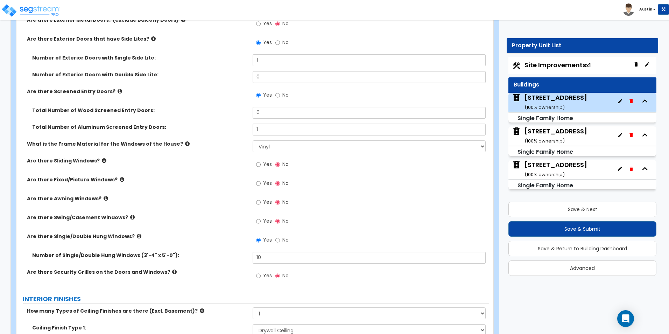
scroll to position [1014, 0]
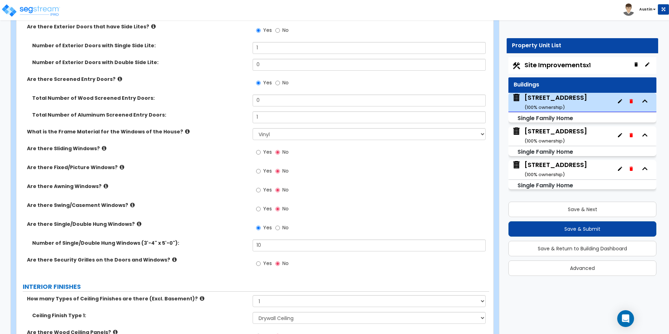
click at [130, 206] on icon at bounding box center [132, 204] width 5 height 5
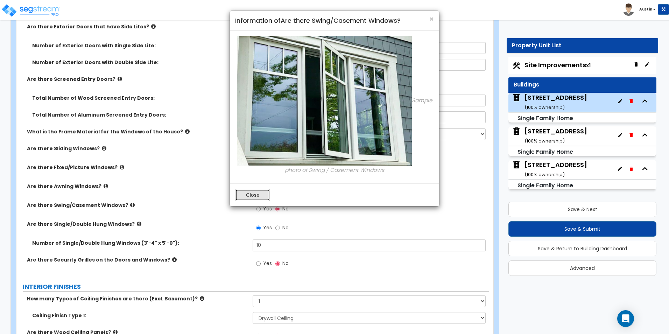
click at [241, 196] on button "Close" at bounding box center [252, 195] width 35 height 12
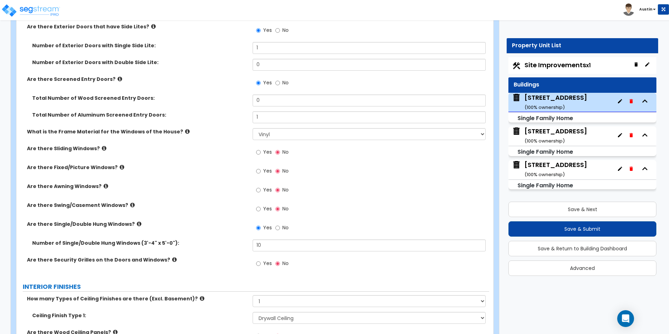
click at [172, 258] on icon at bounding box center [174, 259] width 5 height 5
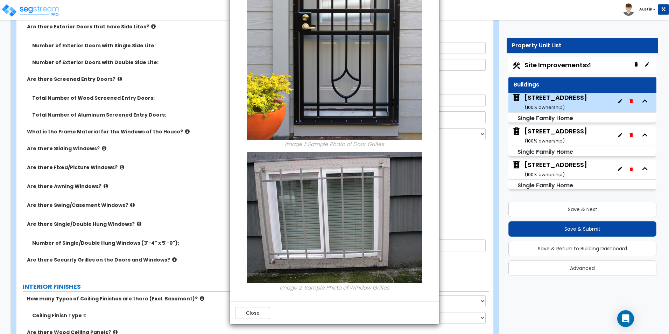
scroll to position [144, 0]
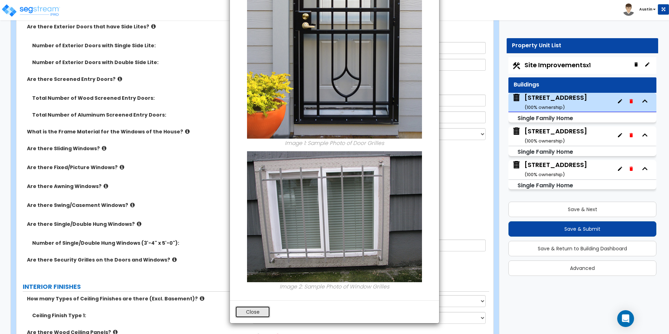
click at [242, 314] on button "Close" at bounding box center [252, 312] width 35 height 12
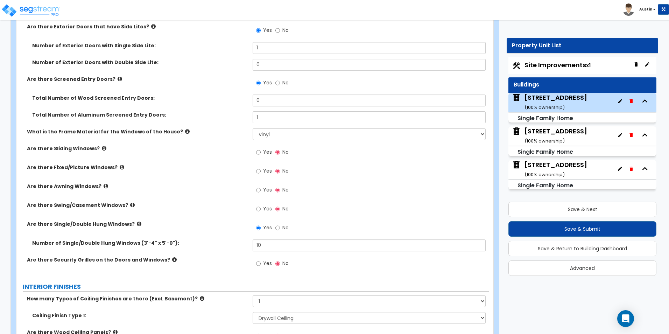
click at [130, 205] on icon at bounding box center [132, 204] width 5 height 5
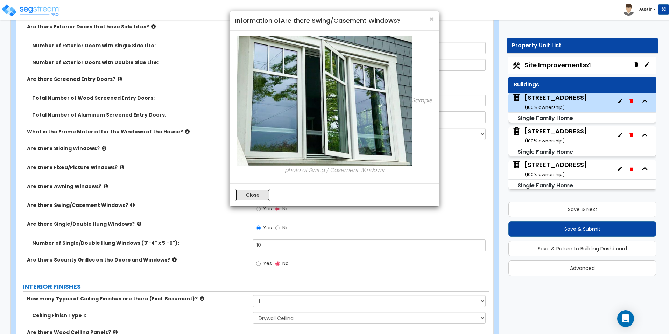
click at [257, 197] on button "Close" at bounding box center [252, 195] width 35 height 12
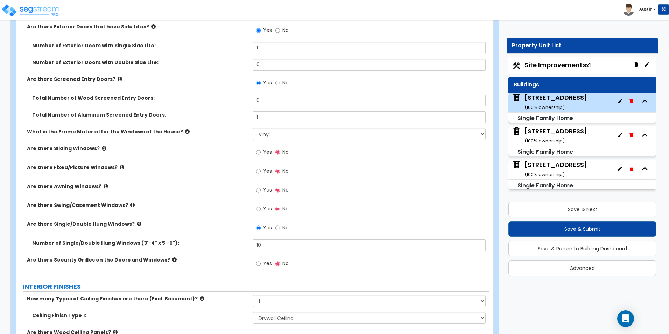
click at [98, 182] on div "Are there Fixed/Picture Windows? Yes No" at bounding box center [252, 173] width 473 height 19
click at [104, 184] on icon at bounding box center [106, 185] width 5 height 5
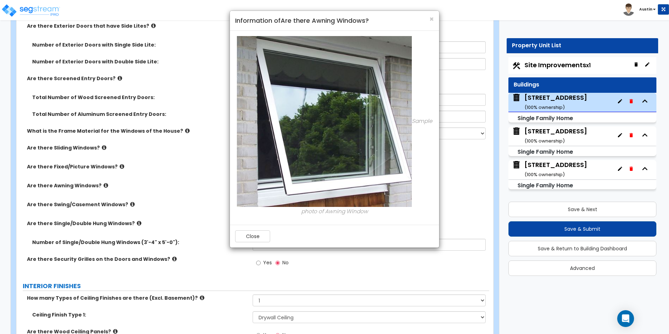
scroll to position [1014, 0]
click at [252, 232] on button "Close" at bounding box center [252, 236] width 35 height 12
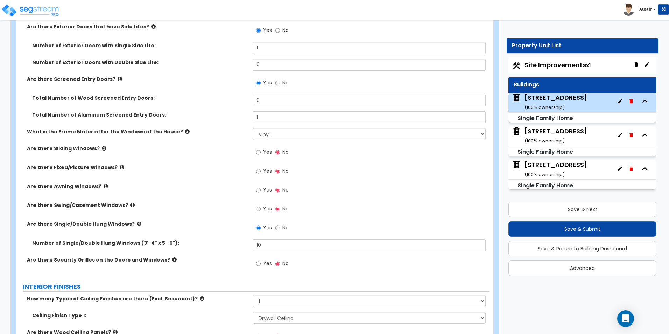
click at [120, 166] on icon at bounding box center [122, 166] width 5 height 5
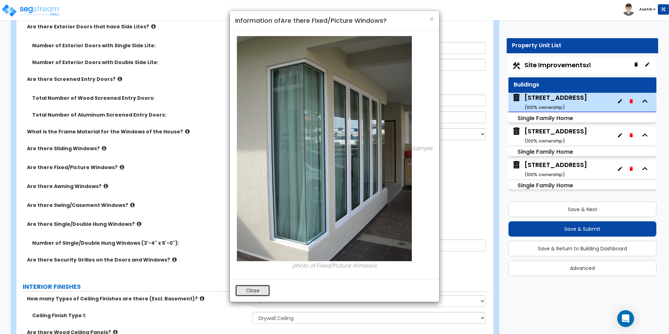
click at [252, 287] on button "Close" at bounding box center [252, 290] width 35 height 12
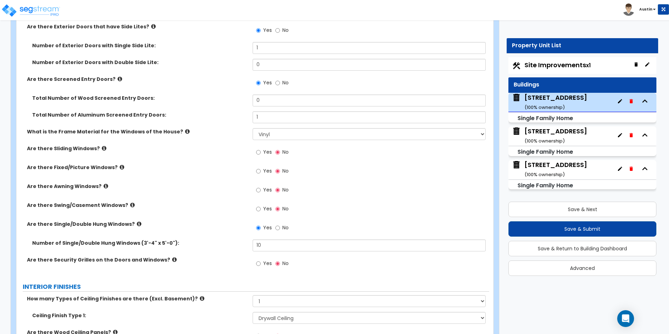
click at [102, 148] on icon at bounding box center [104, 147] width 5 height 5
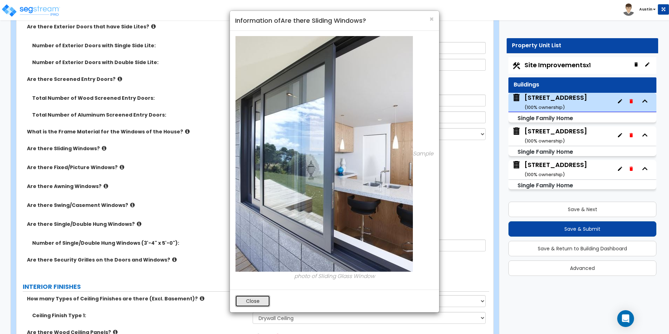
click at [250, 297] on button "Close" at bounding box center [252, 301] width 35 height 12
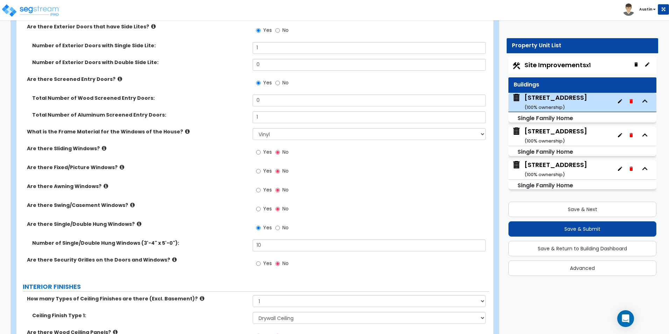
scroll to position [979, 0]
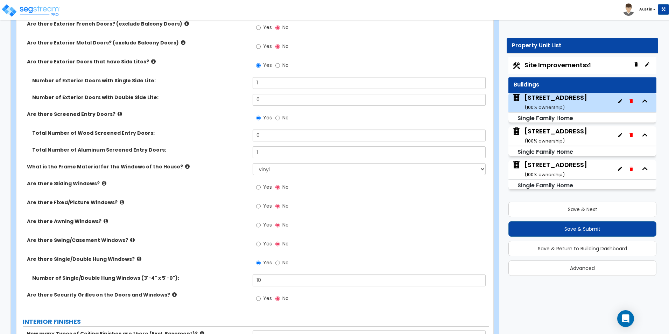
click at [102, 181] on icon at bounding box center [104, 182] width 5 height 5
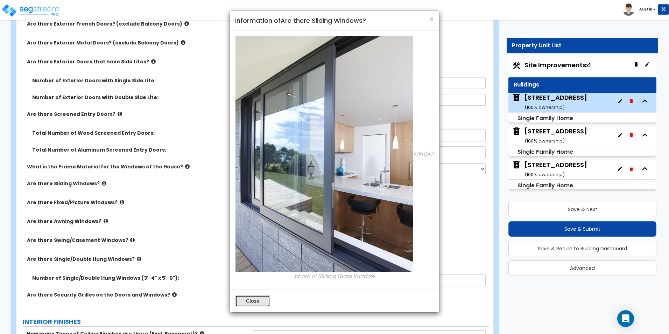
click at [250, 303] on button "Close" at bounding box center [252, 301] width 35 height 12
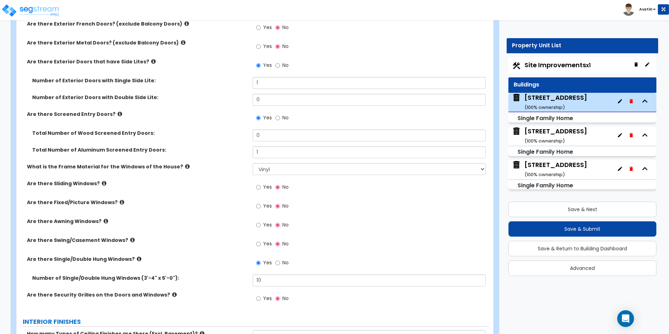
click at [185, 166] on icon at bounding box center [187, 166] width 5 height 5
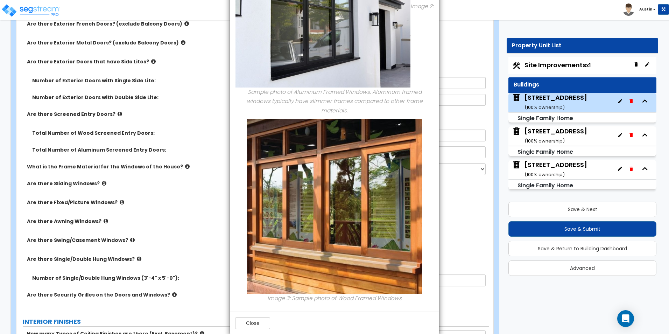
scroll to position [246, 0]
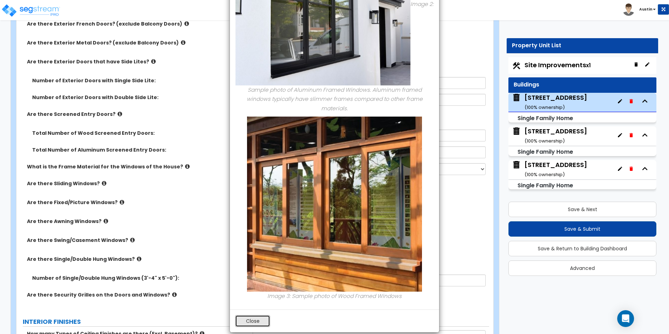
drag, startPoint x: 245, startPoint y: 315, endPoint x: 235, endPoint y: 310, distance: 11.3
click at [245, 315] on button "Close" at bounding box center [252, 321] width 35 height 12
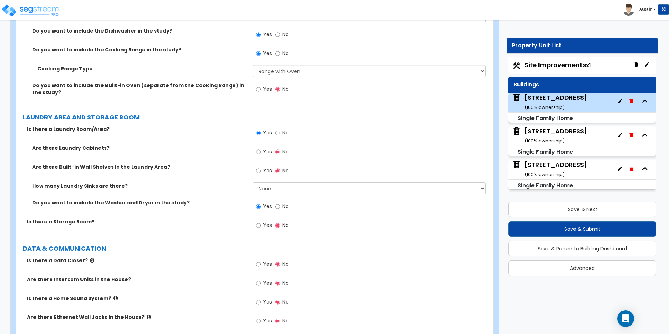
scroll to position [2517, 0]
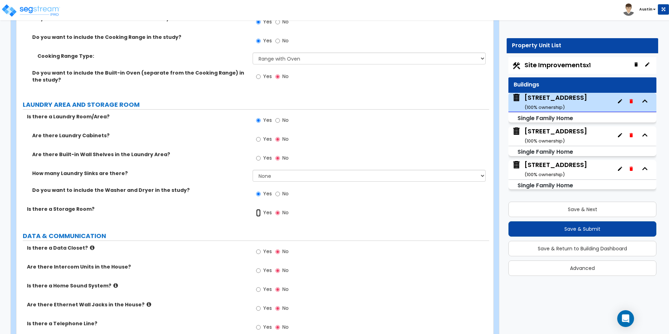
click at [260, 209] on input "Yes" at bounding box center [258, 213] width 5 height 8
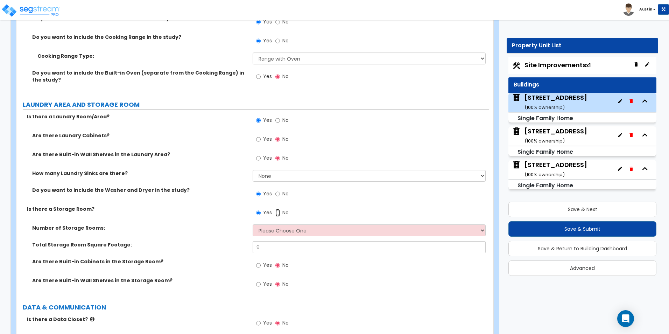
click at [276, 209] on input "No" at bounding box center [277, 213] width 5 height 8
radio input "false"
radio input "true"
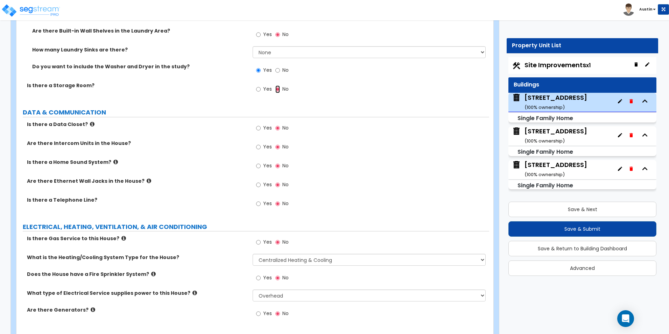
scroll to position [2657, 0]
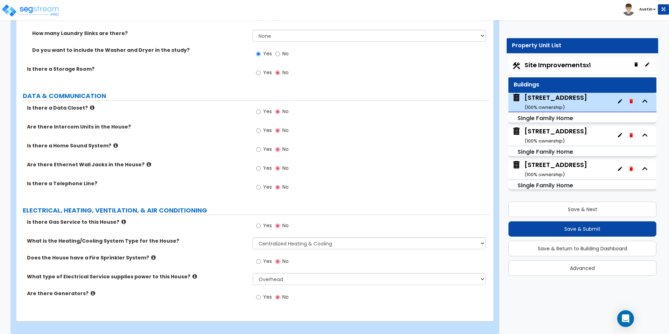
click at [562, 65] on span "Site Improvements x1" at bounding box center [557, 65] width 66 height 9
select select "2"
select select "1"
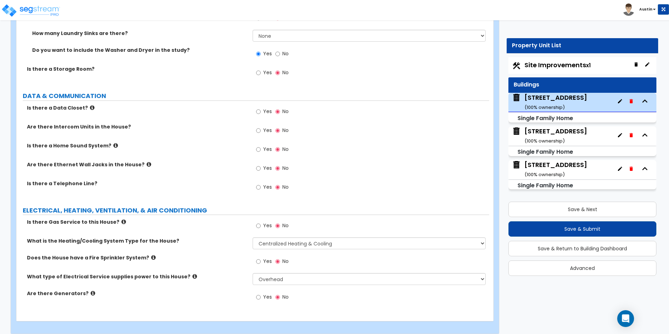
select select "1"
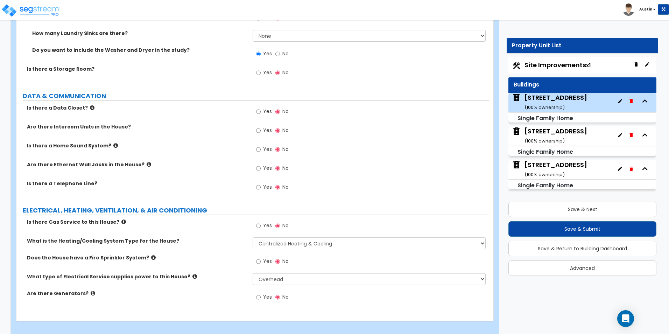
select select "1"
select select "2"
select select "1"
select select "2"
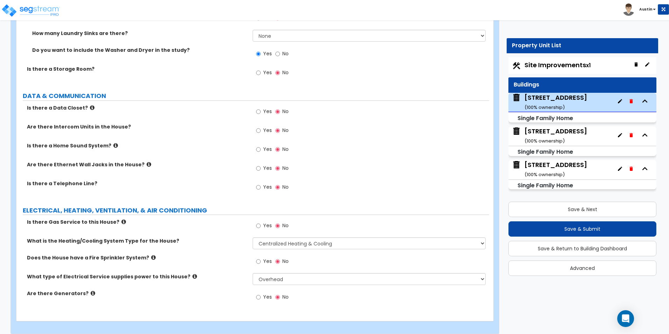
select select "4"
select select "2"
select select "1"
select select "6"
select select "1"
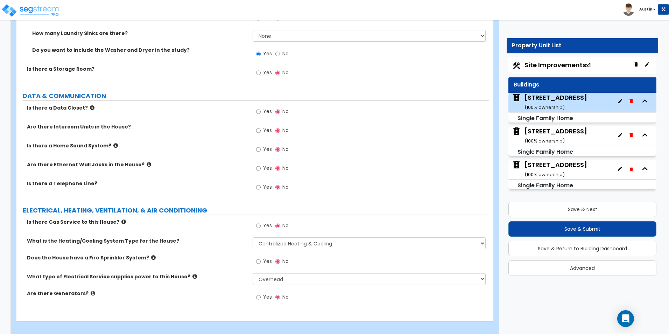
select select "4"
select select "2"
select select "1"
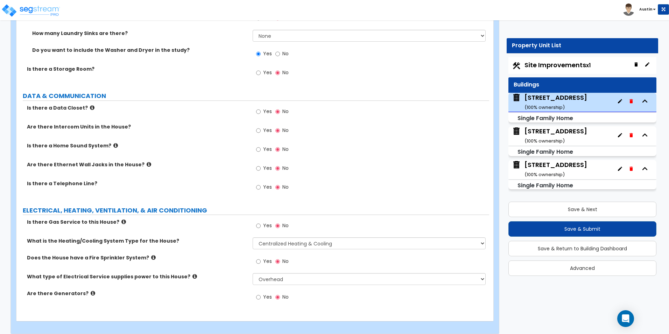
select select "1"
select select "2"
select select "1"
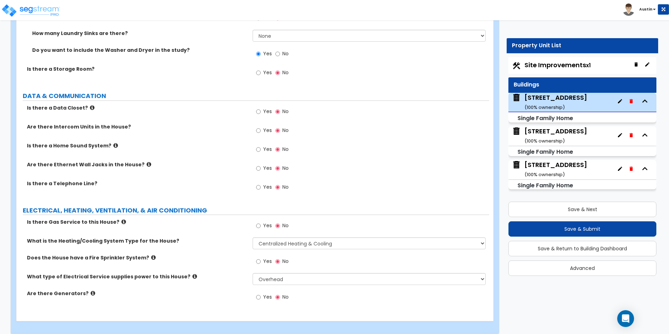
select select "2"
select select "1"
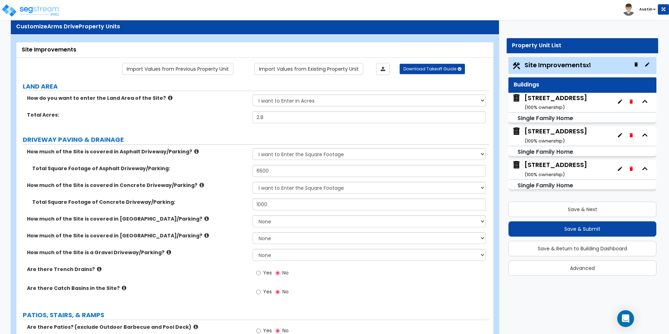
scroll to position [35, 0]
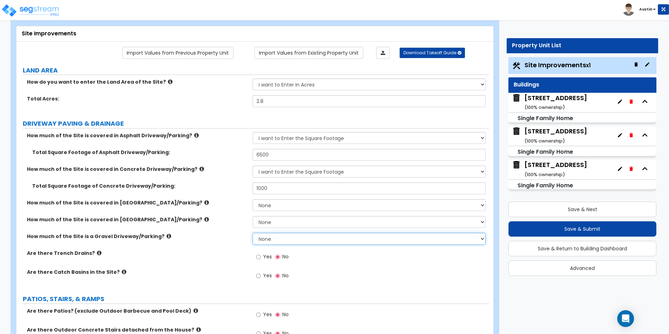
click at [275, 235] on select "None I want to Enter an Approximate Percentage I want to Enter the Square Foota…" at bounding box center [369, 239] width 233 height 12
select select "2"
click at [253, 233] on select "None I want to Enter an Approximate Percentage I want to Enter the Square Foota…" at bounding box center [369, 239] width 233 height 12
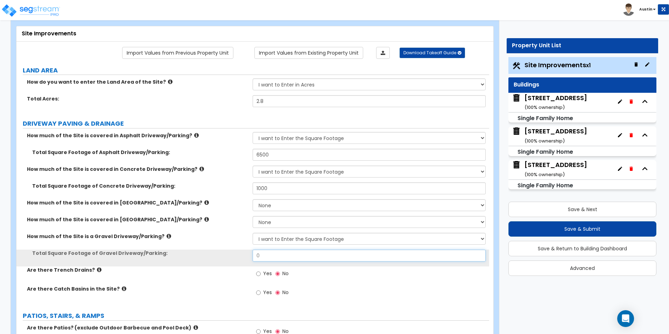
click at [275, 258] on input "0" at bounding box center [369, 255] width 233 height 12
type input "450"
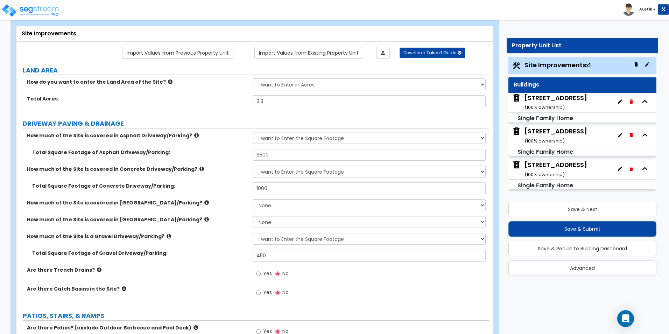
click at [198, 215] on div "How much of the Site is covered in Brick Driveway/Parking? None I want to Enter…" at bounding box center [252, 207] width 473 height 17
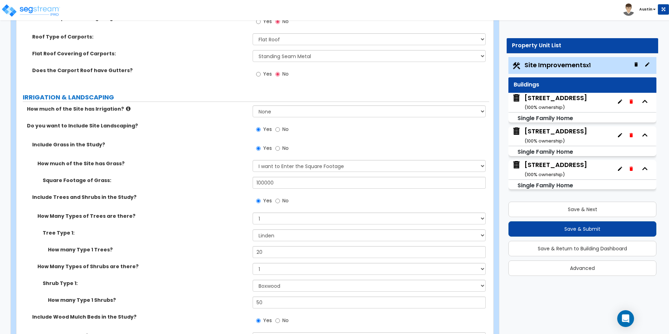
scroll to position [979, 0]
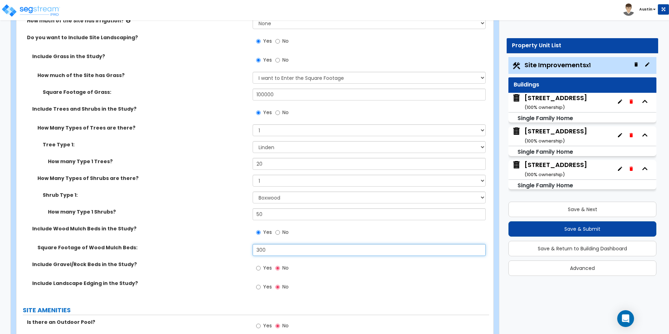
click at [291, 251] on input "300" at bounding box center [369, 250] width 233 height 12
type input "350"
click at [192, 220] on div "How many Type 1 Shrubs? 50" at bounding box center [252, 216] width 473 height 17
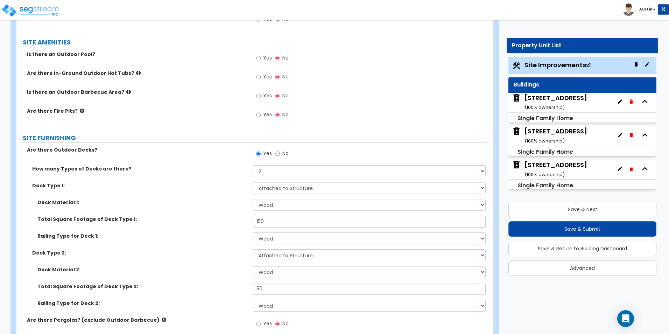
scroll to position [1259, 0]
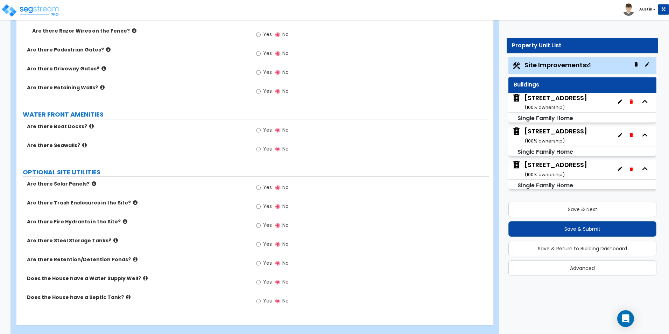
scroll to position [2039, 0]
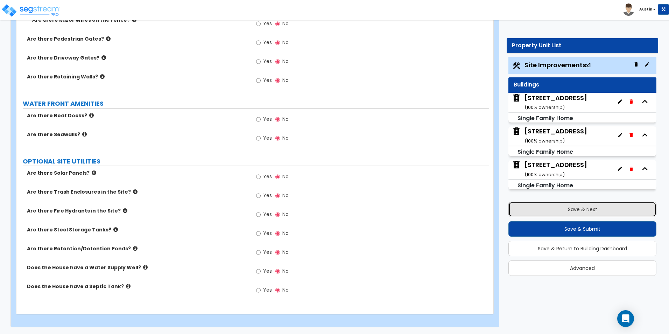
click at [578, 210] on button "Save & Next" at bounding box center [582, 208] width 148 height 15
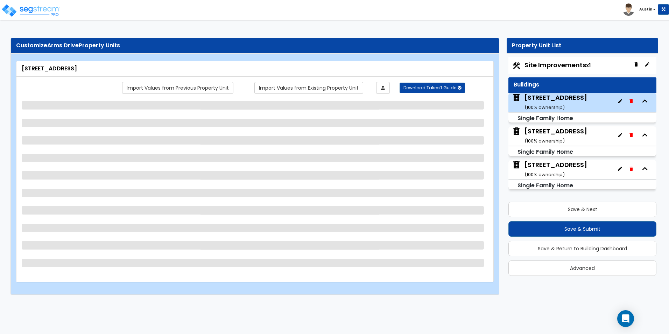
select select "7"
select select "1"
select select "2"
select select "1"
select select "2"
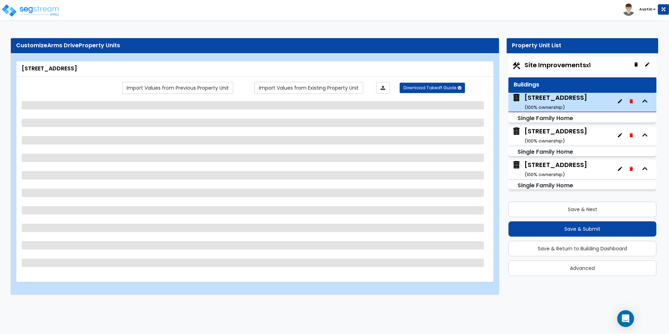
select select "1"
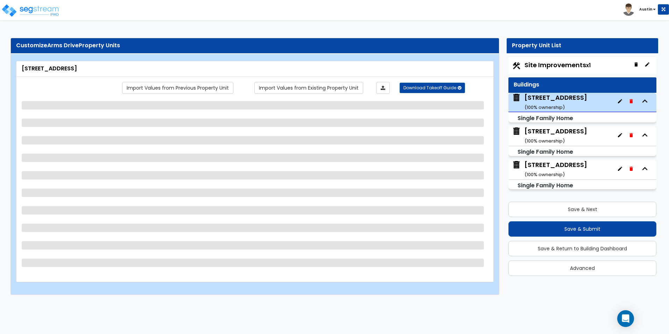
select select "1"
select select "2"
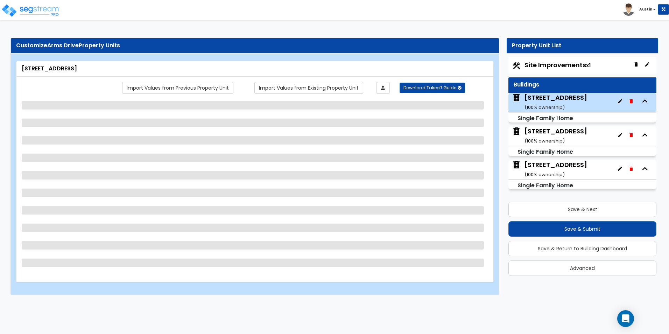
select select "5"
select select "1"
select select "6"
select select "3"
select select "1"
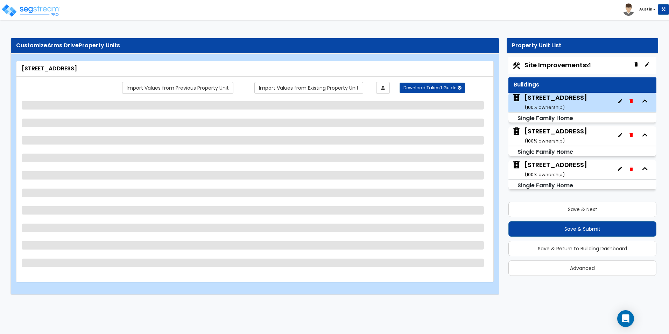
select select "3"
select select "2"
select select "1"
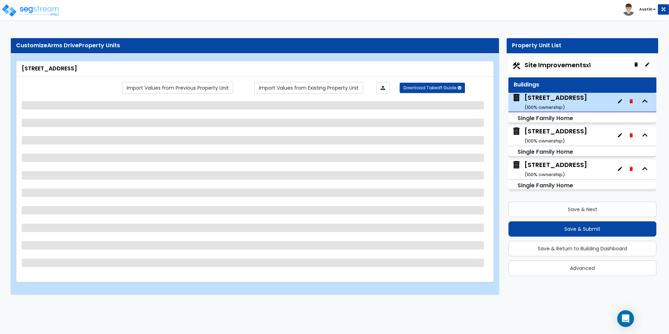
select select "1"
select select "2"
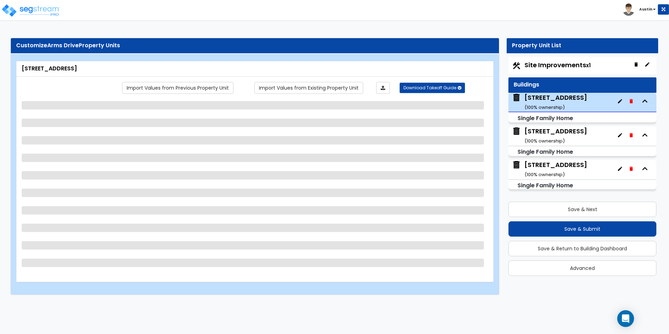
select select "2"
select select "1"
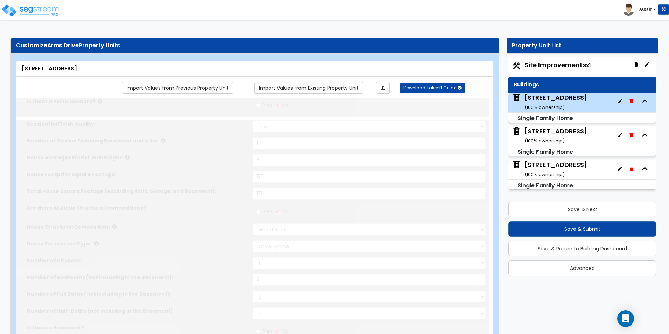
select select "2"
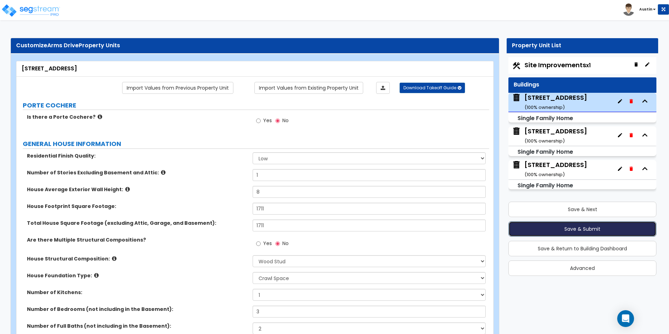
click at [605, 232] on button "Save & Submit" at bounding box center [582, 228] width 148 height 15
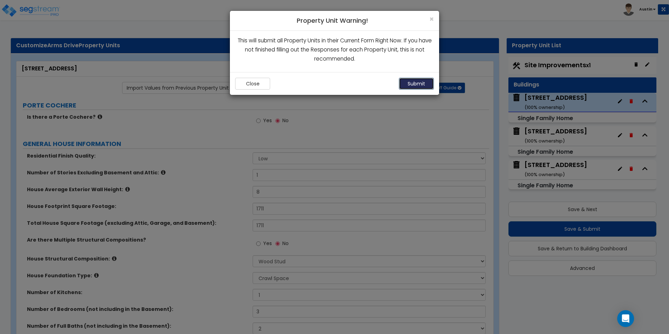
click at [412, 85] on button "Submit" at bounding box center [416, 84] width 35 height 12
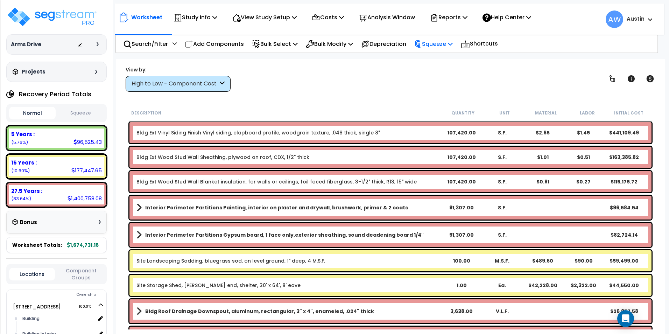
click at [446, 45] on p "Squeeze" at bounding box center [433, 43] width 38 height 9
click at [443, 58] on link "Squeeze" at bounding box center [445, 59] width 69 height 14
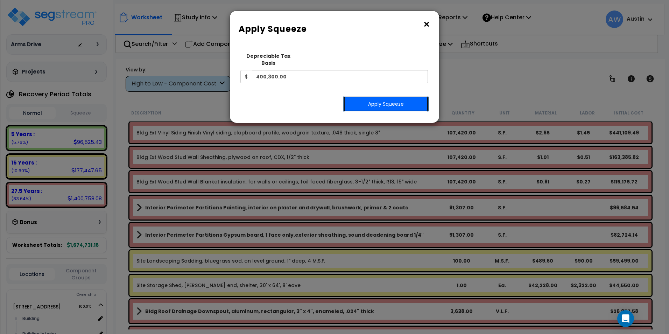
click at [371, 99] on button "Apply Squeeze" at bounding box center [385, 104] width 85 height 16
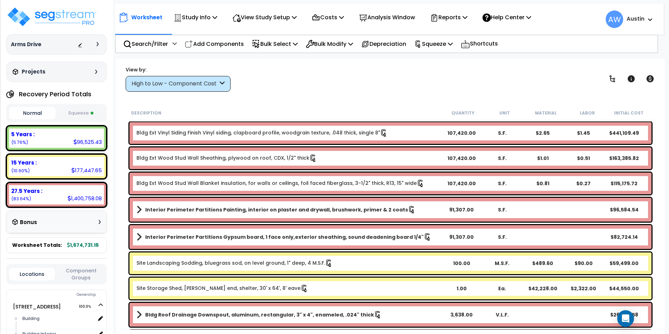
click at [201, 83] on div "High to Low - Component Cost" at bounding box center [175, 84] width 86 height 8
click at [205, 87] on div "High to Low - Component Cost" at bounding box center [175, 84] width 86 height 8
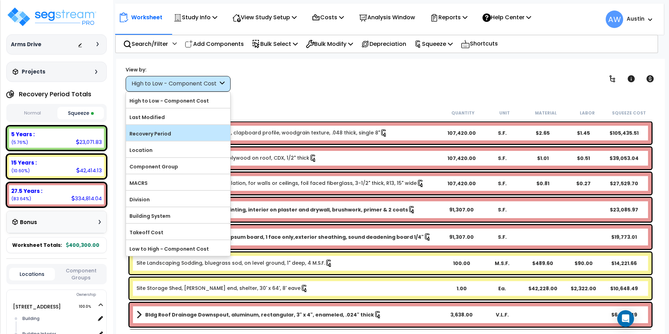
click at [170, 130] on label "Recovery Period" at bounding box center [178, 133] width 104 height 10
click at [0, 0] on input "Recovery Period" at bounding box center [0, 0] width 0 height 0
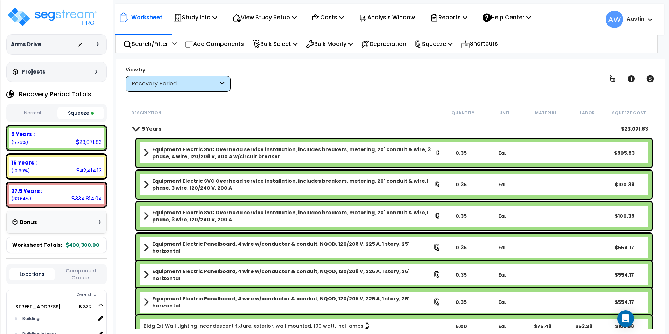
click at [311, 108] on div "Description Quantity Unit Material Labor Squeeze Cost" at bounding box center [390, 113] width 525 height 15
click at [275, 20] on p "View Study Setup" at bounding box center [264, 17] width 64 height 9
click at [277, 46] on link "View Questionnaire" at bounding box center [263, 48] width 69 height 14
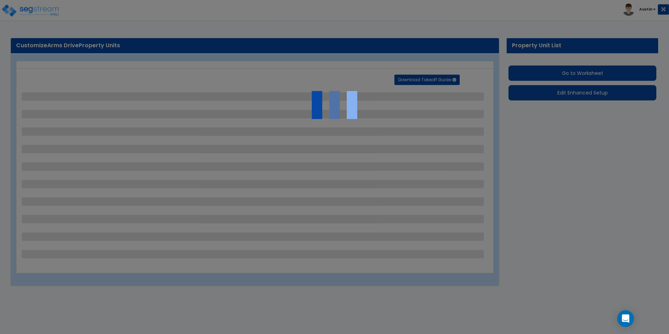
select select "2"
select select "1"
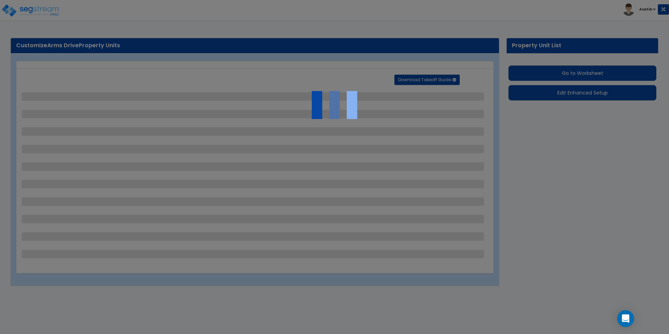
select select "1"
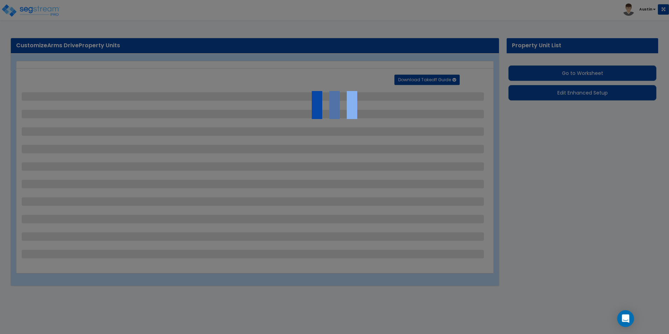
select select "1"
select select "2"
select select "1"
select select "2"
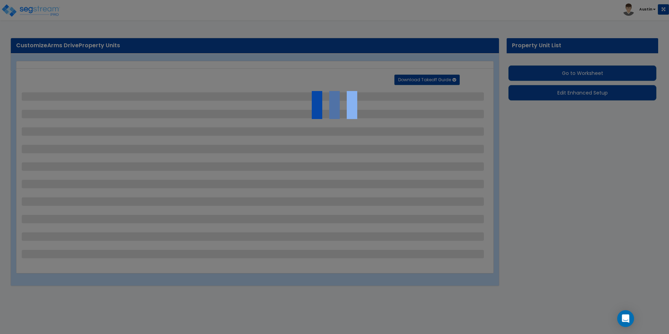
select select "4"
select select "2"
select select "1"
select select "6"
select select "1"
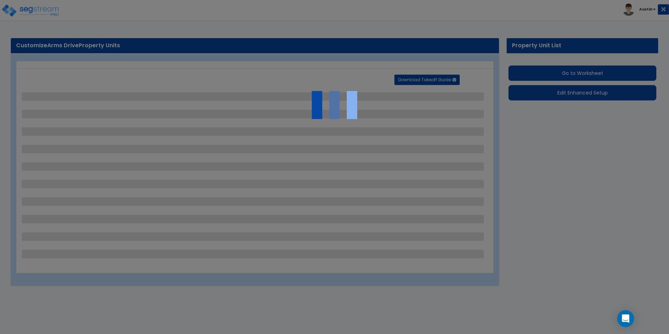
select select "4"
select select "2"
select select "1"
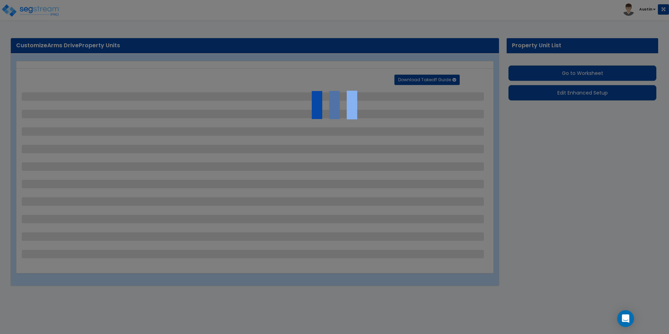
select select "1"
select select "2"
select select "1"
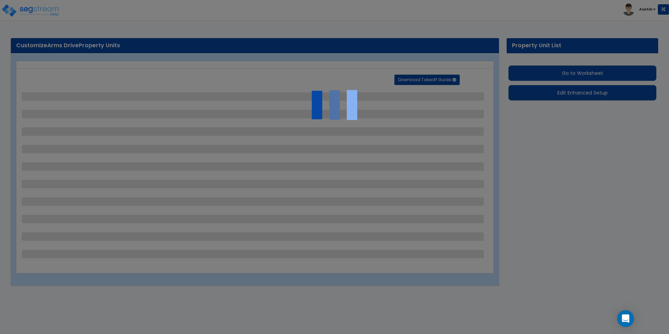
select select "2"
select select "1"
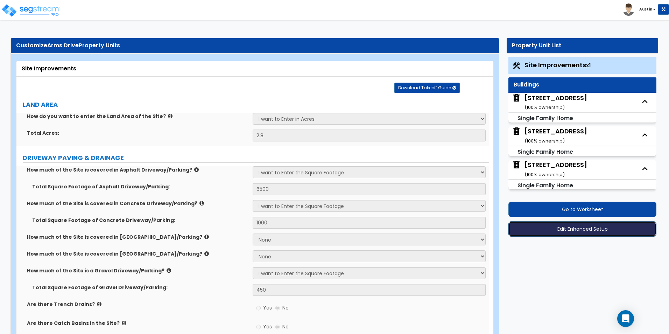
click at [581, 226] on button "Edit Enhanced Setup" at bounding box center [582, 228] width 148 height 15
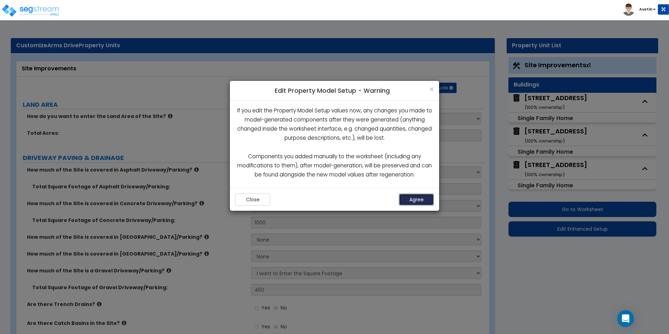
click at [409, 198] on button "Agree" at bounding box center [416, 199] width 35 height 12
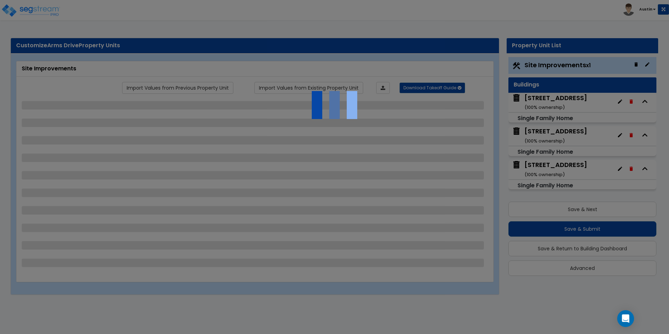
select select "2"
select select "1"
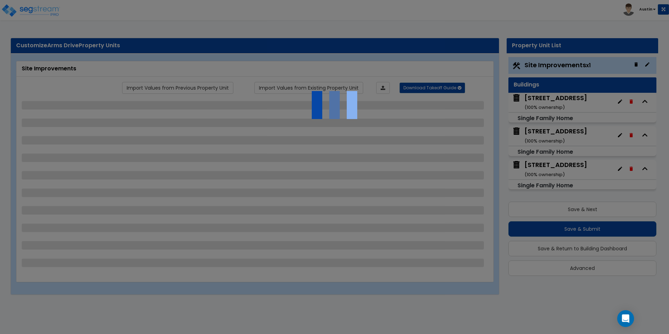
select select "1"
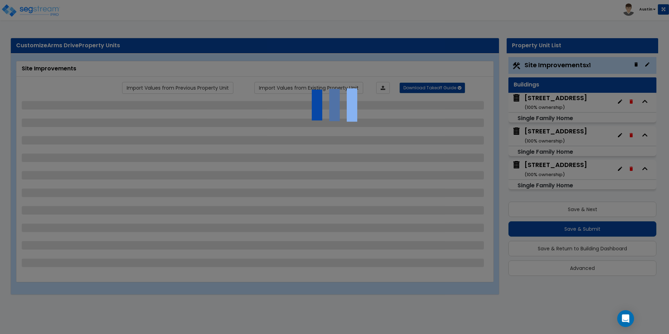
select select "1"
select select "2"
select select "1"
select select "2"
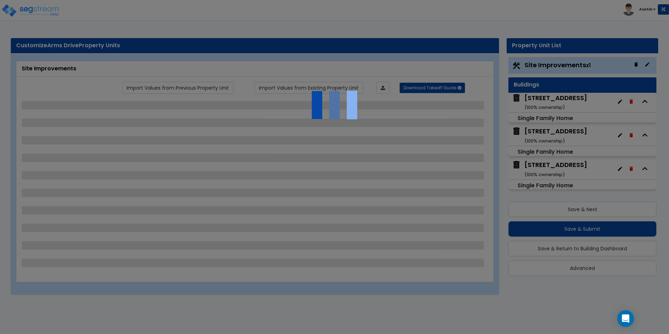
select select "4"
select select "2"
select select "1"
select select "6"
select select "1"
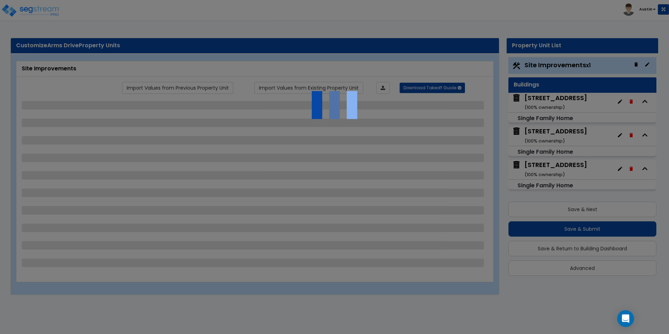
select select "4"
select select "2"
select select "1"
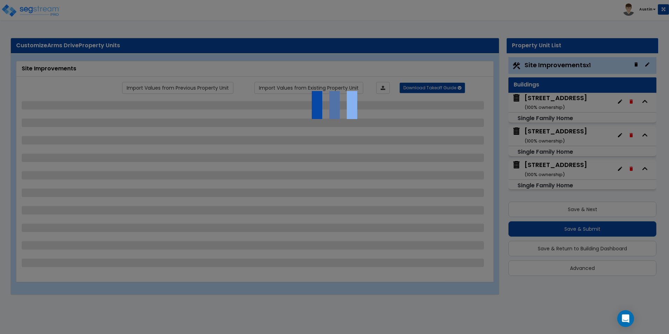
select select "1"
select select "2"
select select "1"
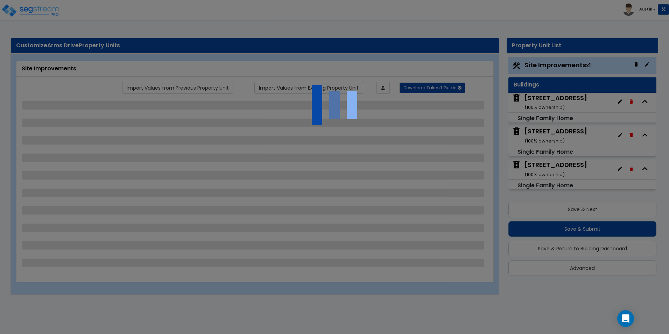
select select "2"
select select "1"
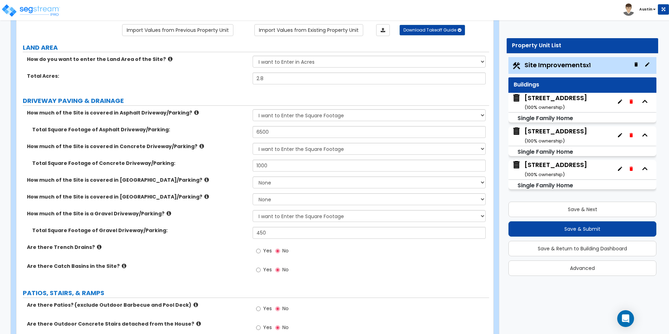
scroll to position [70, 0]
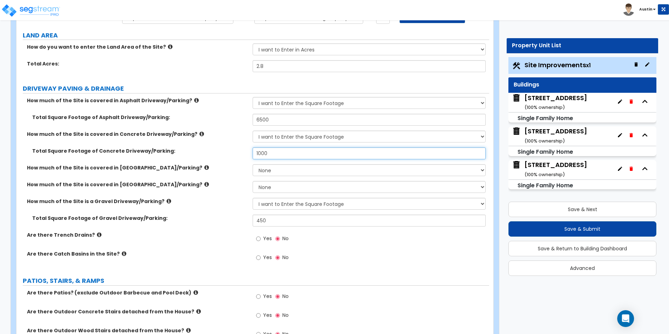
click at [286, 152] on input "1000" at bounding box center [369, 153] width 233 height 12
type input "1,500"
click at [231, 156] on div "Total Square Footage of Concrete Driveway/Parking: 1,500" at bounding box center [252, 155] width 473 height 17
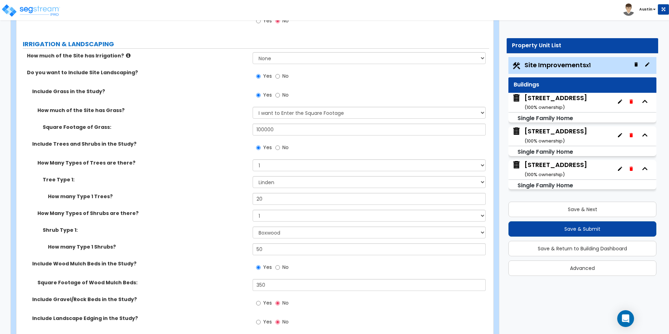
scroll to position [979, 0]
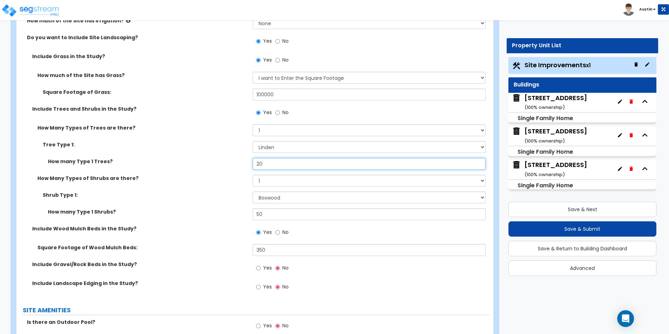
drag, startPoint x: 287, startPoint y: 162, endPoint x: 182, endPoint y: 160, distance: 105.0
click at [182, 160] on div "How many Type 1 Trees? 20" at bounding box center [252, 166] width 473 height 17
type input "25"
click at [189, 147] on label "Tree Type 1:" at bounding box center [145, 144] width 205 height 7
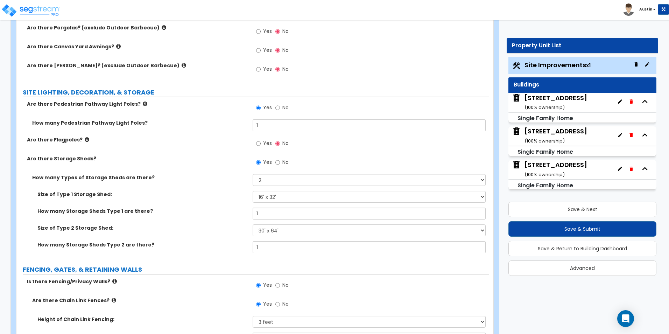
scroll to position [1574, 0]
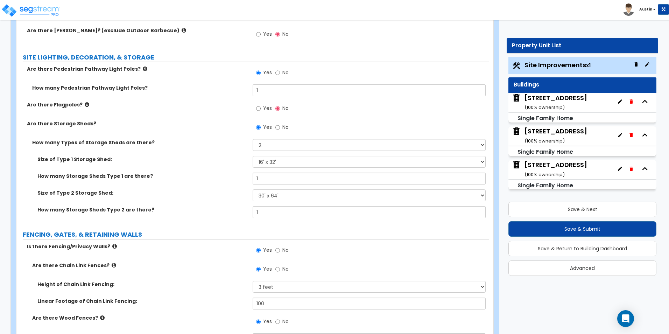
click at [206, 162] on label "Size of Type 1 Storage Shed:" at bounding box center [142, 159] width 210 height 7
click at [207, 191] on label "Size of Type 2 Storage Shed:" at bounding box center [142, 192] width 210 height 7
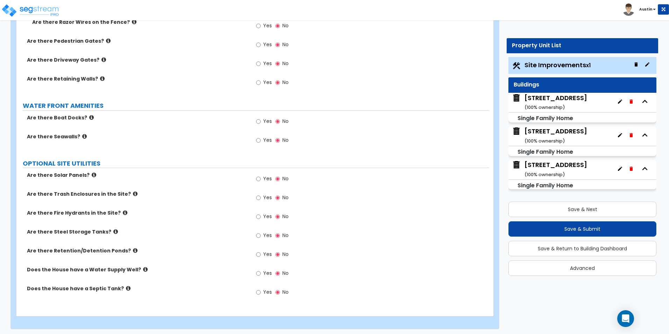
scroll to position [2039, 0]
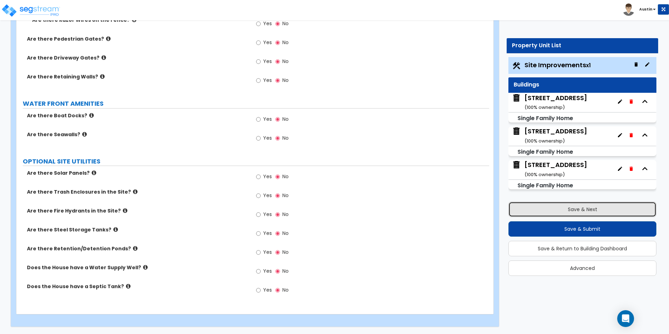
click at [596, 214] on button "Save & Next" at bounding box center [582, 208] width 148 height 15
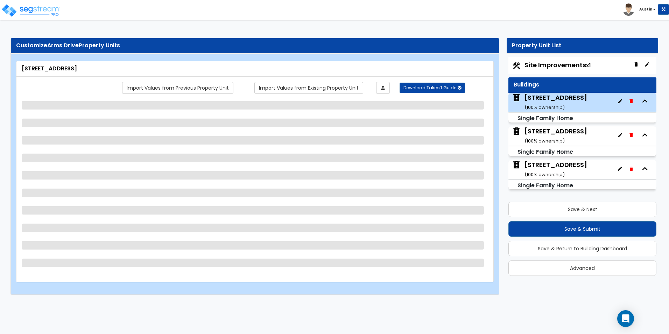
select select "7"
select select "1"
select select "2"
select select "1"
select select "2"
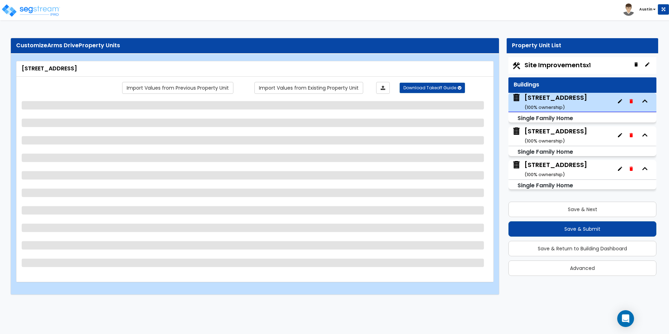
select select "1"
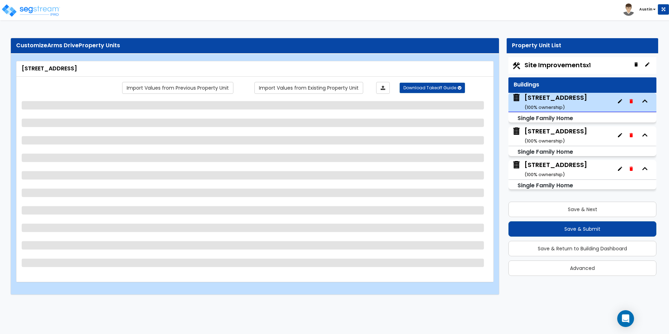
select select "1"
select select "2"
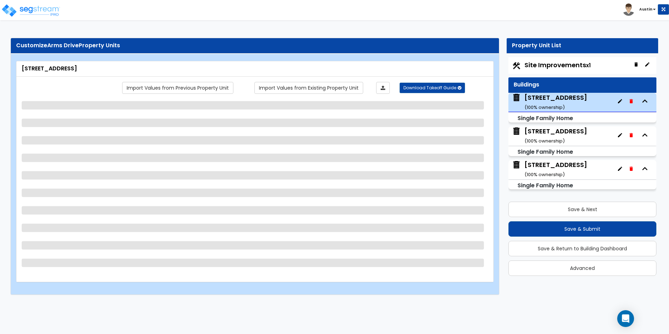
select select "5"
select select "1"
select select "6"
select select "3"
select select "1"
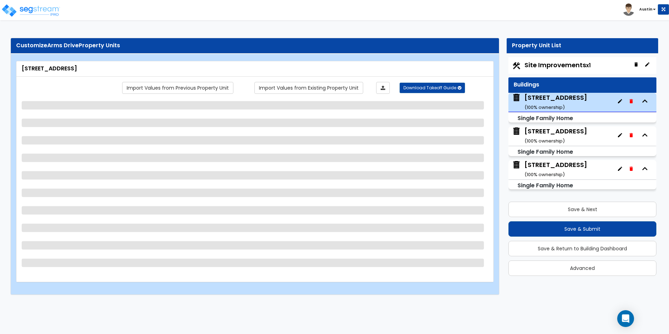
select select "3"
select select "2"
select select "1"
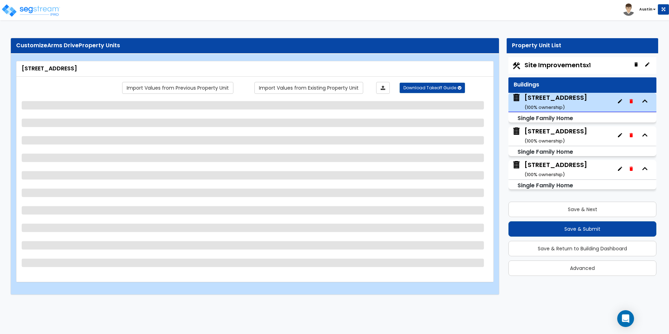
select select "1"
select select "2"
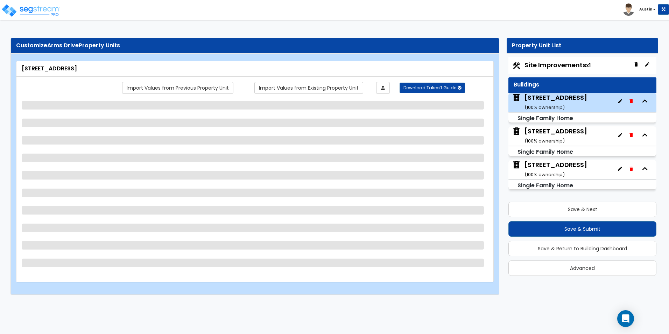
select select "2"
select select "1"
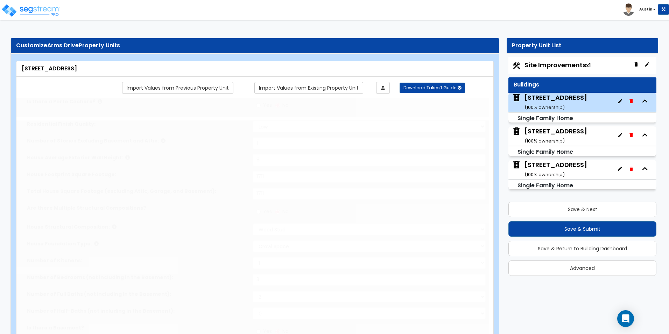
select select "2"
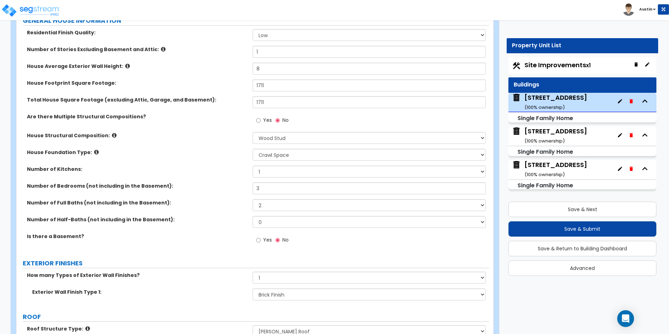
scroll to position [140, 0]
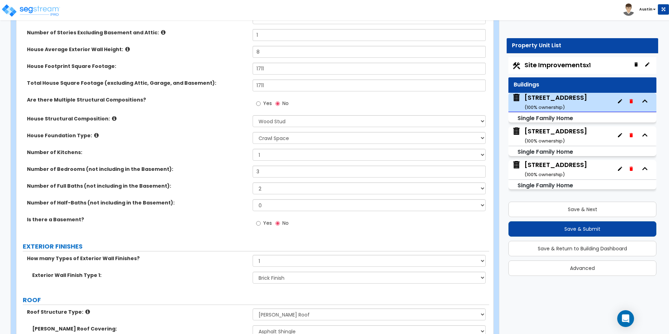
click at [112, 119] on icon at bounding box center [114, 118] width 5 height 5
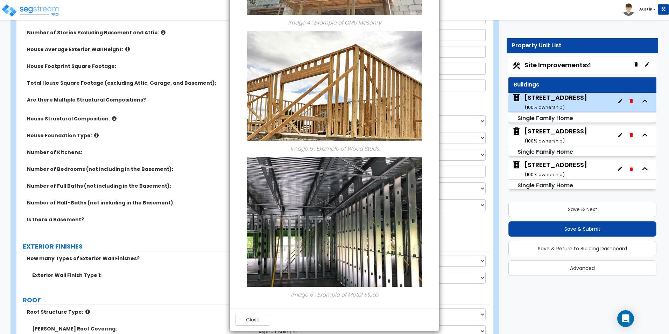
scroll to position [545, 0]
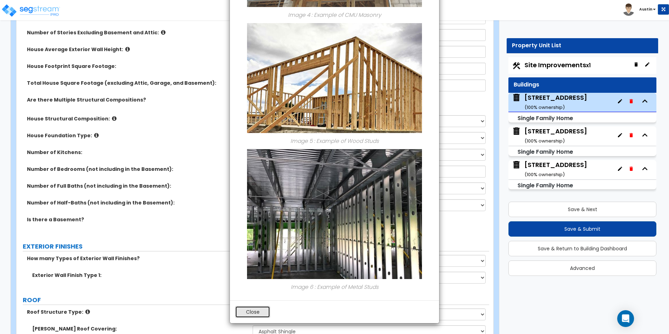
click at [257, 312] on button "Close" at bounding box center [252, 312] width 35 height 12
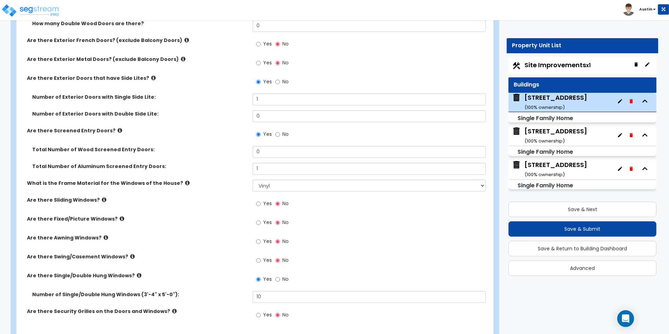
scroll to position [979, 0]
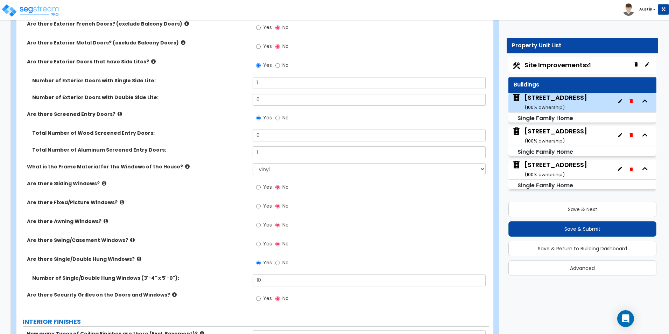
click at [185, 165] on icon at bounding box center [187, 166] width 5 height 5
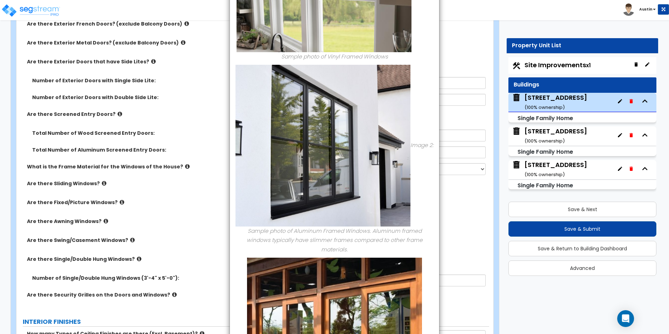
scroll to position [0, 0]
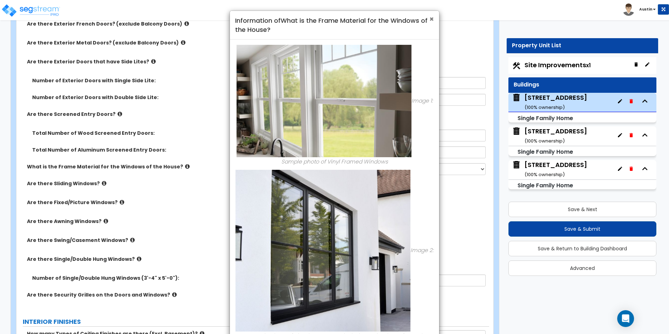
click at [432, 18] on span "×" at bounding box center [431, 19] width 5 height 10
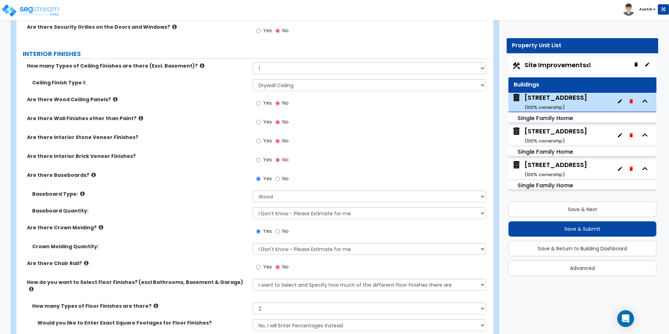
scroll to position [1259, 0]
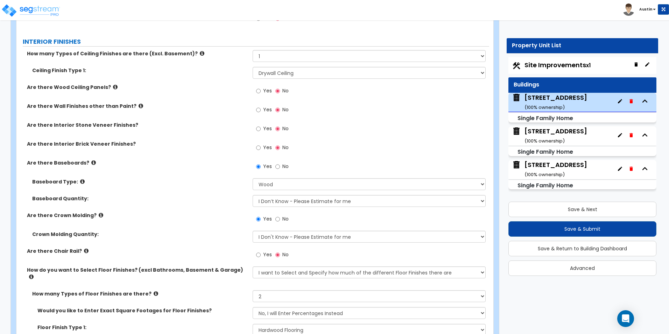
click at [139, 106] on icon at bounding box center [141, 105] width 5 height 5
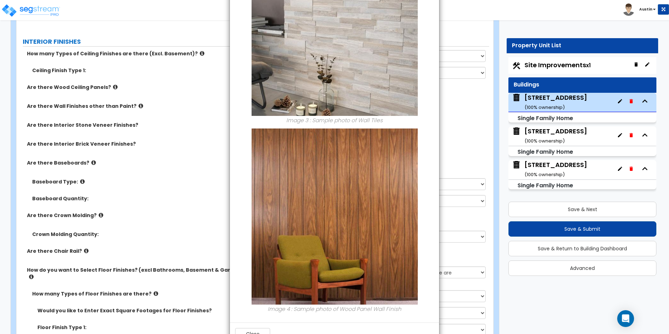
scroll to position [512, 0]
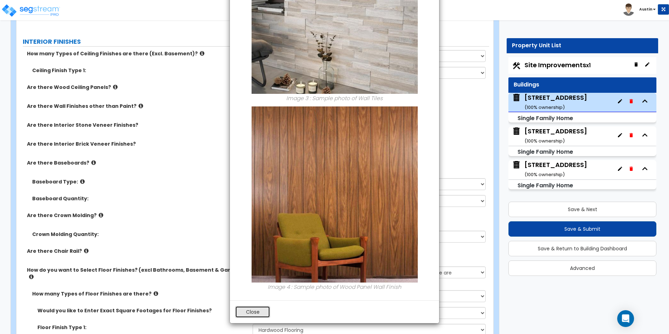
click at [254, 315] on button "Close" at bounding box center [252, 312] width 35 height 12
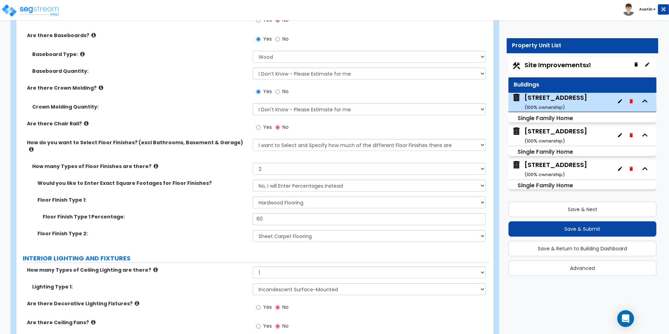
scroll to position [1399, 0]
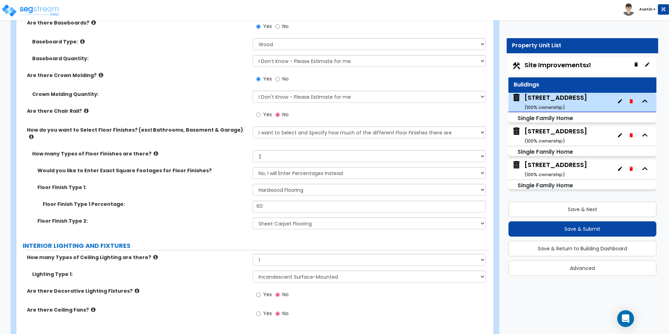
click at [84, 112] on icon at bounding box center [86, 110] width 5 height 5
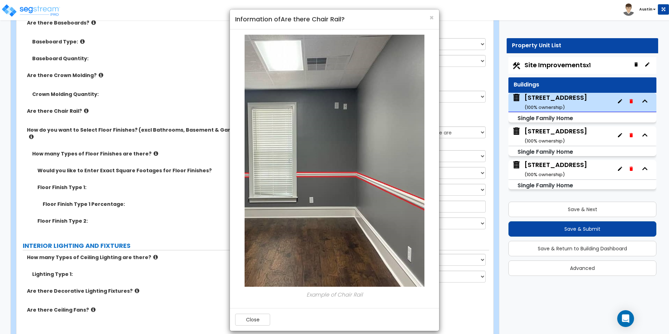
scroll to position [0, 0]
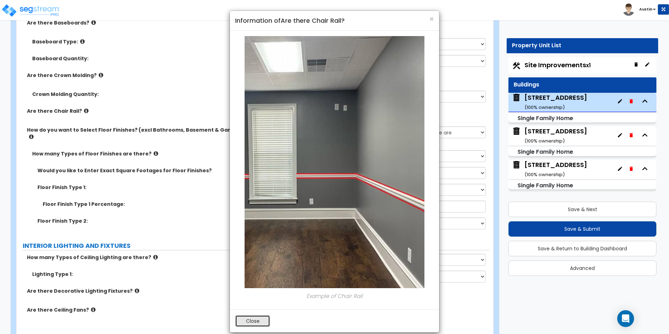
click at [256, 319] on button "Close" at bounding box center [252, 321] width 35 height 12
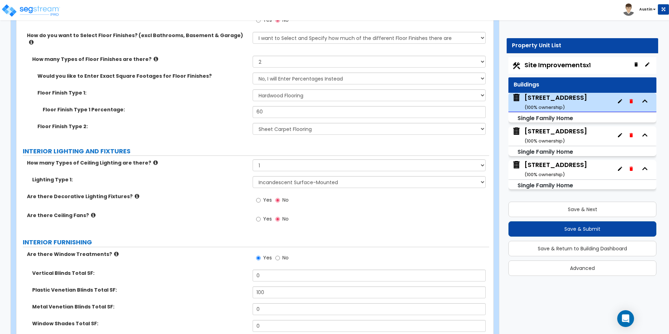
scroll to position [1504, 0]
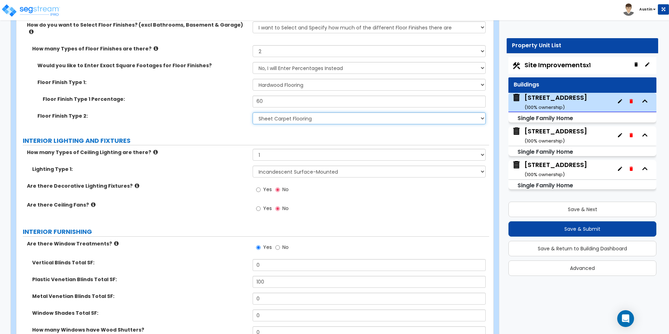
click at [293, 112] on select "None Tile Flooring Hardwood Flooring Resilient Laminate Flooring VCT Flooring S…" at bounding box center [369, 118] width 233 height 12
click at [208, 165] on label "Lighting Type 1:" at bounding box center [139, 168] width 215 height 7
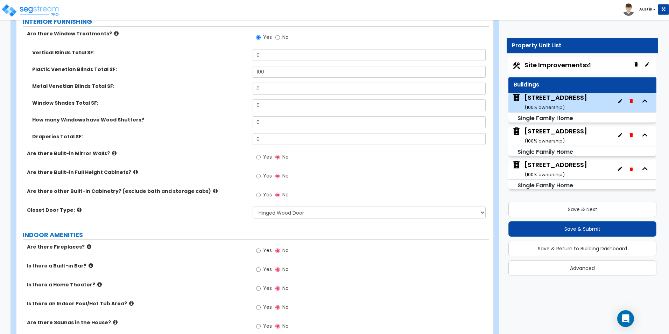
scroll to position [1679, 0]
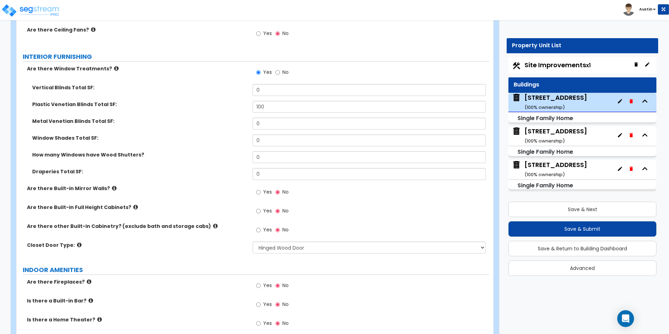
click at [114, 66] on icon at bounding box center [116, 68] width 5 height 5
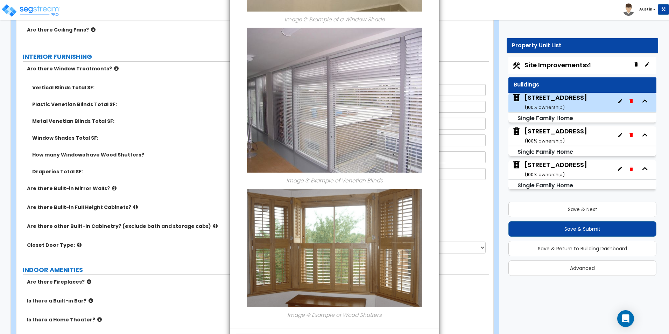
scroll to position [493, 0]
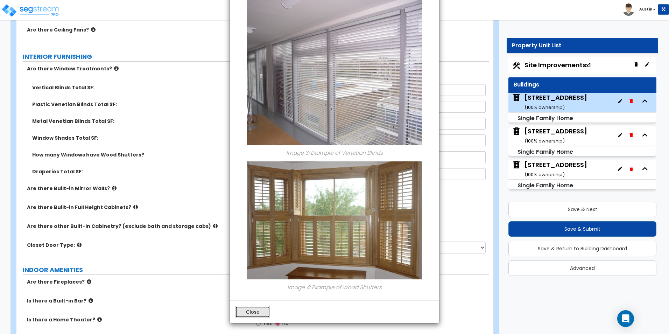
click at [255, 312] on button "Close" at bounding box center [252, 312] width 35 height 12
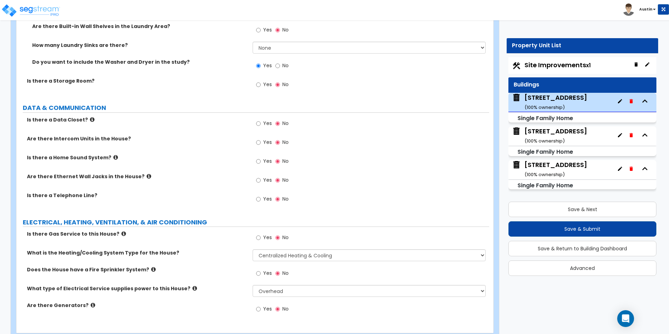
scroll to position [2657, 0]
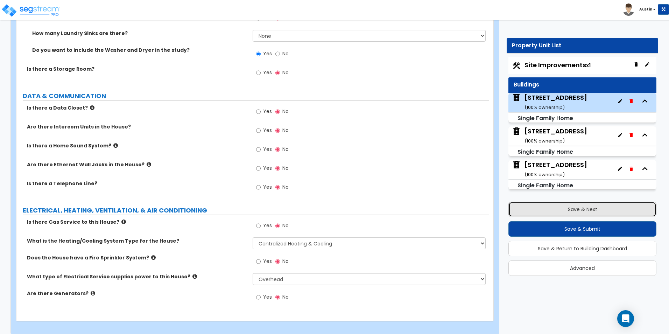
click at [572, 212] on button "Save & Next" at bounding box center [582, 208] width 148 height 15
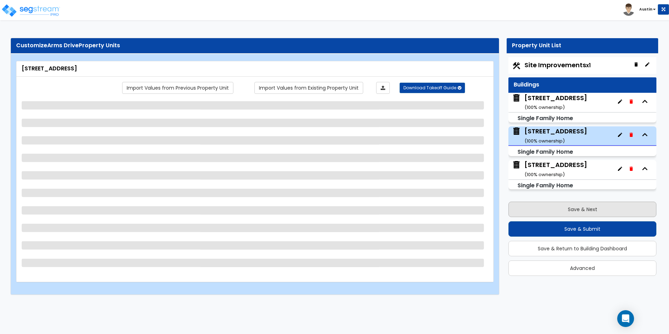
scroll to position [0, 0]
select select "7"
select select "1"
select select "5"
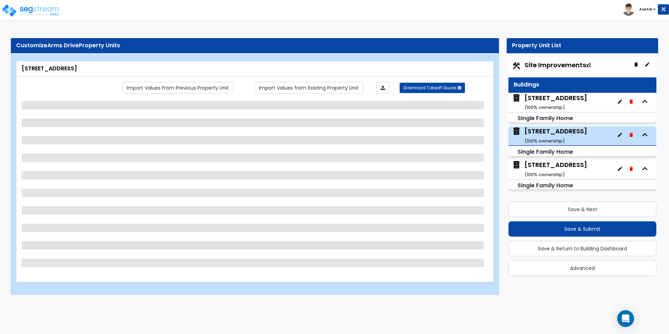
select select "1"
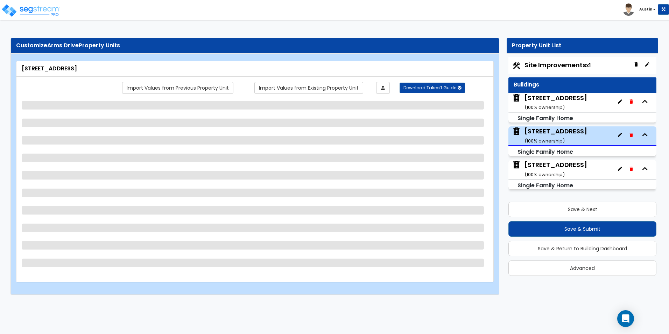
select select "1"
select select "2"
select select "1"
select select "2"
select select "3"
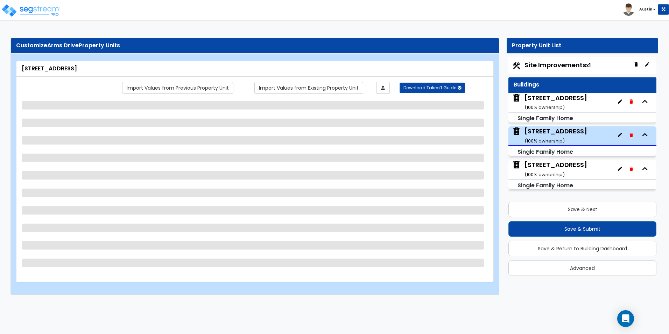
select select "5"
select select "6"
select select "1"
select select "6"
select select "3"
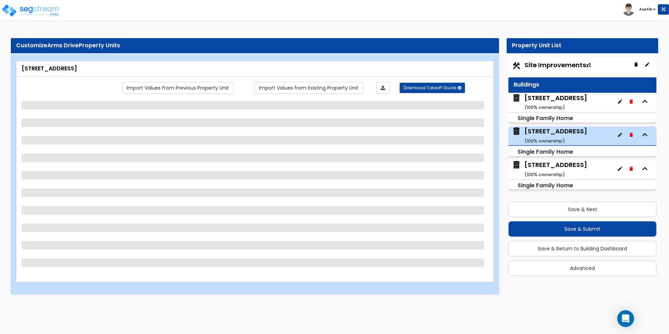
select select "1"
select select "3"
select select "2"
select select "3"
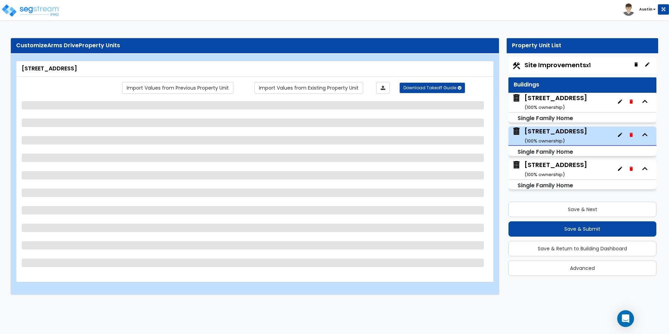
select select "1"
select select "2"
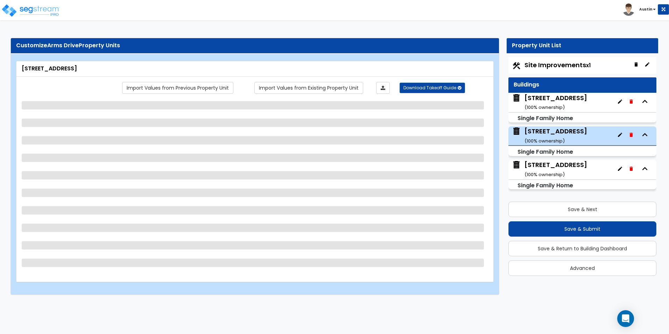
select select "2"
select select "1"
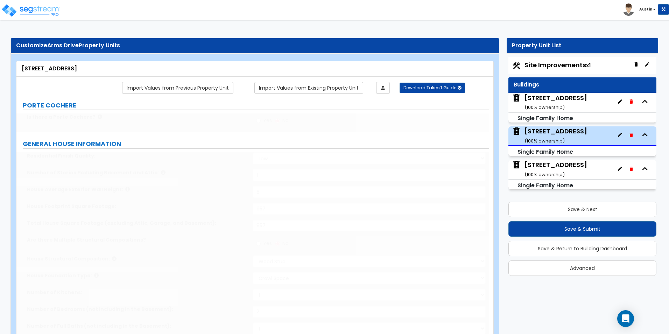
type input "35"
select select "3"
type input "3"
type input "12"
select select "3"
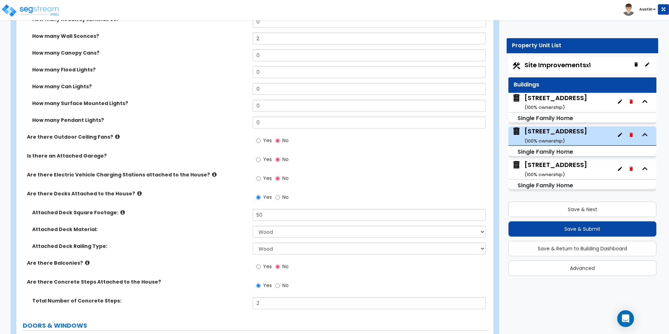
scroll to position [490, 0]
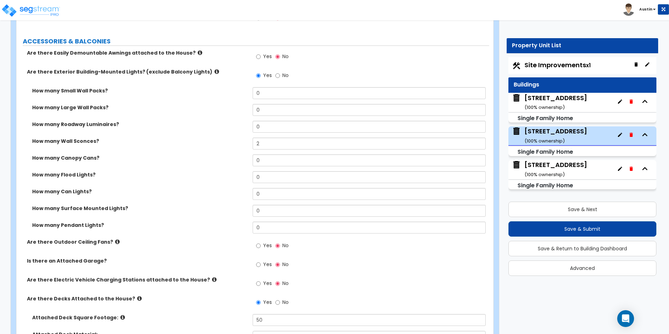
click at [214, 71] on icon at bounding box center [216, 71] width 5 height 5
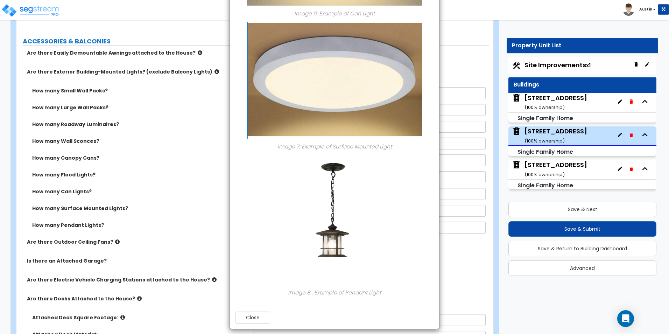
scroll to position [856, 0]
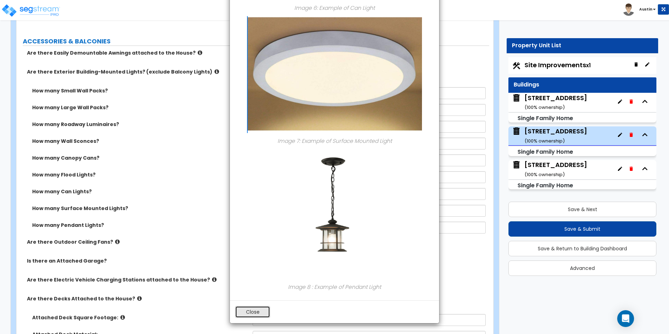
click at [261, 317] on button "Close" at bounding box center [252, 312] width 35 height 12
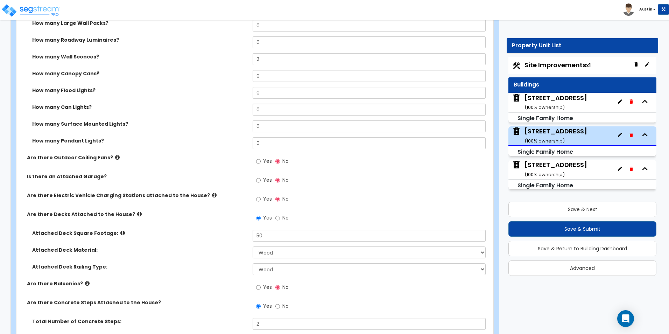
scroll to position [595, 0]
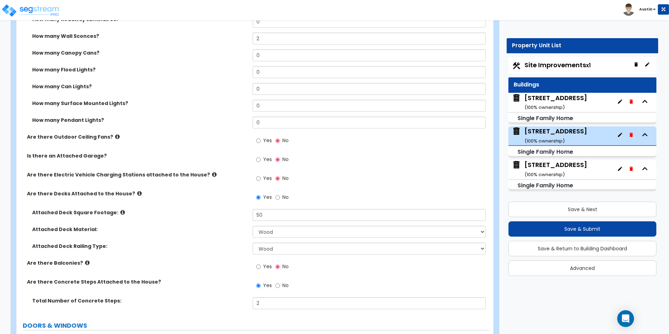
click at [85, 262] on icon at bounding box center [87, 262] width 5 height 5
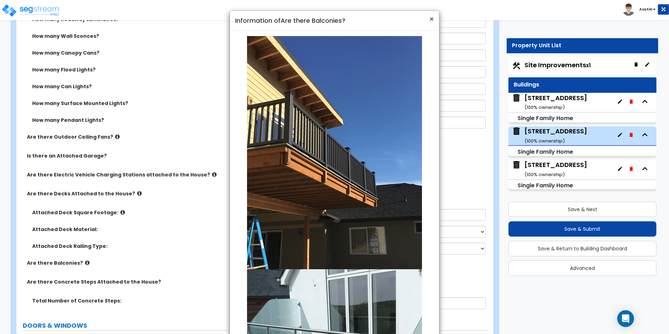
click at [433, 18] on span "×" at bounding box center [431, 19] width 5 height 10
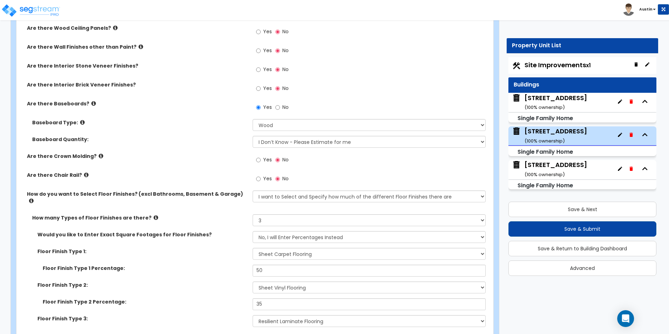
scroll to position [1294, 0]
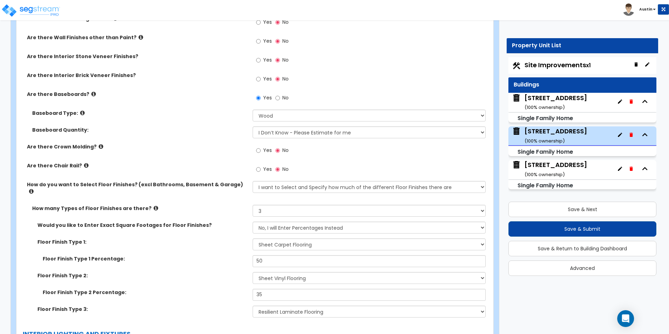
click at [154, 205] on icon at bounding box center [156, 207] width 5 height 5
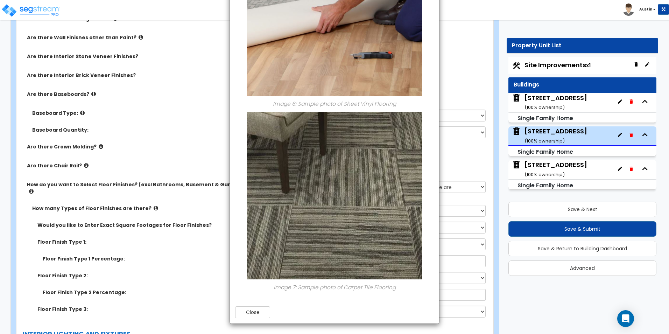
scroll to position [811, 0]
click at [253, 315] on button "Close" at bounding box center [252, 312] width 35 height 12
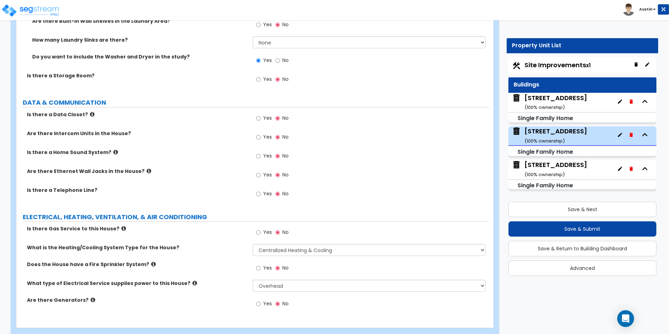
scroll to position [2707, 0]
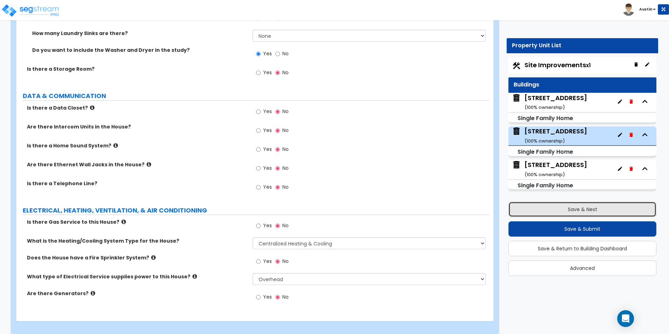
click at [562, 208] on button "Save & Next" at bounding box center [582, 208] width 148 height 15
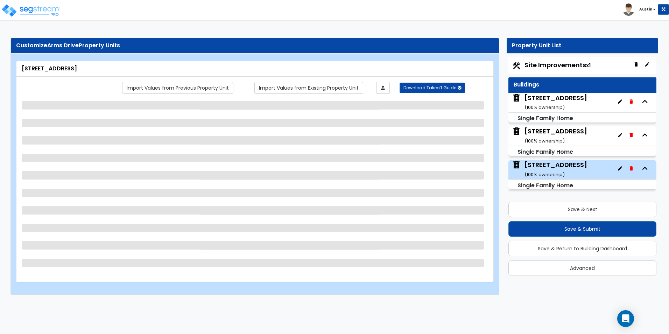
select select "7"
select select "1"
select select "5"
select select "1"
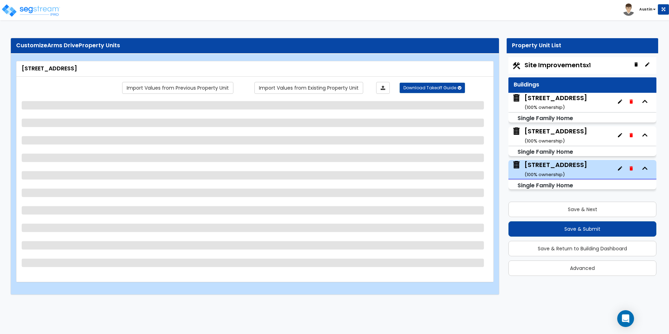
select select "1"
select select "2"
select select "1"
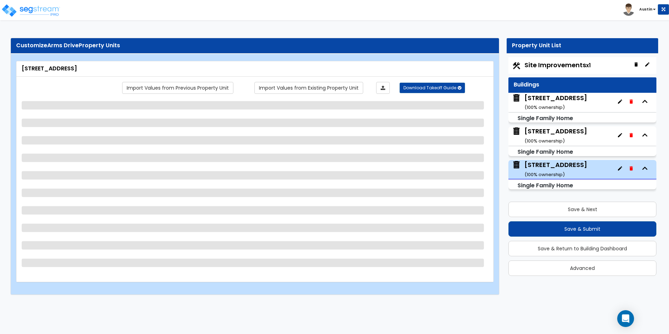
select select "2"
select select "5"
select select "3"
select select "1"
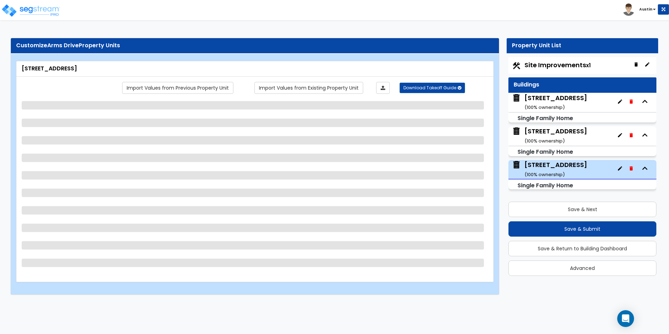
select select "6"
select select "3"
select select "1"
select select "3"
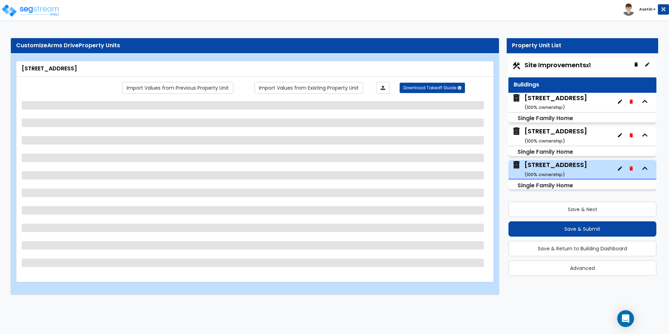
select select "2"
select select "1"
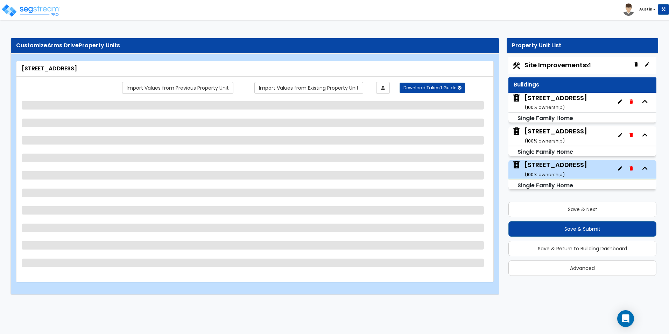
select select "1"
select select "2"
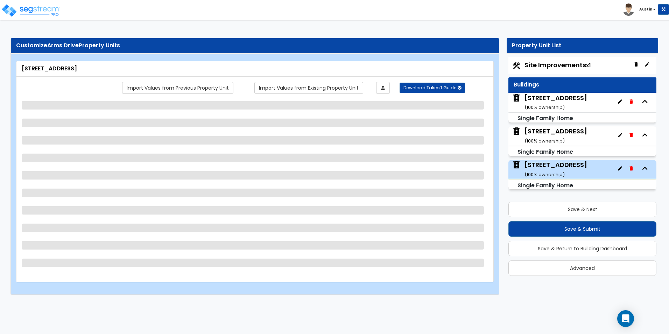
select select "1"
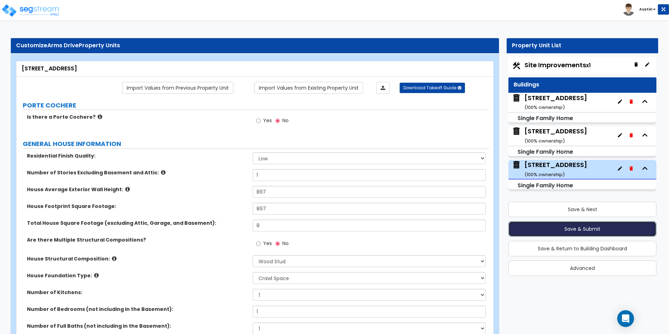
click at [561, 229] on button "Save & Submit" at bounding box center [582, 228] width 148 height 15
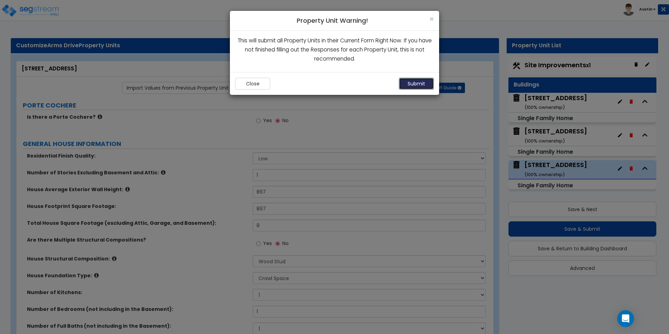
click at [422, 88] on button "Submit" at bounding box center [416, 84] width 35 height 12
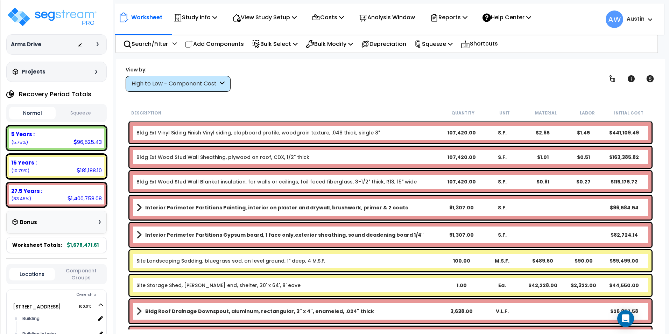
click at [181, 90] on div "High to Low - Component Cost" at bounding box center [178, 84] width 105 height 16
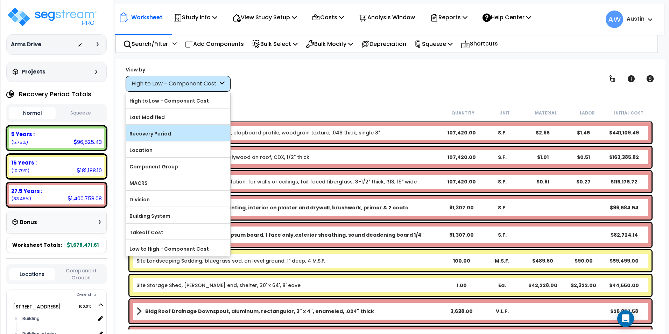
click at [167, 129] on label "Recovery Period" at bounding box center [178, 133] width 104 height 10
click at [0, 0] on input "Recovery Period" at bounding box center [0, 0] width 0 height 0
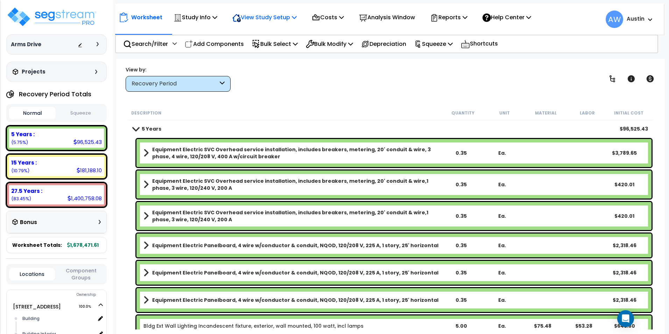
click at [290, 17] on p "View Study Setup" at bounding box center [264, 17] width 64 height 9
click at [266, 47] on link "View Questionnaire" at bounding box center [263, 48] width 69 height 14
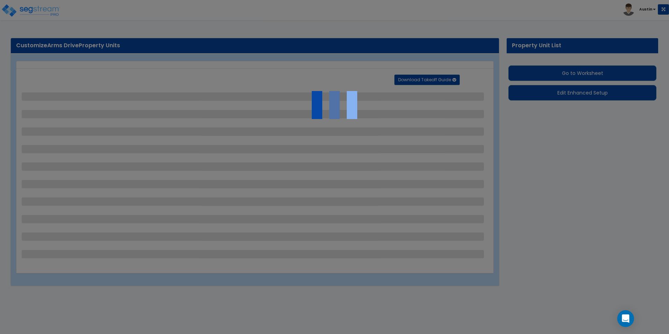
select select "2"
select select "1"
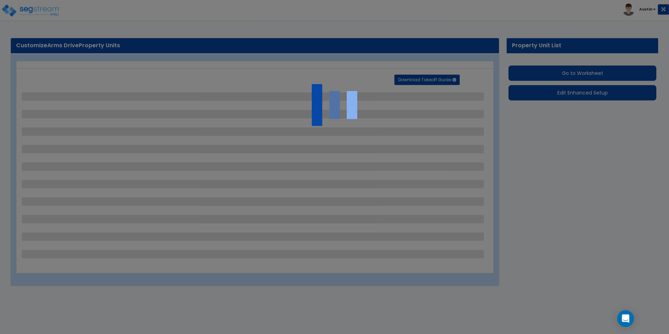
select select "1"
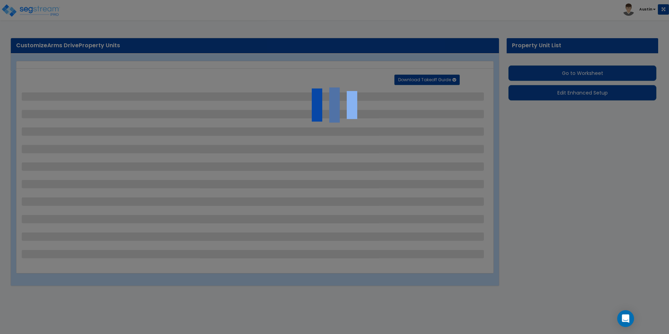
select select "1"
select select "2"
select select "1"
select select "2"
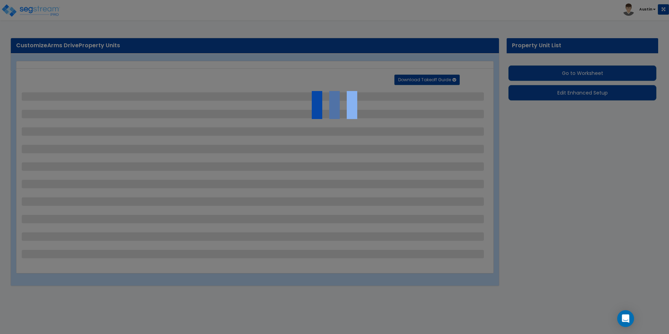
select select "4"
select select "2"
select select "1"
select select "6"
select select "1"
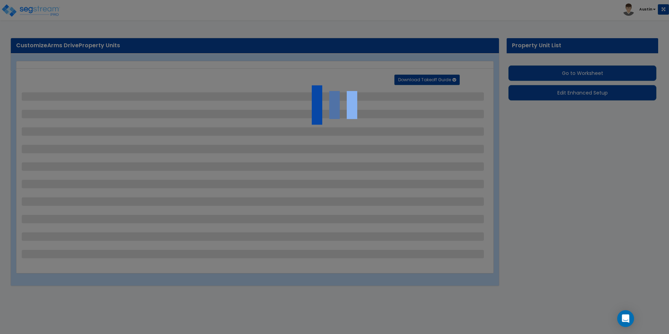
select select "4"
select select "2"
select select "1"
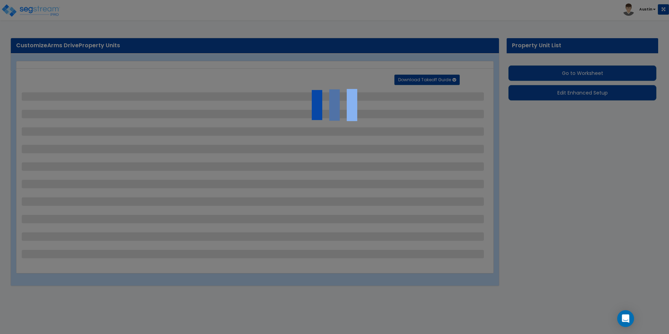
select select "1"
select select "2"
select select "1"
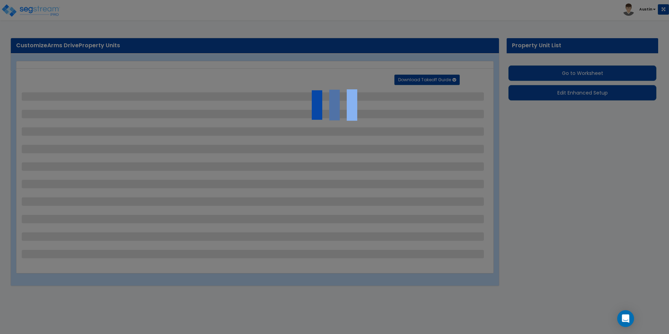
select select "2"
select select "1"
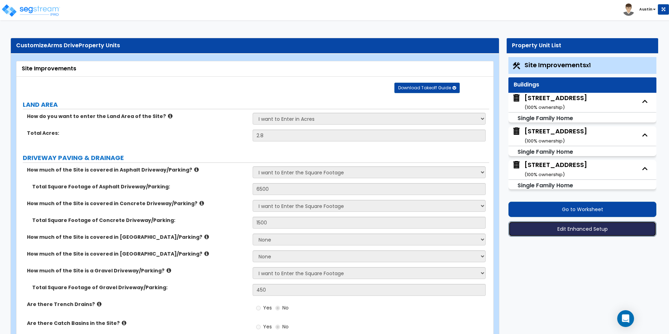
click at [580, 227] on button "Edit Enhanced Setup" at bounding box center [582, 228] width 148 height 15
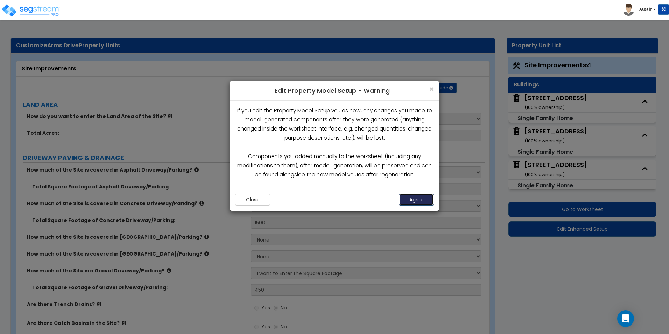
click at [424, 204] on button "Agree" at bounding box center [416, 199] width 35 height 12
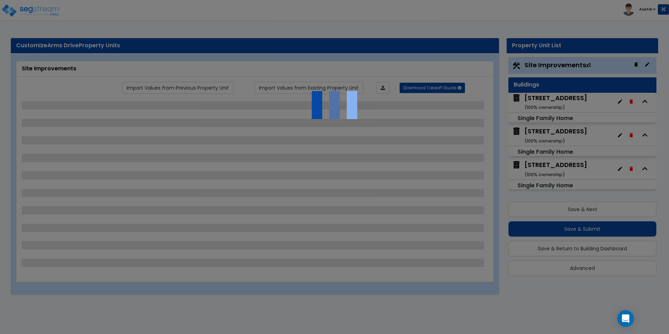
select select "2"
select select "1"
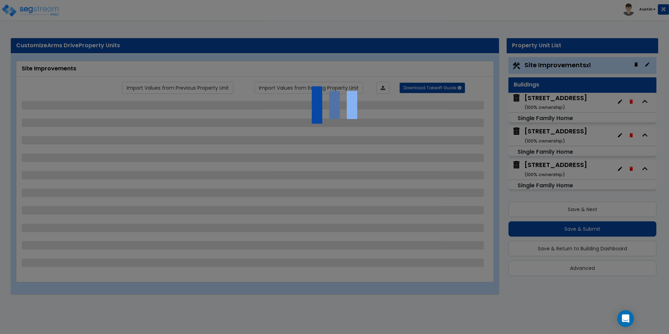
select select "1"
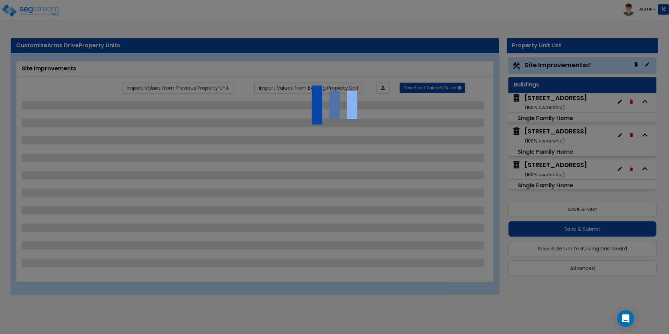
select select "1"
select select "2"
select select "1"
select select "2"
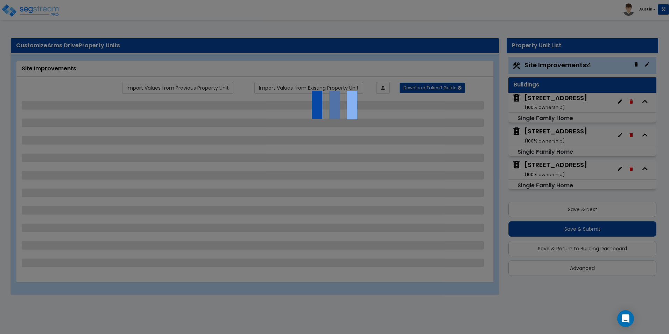
select select "4"
select select "2"
select select "1"
select select "6"
select select "1"
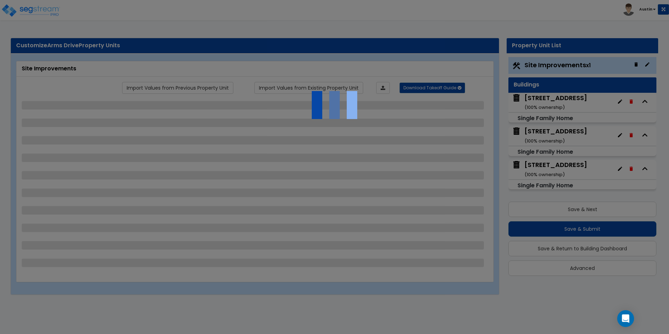
select select "4"
select select "2"
select select "1"
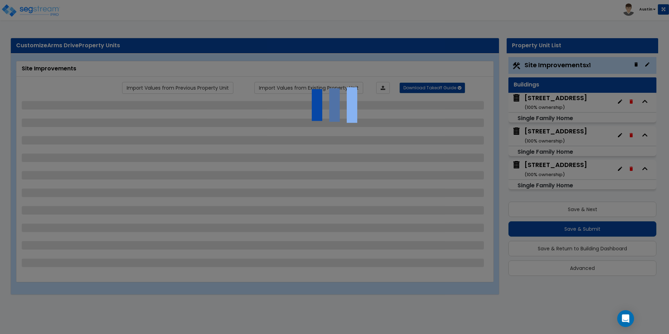
select select "1"
select select "2"
select select "1"
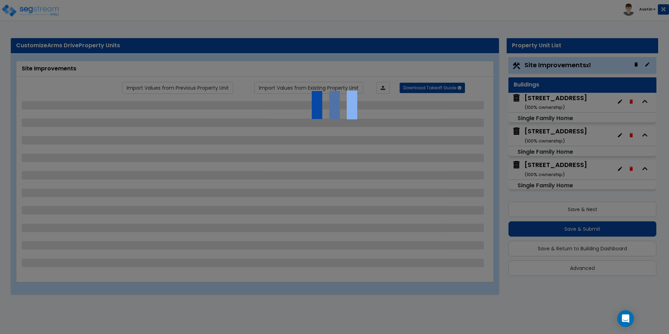
select select "2"
select select "1"
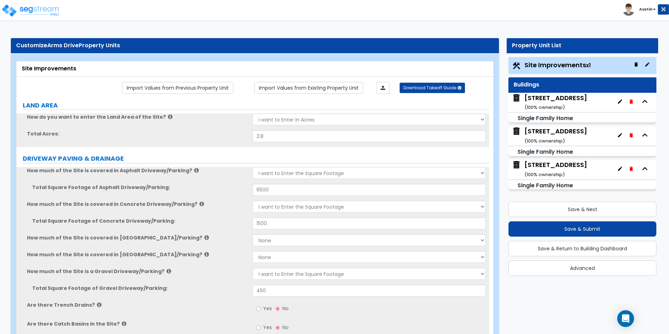
click at [574, 104] on div "[STREET_ADDRESS] ( 100 % ownership)" at bounding box center [582, 102] width 148 height 19
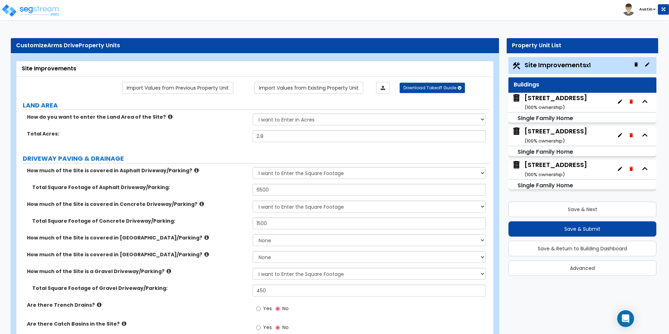
click at [542, 97] on div "[STREET_ADDRESS] ( 100 % ownership)" at bounding box center [555, 102] width 63 height 18
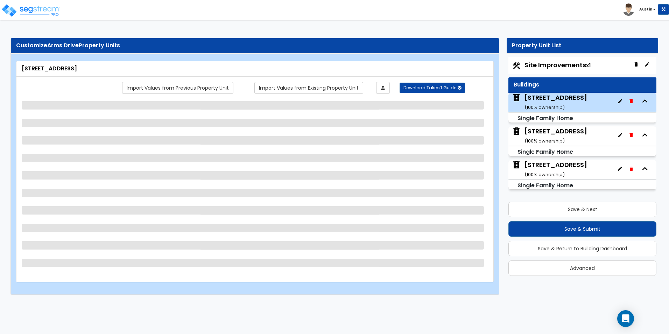
select select "7"
select select "1"
select select "2"
select select "1"
select select "2"
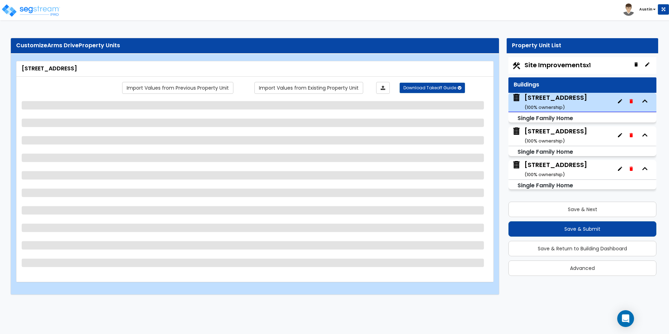
select select "1"
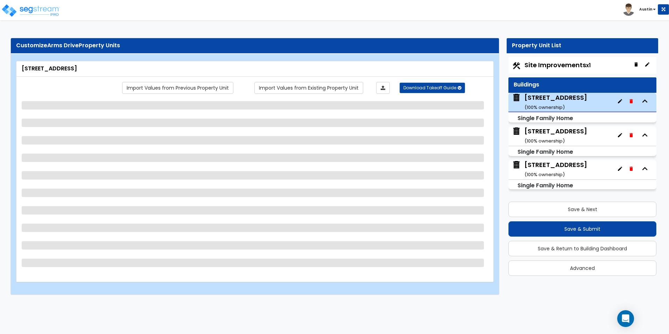
select select "1"
select select "2"
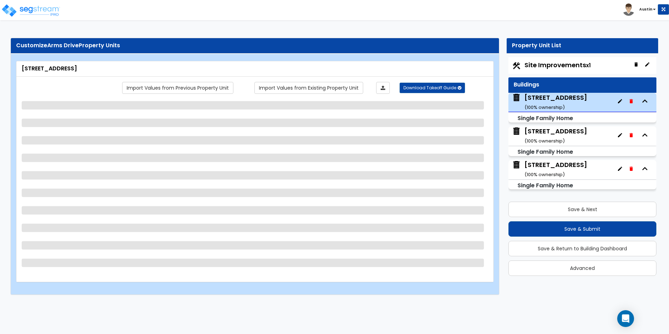
select select "5"
select select "1"
select select "6"
select select "3"
select select "1"
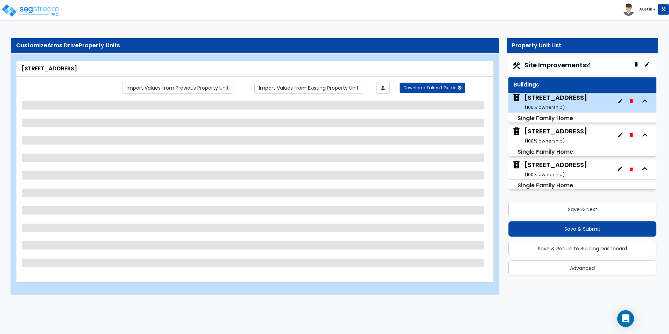
select select "3"
select select "2"
select select "1"
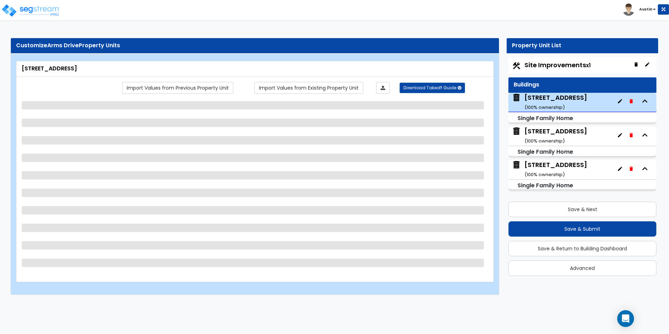
select select "1"
select select "2"
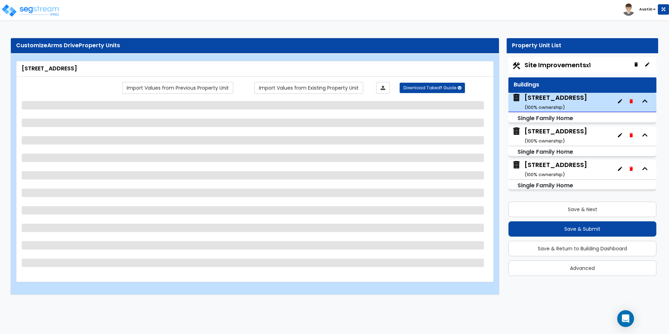
select select "2"
select select "1"
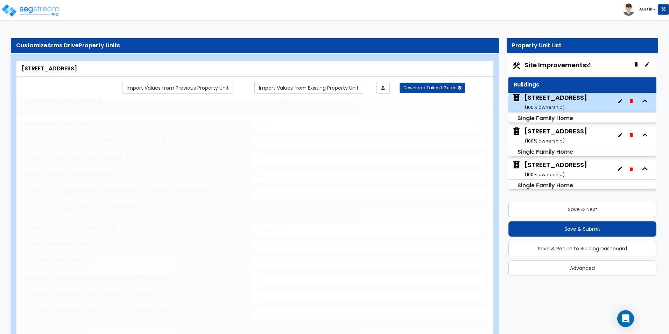
select select "2"
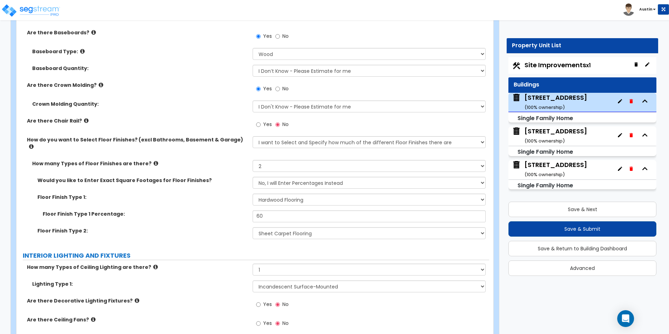
scroll to position [1399, 0]
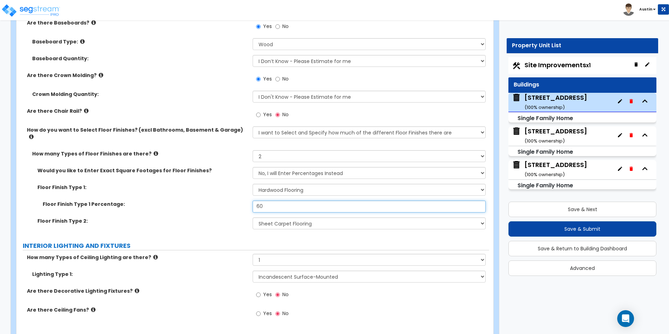
click at [300, 200] on input "60" at bounding box center [369, 206] width 233 height 12
click at [284, 200] on input "60" at bounding box center [369, 206] width 233 height 12
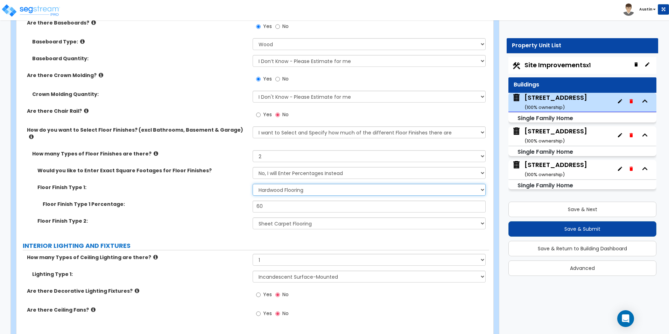
click at [324, 184] on select "None Tile Flooring Hardwood Flooring Resilient Laminate Flooring VCT Flooring S…" at bounding box center [369, 190] width 233 height 12
select select "5"
click at [253, 184] on select "None Tile Flooring Hardwood Flooring Resilient Laminate Flooring VCT Flooring S…" at bounding box center [369, 190] width 233 height 12
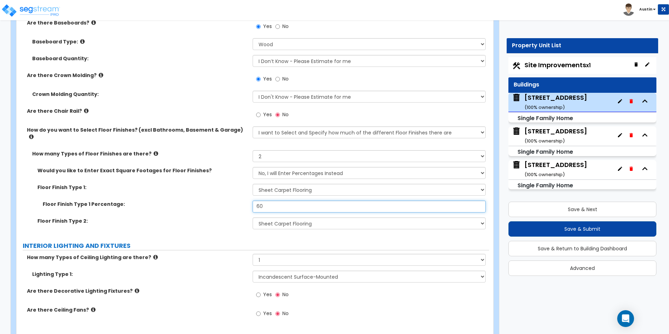
click at [284, 201] on input "60" at bounding box center [369, 206] width 233 height 12
click at [274, 217] on select "None Tile Flooring Hardwood Flooring Resilient Laminate Flooring VCT Flooring S…" at bounding box center [369, 223] width 233 height 12
select select "2"
click at [253, 217] on select "None Tile Flooring Hardwood Flooring Resilient Laminate Flooring VCT Flooring S…" at bounding box center [369, 223] width 233 height 12
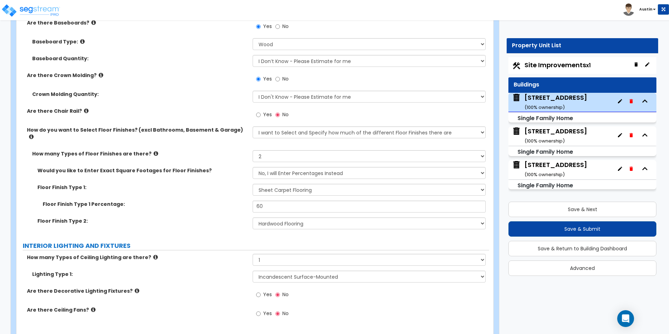
click at [208, 217] on label "Floor Finish Type 2:" at bounding box center [142, 220] width 210 height 7
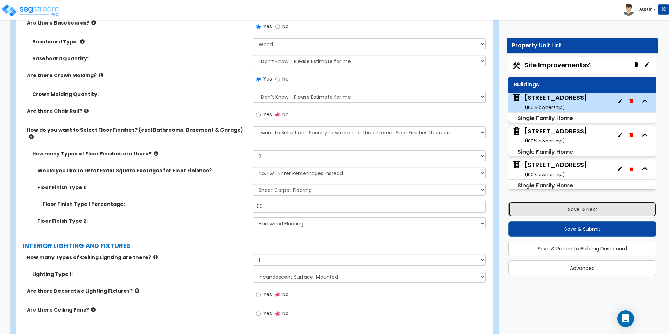
click at [561, 211] on button "Save & Next" at bounding box center [582, 208] width 148 height 15
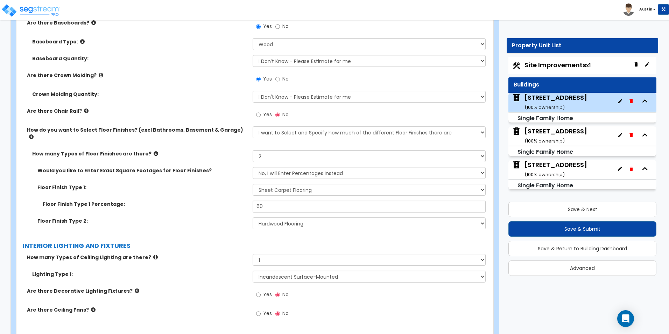
scroll to position [0, 0]
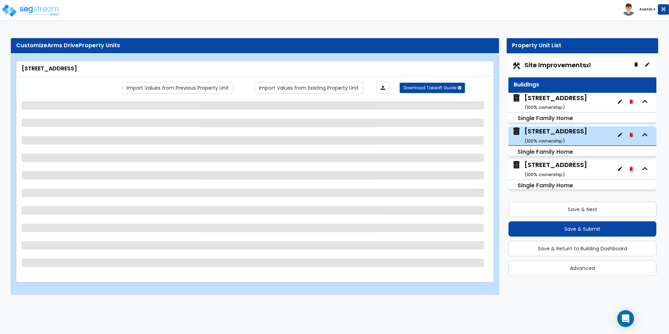
select select "7"
select select "1"
select select "5"
select select "1"
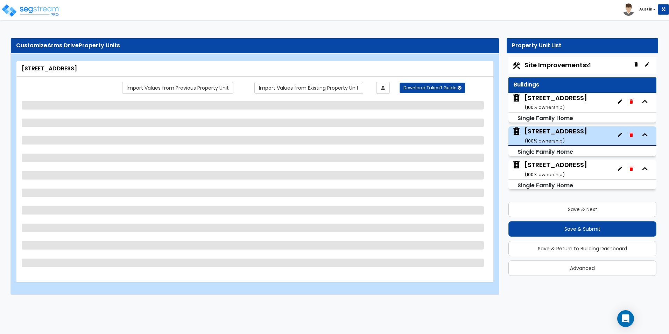
select select "1"
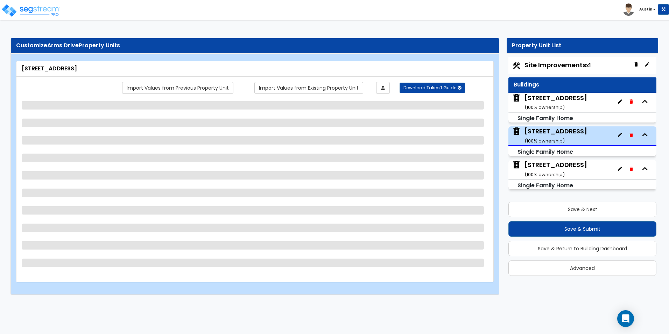
select select "2"
select select "1"
select select "2"
select select "3"
select select "5"
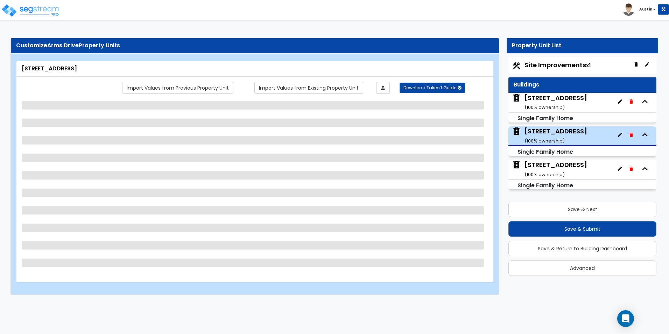
select select "6"
select select "1"
select select "6"
select select "3"
select select "1"
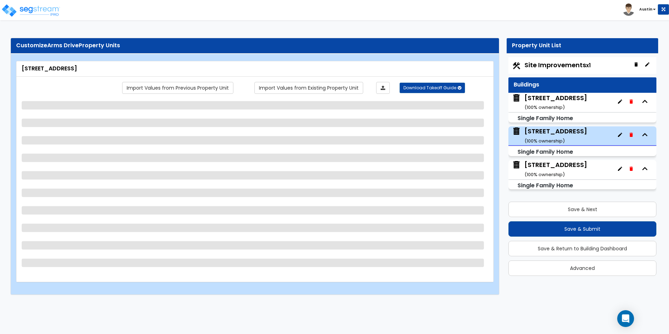
select select "3"
select select "2"
select select "3"
select select "1"
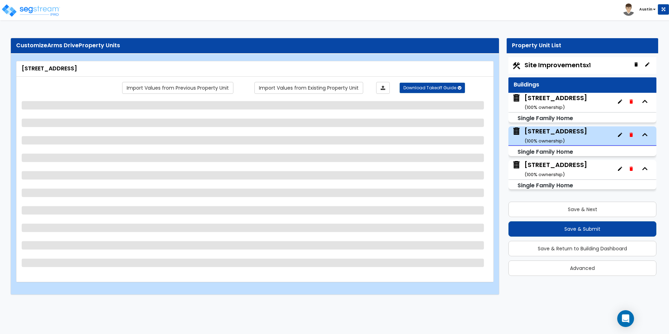
select select "1"
select select "2"
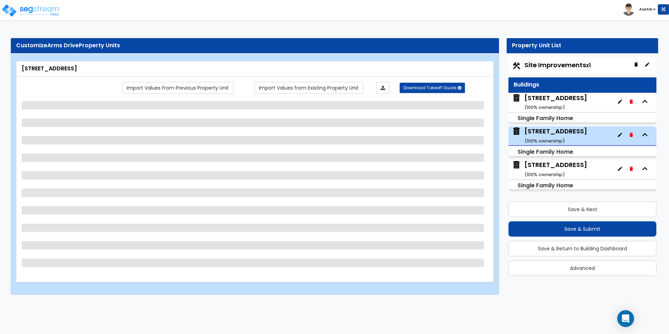
select select "2"
select select "1"
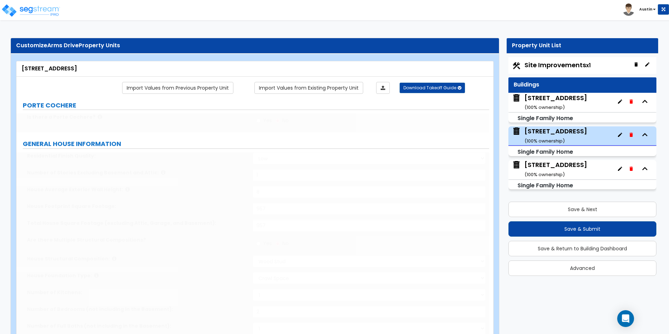
type input "35"
select select "3"
type input "3"
type input "12"
select select "3"
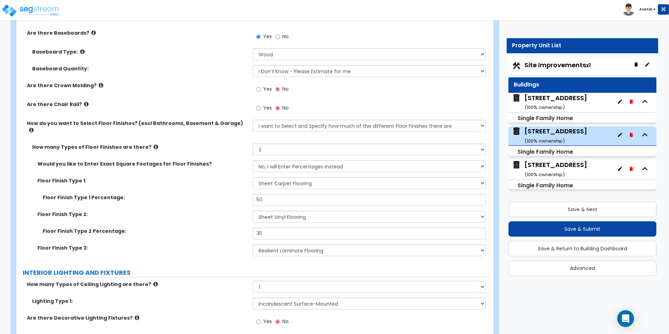
scroll to position [1364, 0]
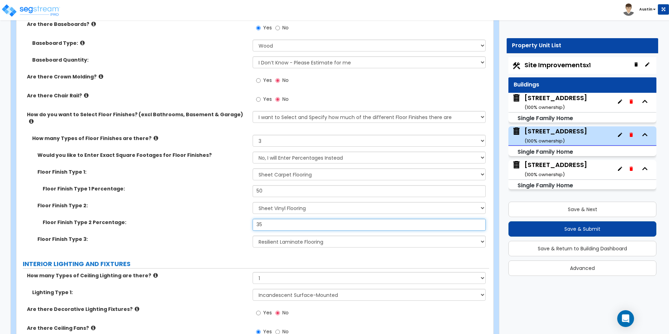
click at [292, 219] on input "35" at bounding box center [369, 225] width 233 height 12
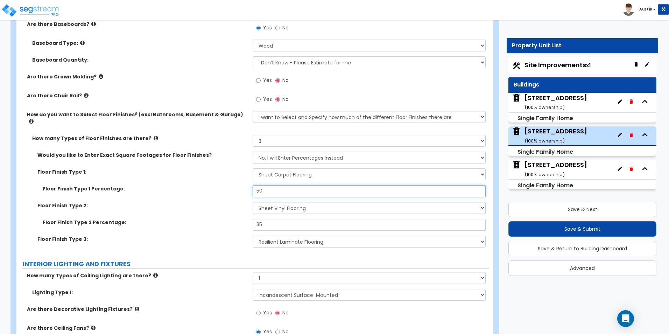
click at [281, 185] on input "50" at bounding box center [369, 191] width 233 height 12
type input "60"
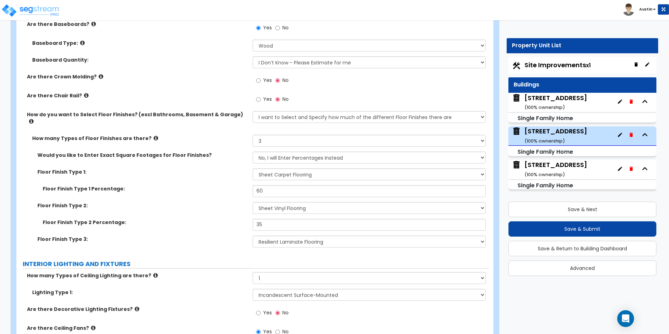
click at [140, 186] on div "Floor Finish Type 1 Percentage: 60" at bounding box center [252, 193] width 473 height 17
click at [285, 219] on input "35" at bounding box center [369, 225] width 233 height 12
type input "25"
click at [199, 204] on div "Floor Finish Type 2: None Tile Flooring Hardwood Flooring Resilient Laminate Fl…" at bounding box center [252, 210] width 473 height 17
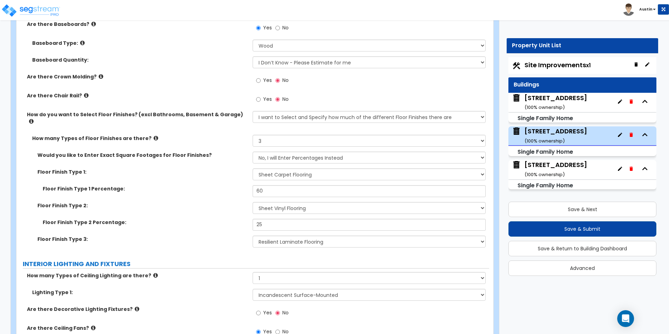
click at [191, 205] on div "Floor Finish Type 2: None Tile Flooring Hardwood Flooring Resilient Laminate Fl…" at bounding box center [252, 210] width 473 height 17
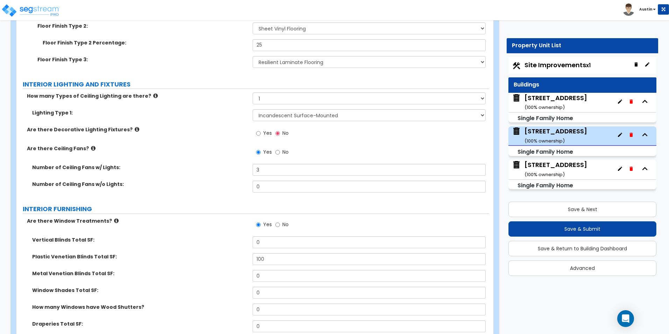
scroll to position [1574, 0]
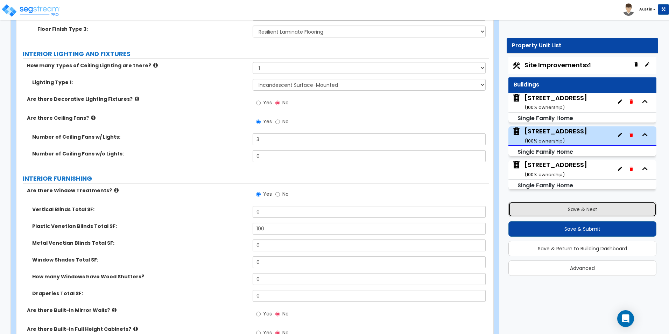
click at [562, 210] on button "Save & Next" at bounding box center [582, 208] width 148 height 15
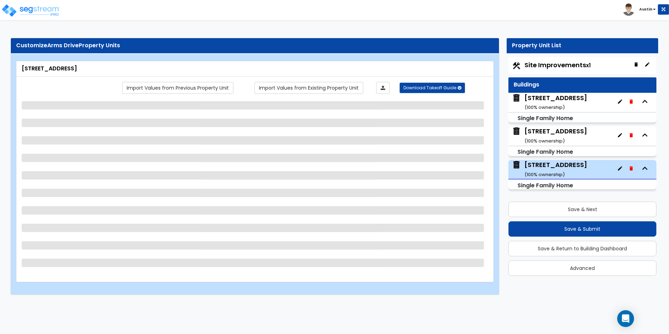
select select "7"
select select "1"
select select "5"
select select "1"
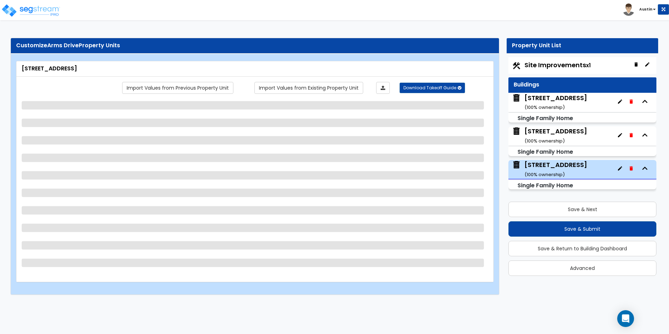
select select "1"
select select "2"
select select "1"
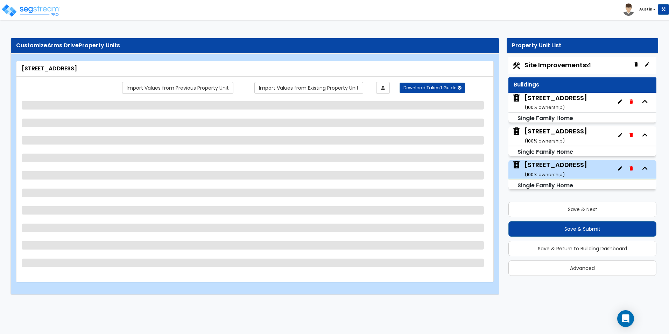
select select "2"
select select "5"
select select "3"
select select "1"
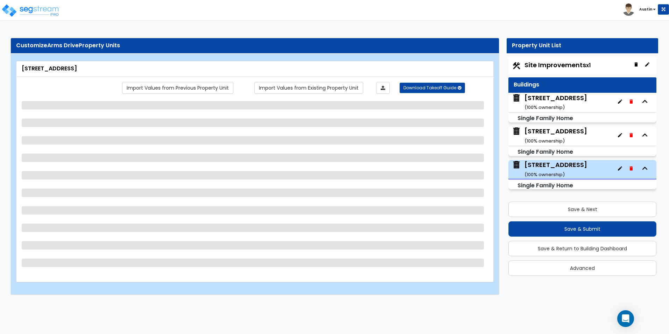
select select "6"
select select "3"
select select "1"
select select "3"
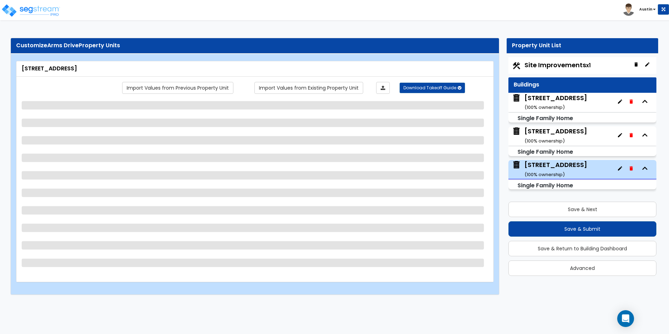
select select "2"
select select "1"
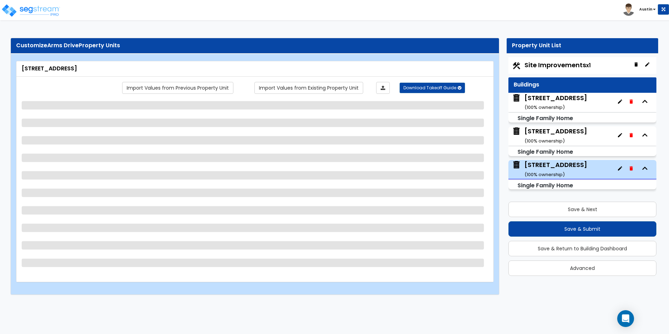
select select "1"
select select "2"
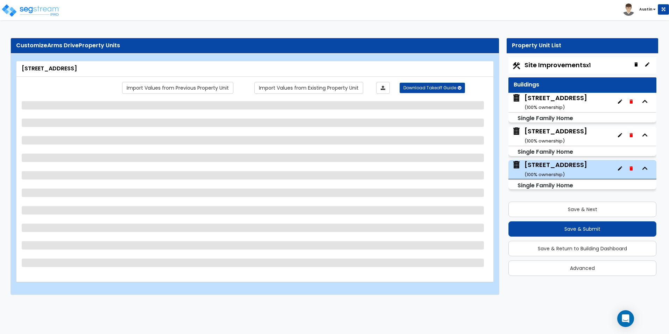
select select "1"
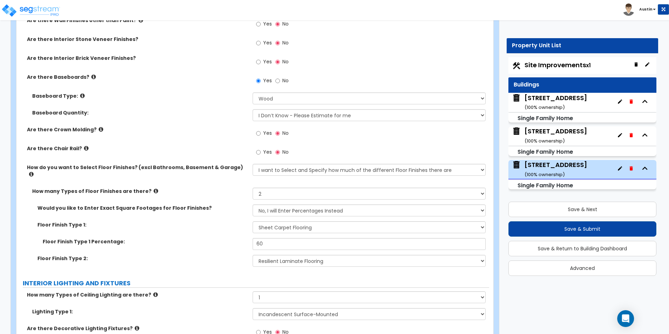
scroll to position [1259, 0]
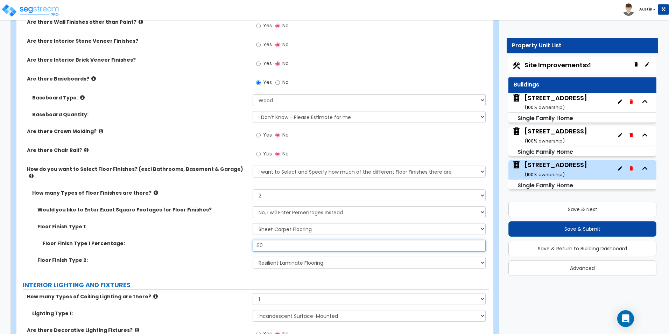
click at [288, 240] on input "60" at bounding box center [369, 246] width 233 height 12
click at [187, 223] on label "Floor Finish Type 1:" at bounding box center [142, 226] width 210 height 7
click at [291, 240] on input "70" at bounding box center [369, 246] width 233 height 12
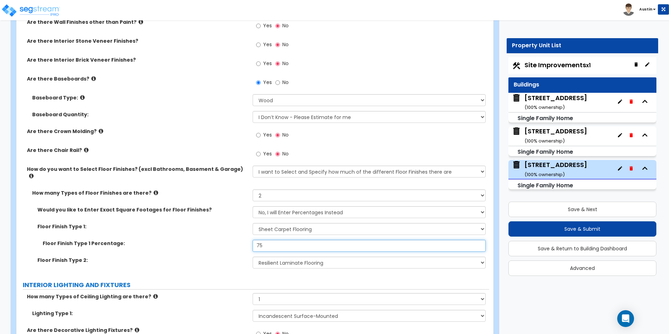
type input "75"
click at [217, 244] on div "Floor Finish Type 1 Percentage: 75" at bounding box center [252, 248] width 473 height 17
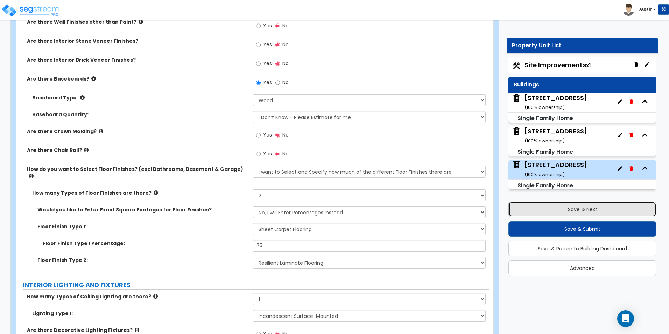
click at [560, 208] on button "Save & Next" at bounding box center [582, 208] width 148 height 15
select select "2"
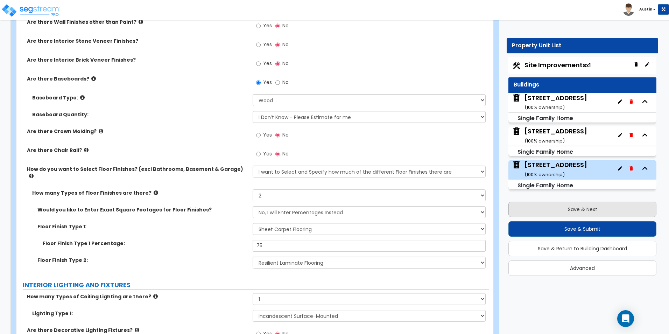
select select "1"
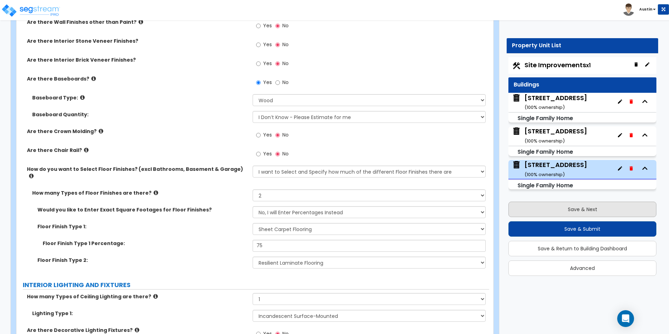
select select "1"
select select "2"
select select "1"
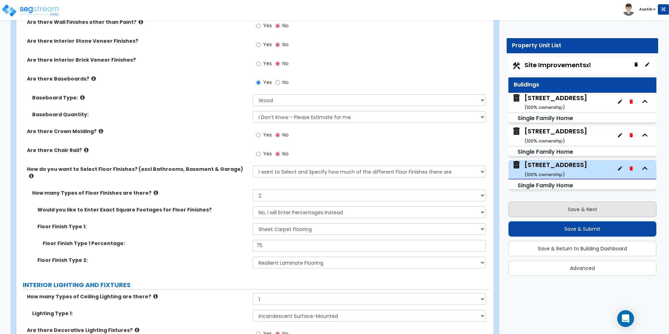
select select "2"
select select "4"
select select "2"
select select "1"
select select "6"
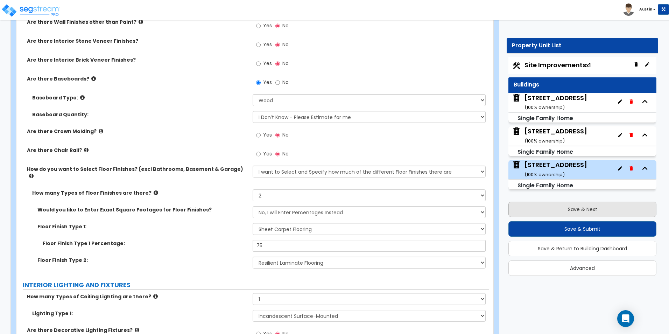
select select "1"
select select "4"
select select "2"
select select "1"
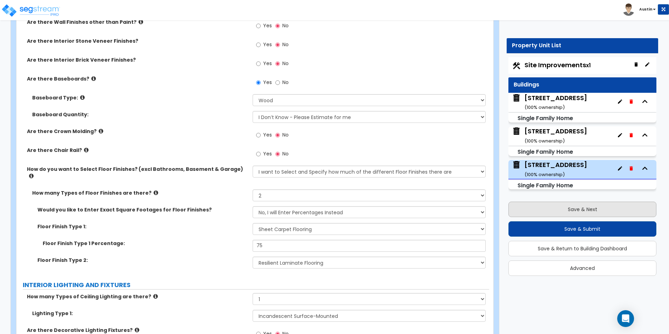
select select "1"
select select "2"
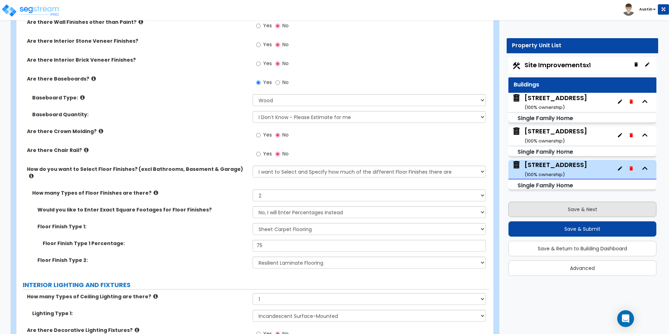
select select "1"
select select "2"
select select "1"
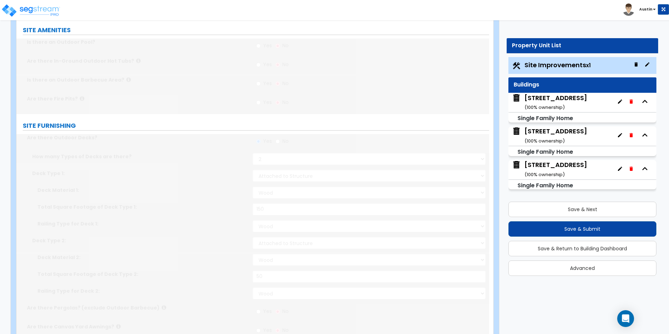
scroll to position [0, 0]
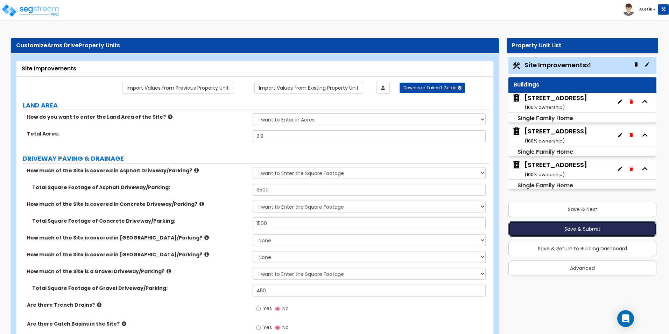
click at [584, 229] on button "Save & Submit" at bounding box center [582, 228] width 148 height 15
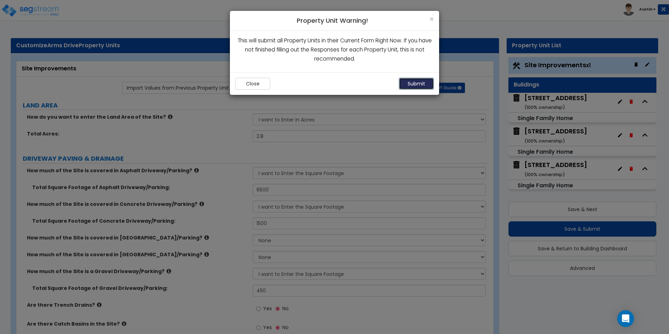
click at [417, 84] on button "Submit" at bounding box center [416, 84] width 35 height 12
